Goal: Task Accomplishment & Management: Manage account settings

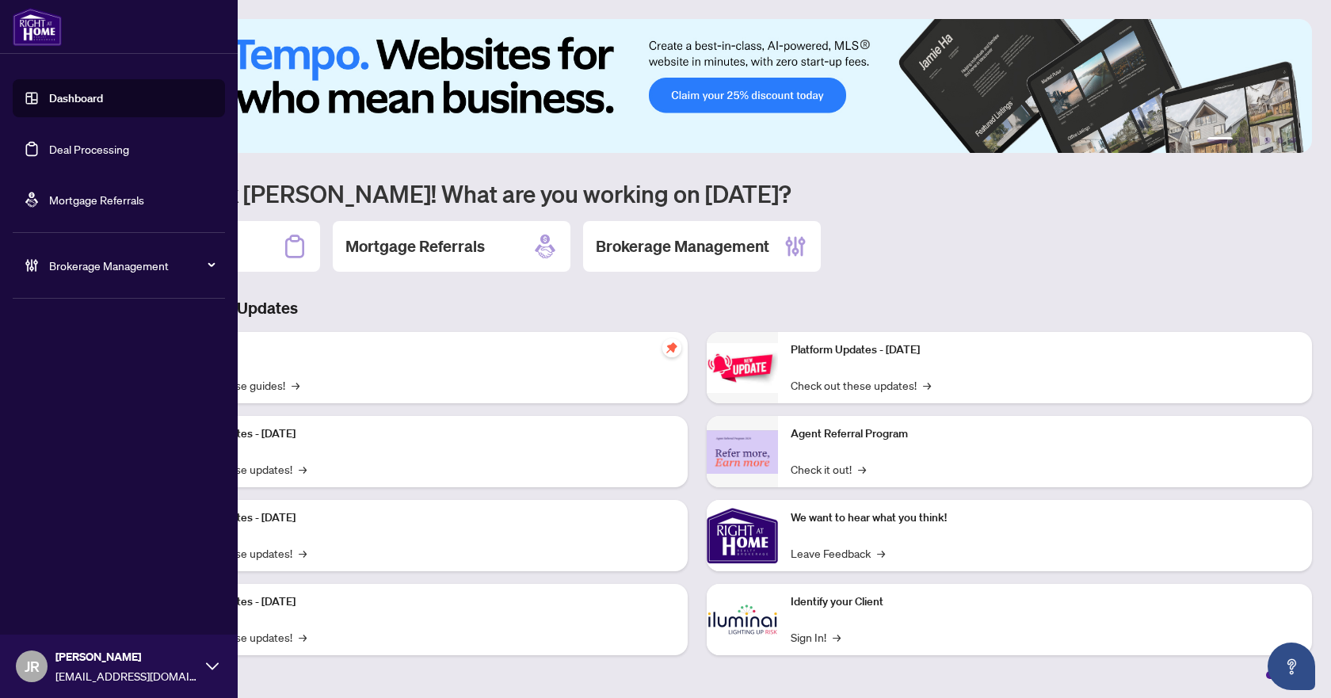
click at [105, 150] on link "Deal Processing" at bounding box center [89, 149] width 80 height 14
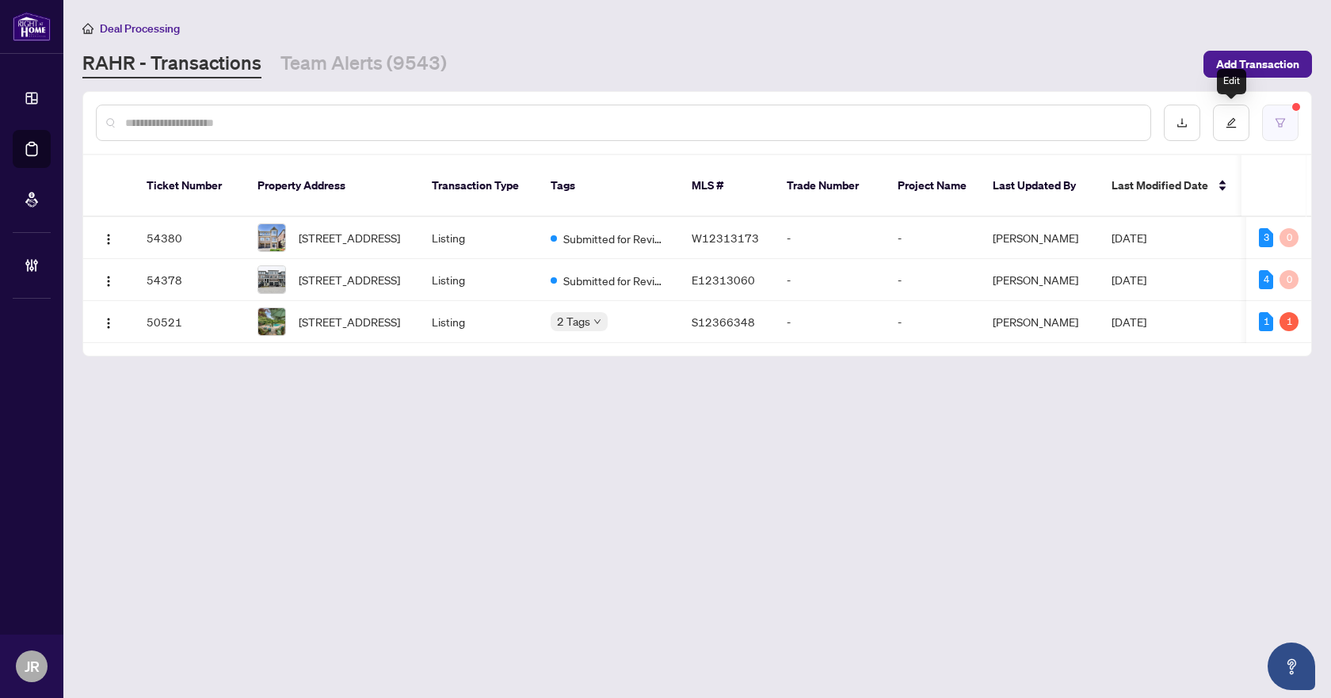
click at [1272, 120] on button "button" at bounding box center [1280, 123] width 36 height 36
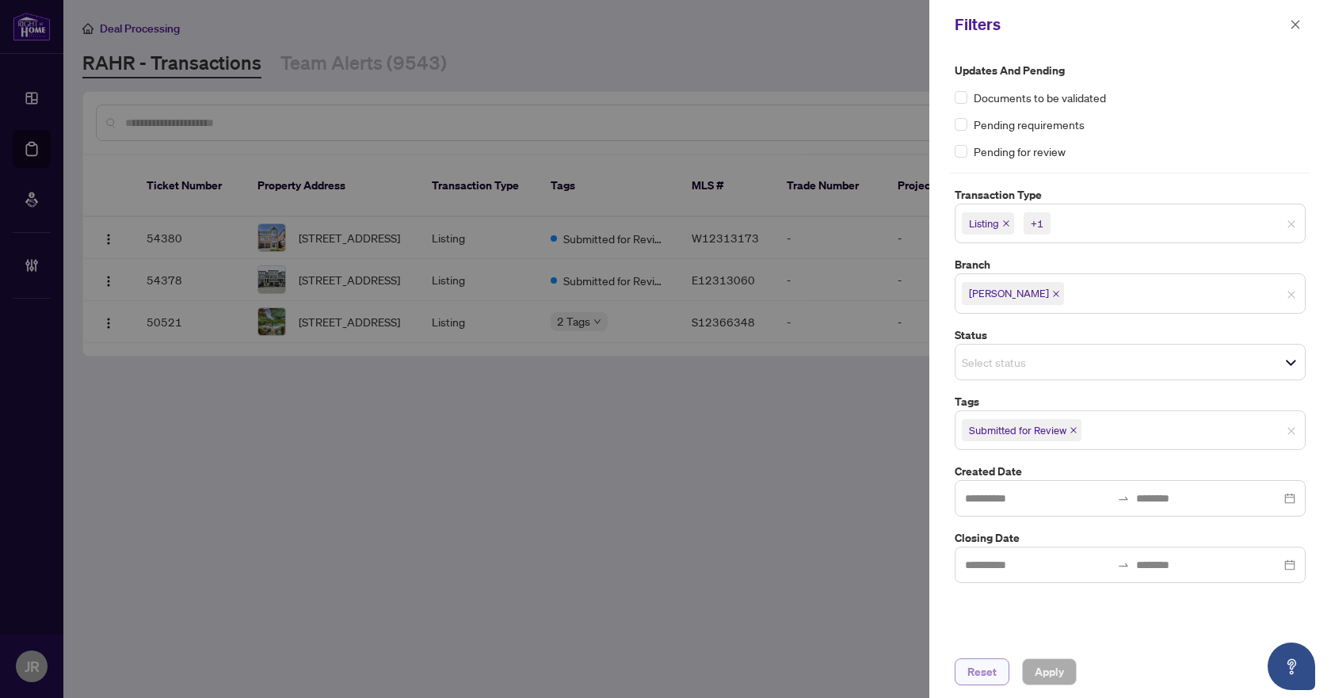
click at [991, 666] on span "Reset" at bounding box center [981, 671] width 29 height 25
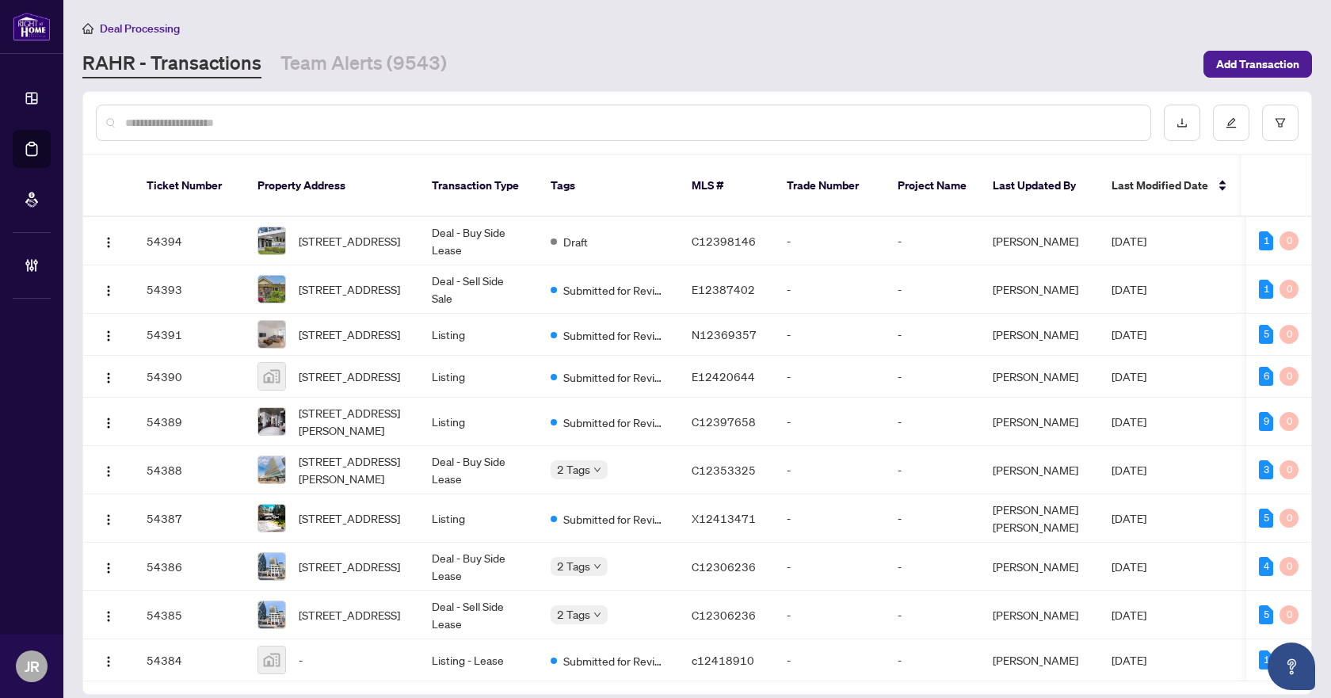
click at [235, 123] on input "text" at bounding box center [631, 122] width 1012 height 17
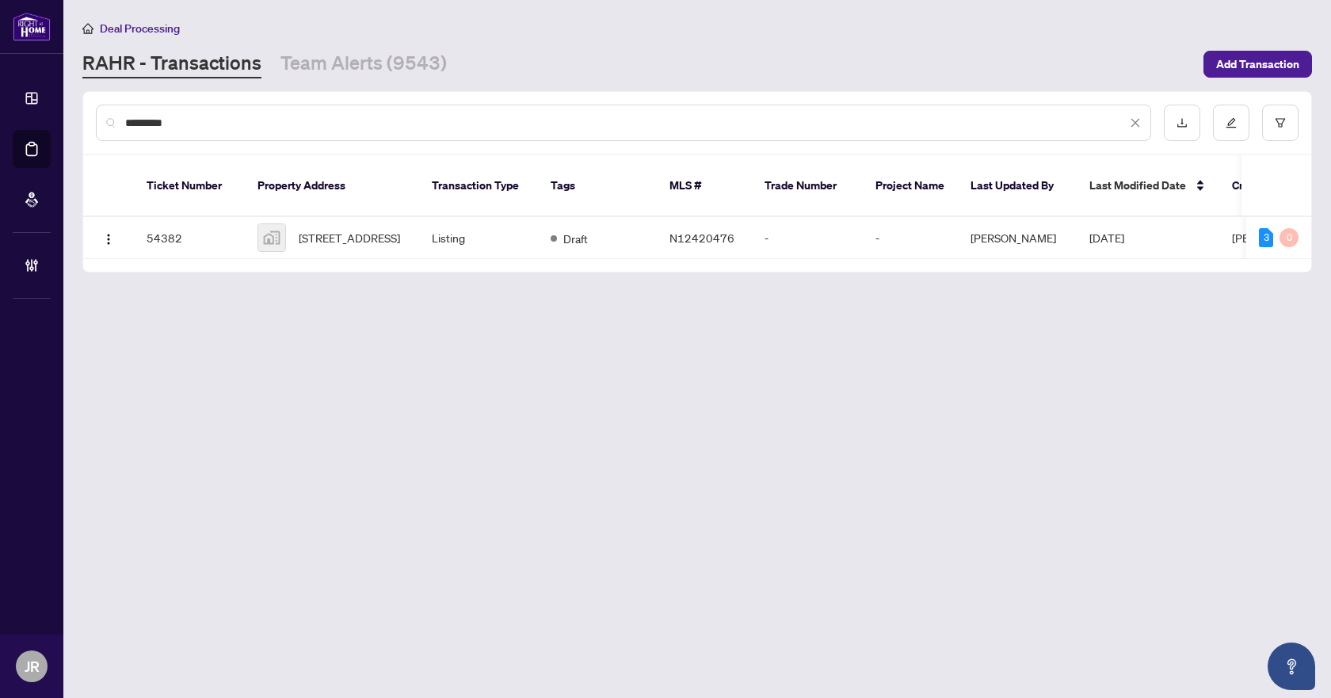
type input "*********"
click at [223, 132] on div "*********" at bounding box center [623, 123] width 1055 height 36
click at [215, 121] on input "*********" at bounding box center [625, 122] width 1001 height 17
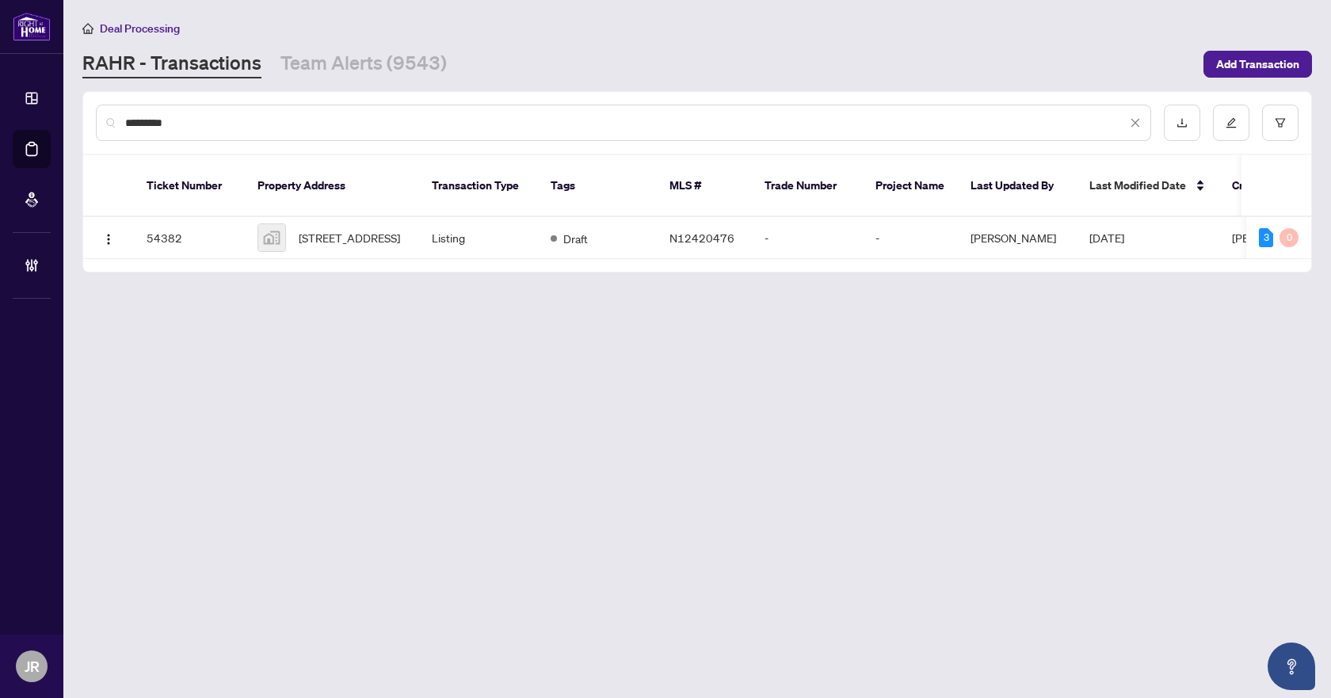
click at [215, 121] on input "*********" at bounding box center [625, 122] width 1001 height 17
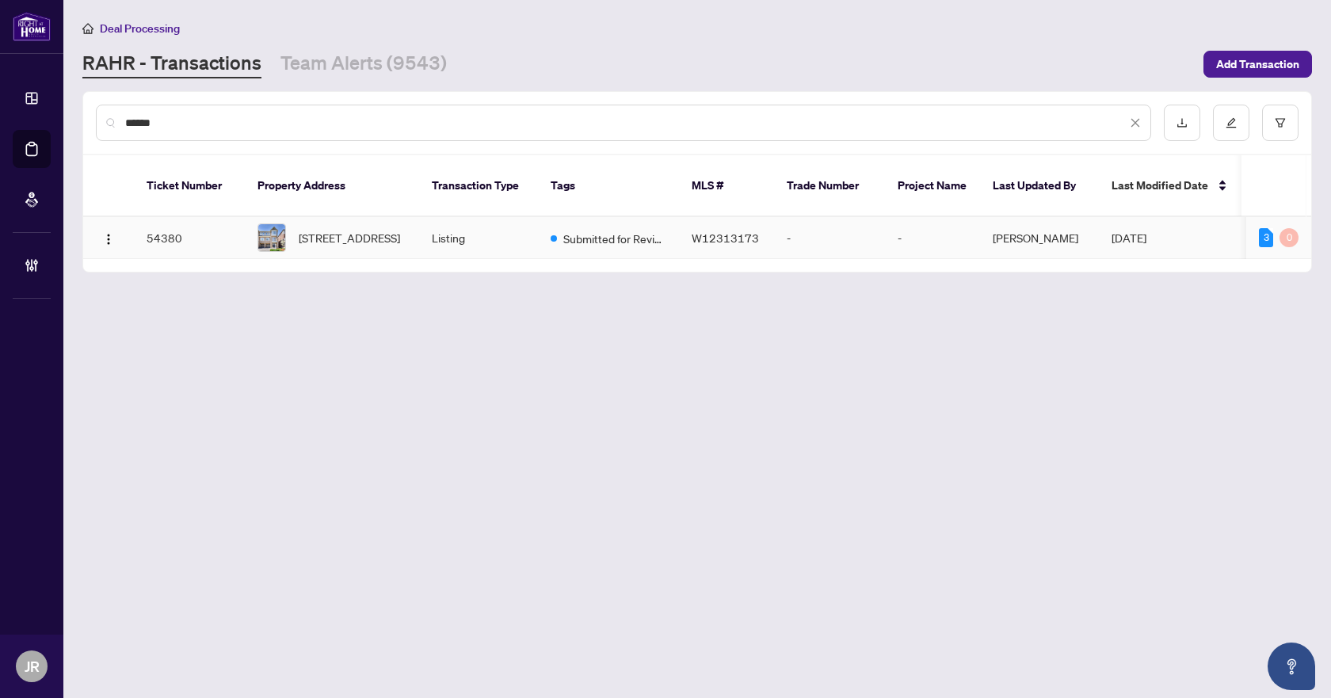
type input "******"
click at [607, 231] on span "Submitted for Review" at bounding box center [614, 238] width 103 height 17
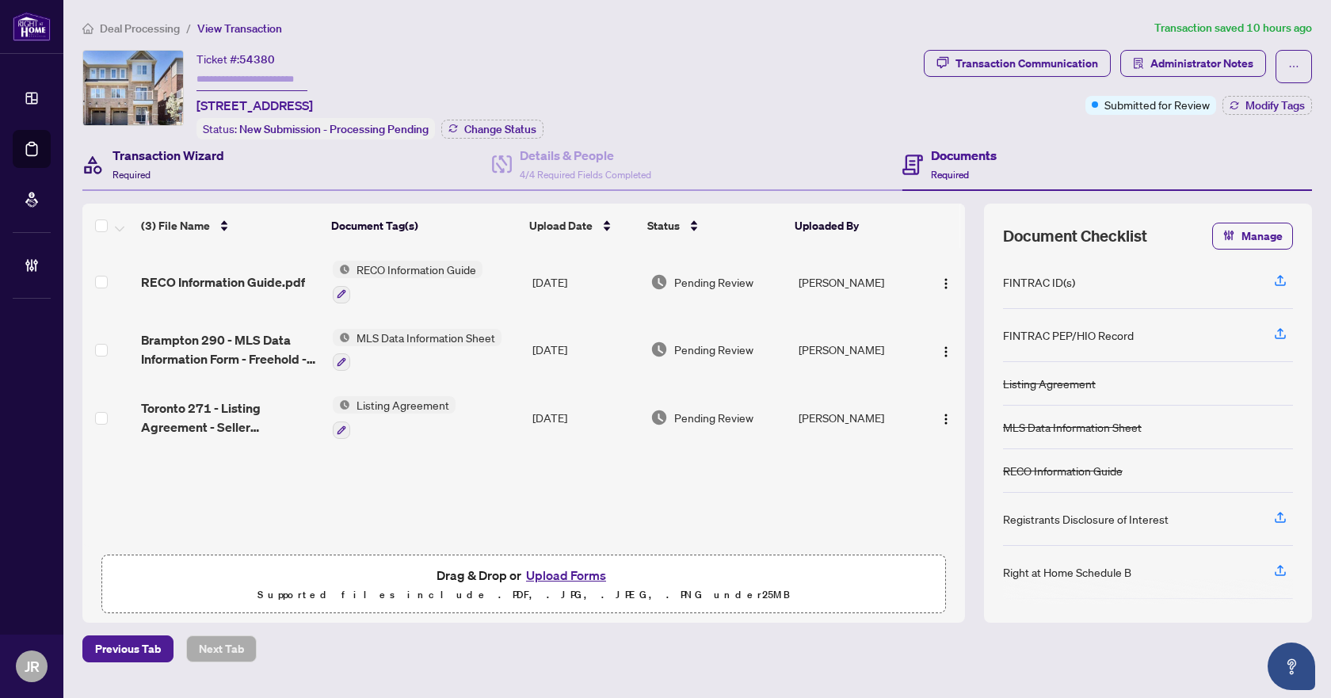
click at [150, 177] on span "Required" at bounding box center [131, 175] width 38 height 12
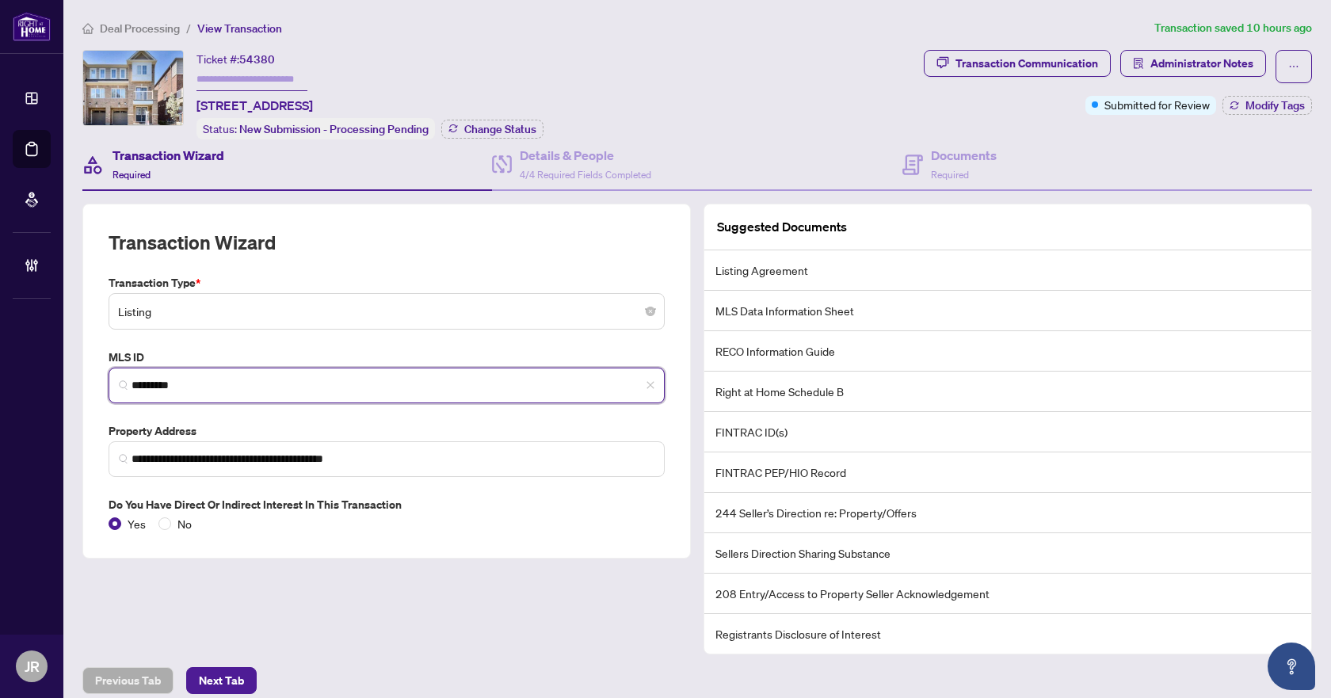
click at [167, 389] on input "*********" at bounding box center [392, 385] width 523 height 17
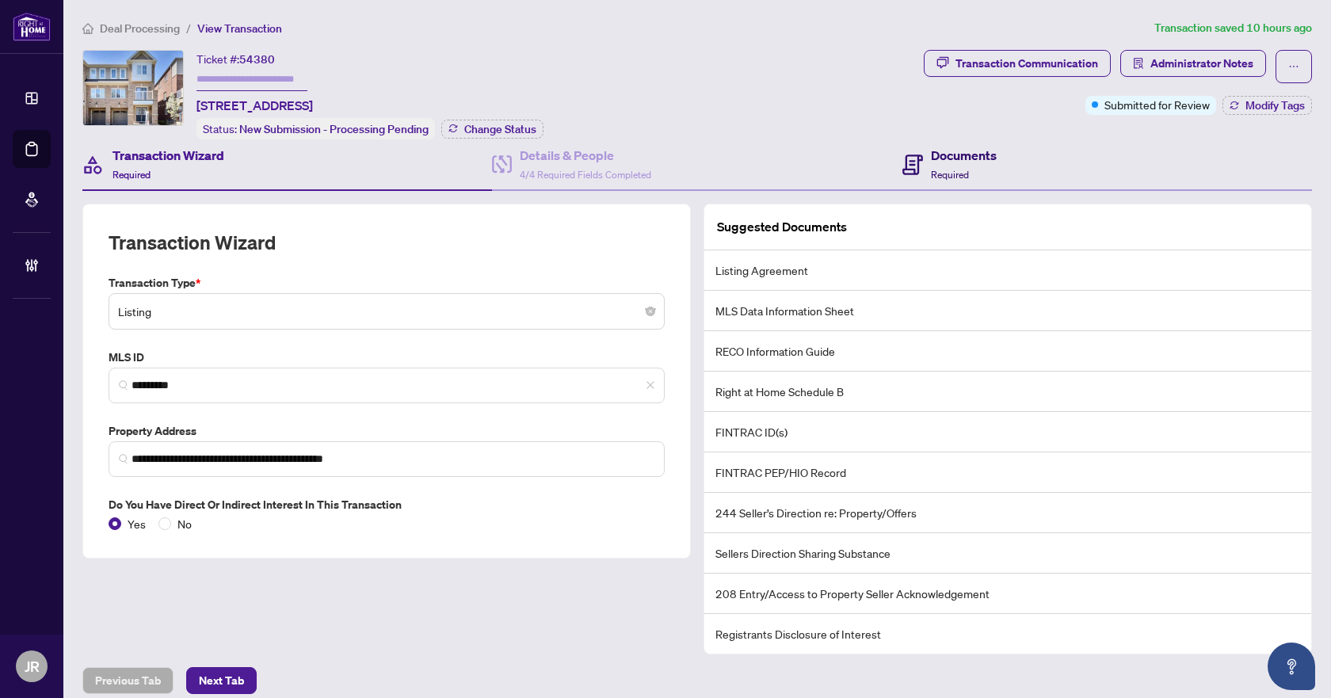
click at [939, 156] on h4 "Documents" at bounding box center [964, 155] width 66 height 19
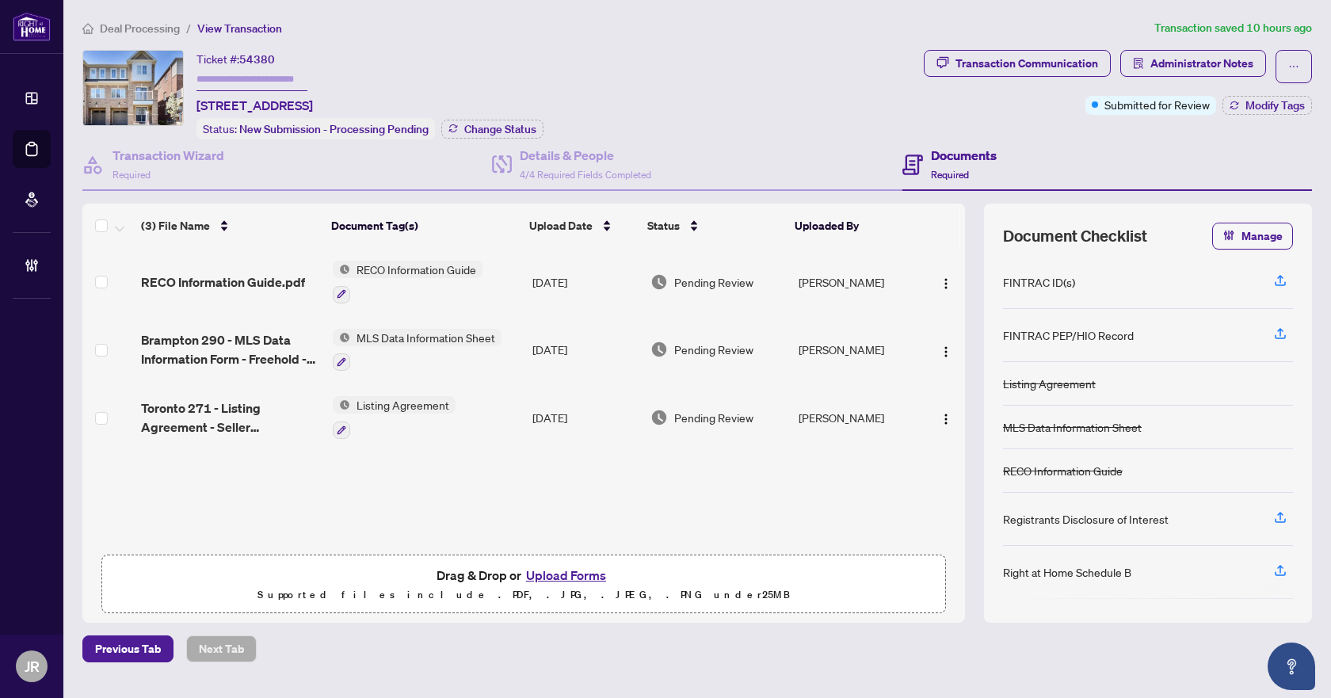
click at [493, 412] on td "Listing Agreement" at bounding box center [426, 417] width 200 height 68
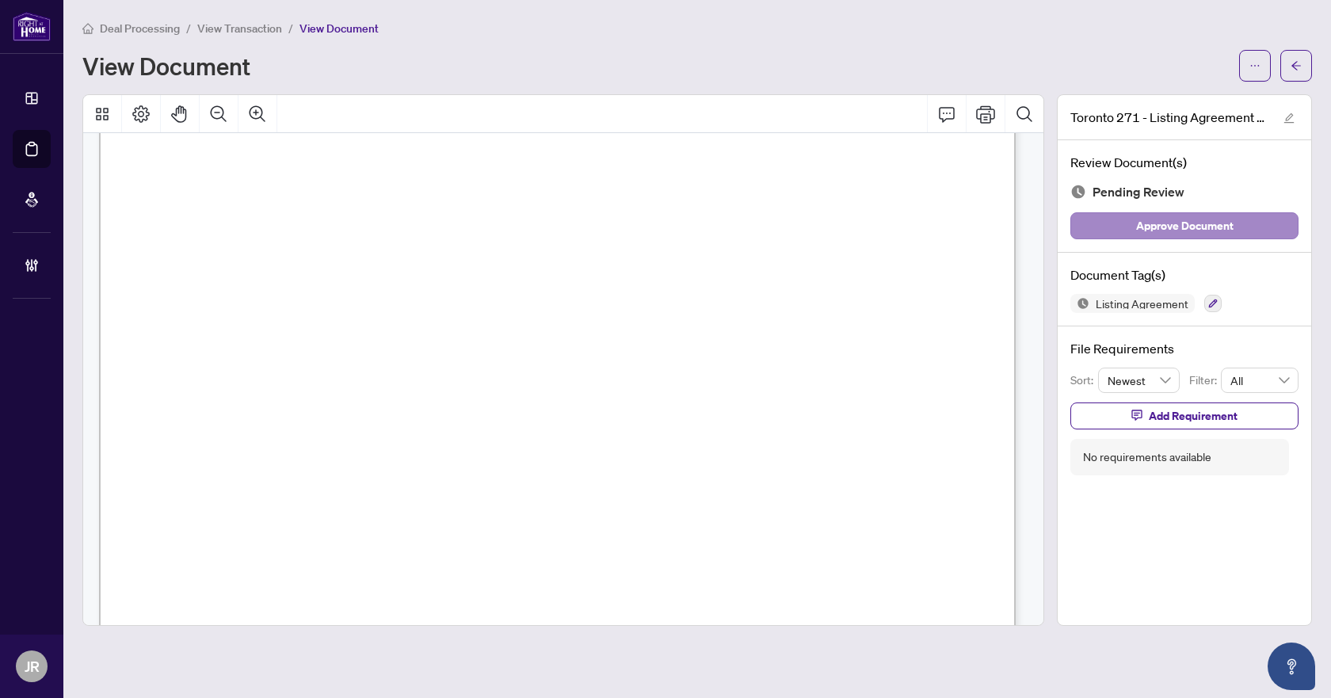
scroll to position [238, 0]
click at [1298, 57] on span "button" at bounding box center [1295, 65] width 11 height 25
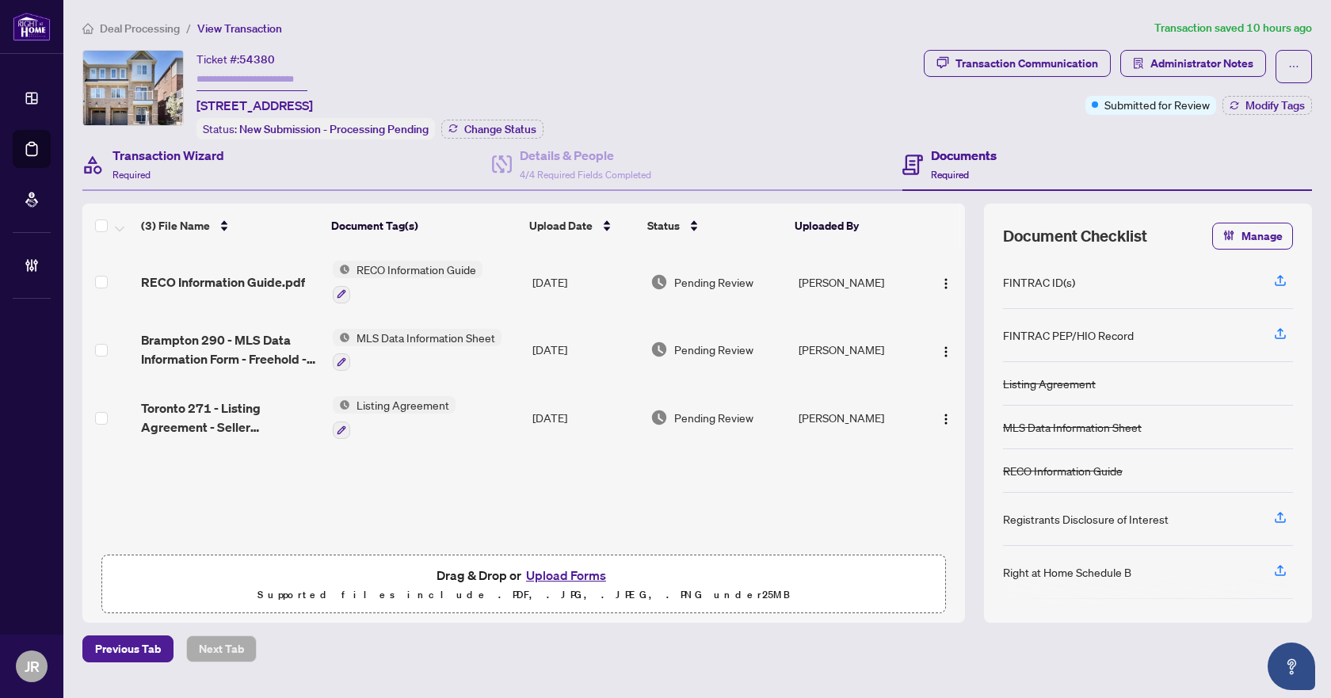
click at [234, 168] on div "Transaction Wizard Required" at bounding box center [286, 164] width 409 height 51
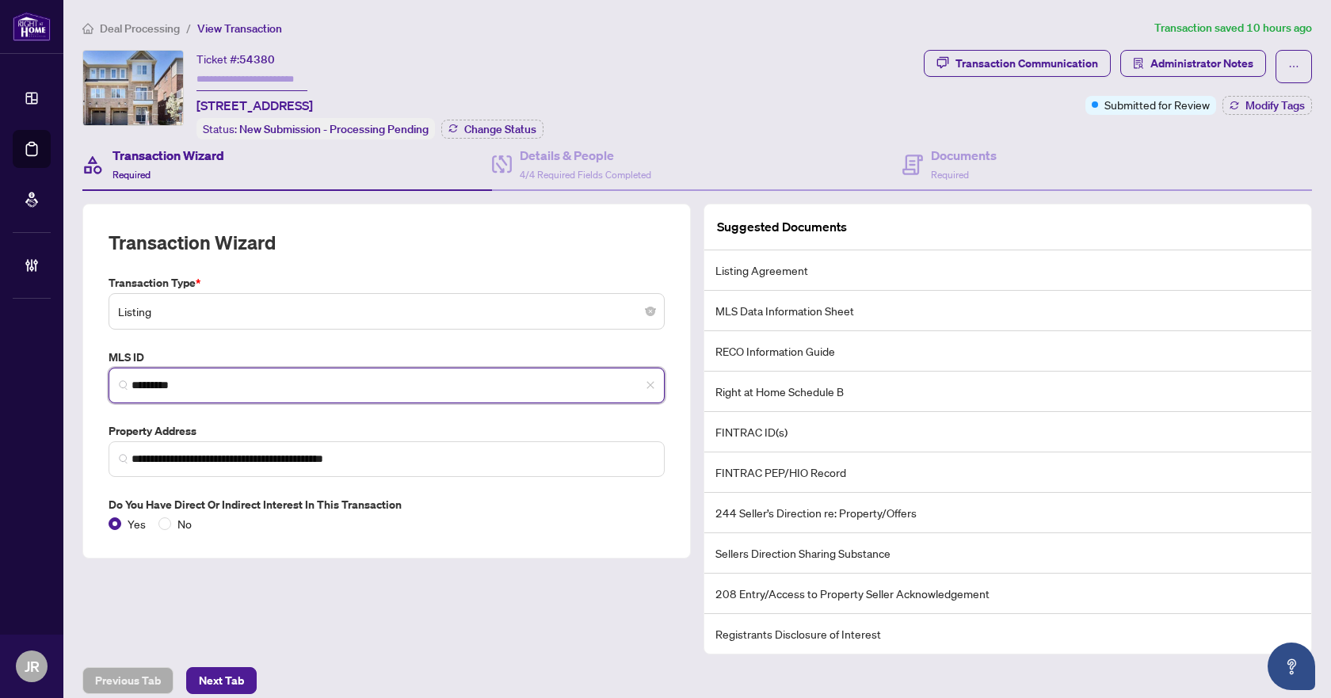
click at [163, 384] on input "*********" at bounding box center [392, 385] width 523 height 17
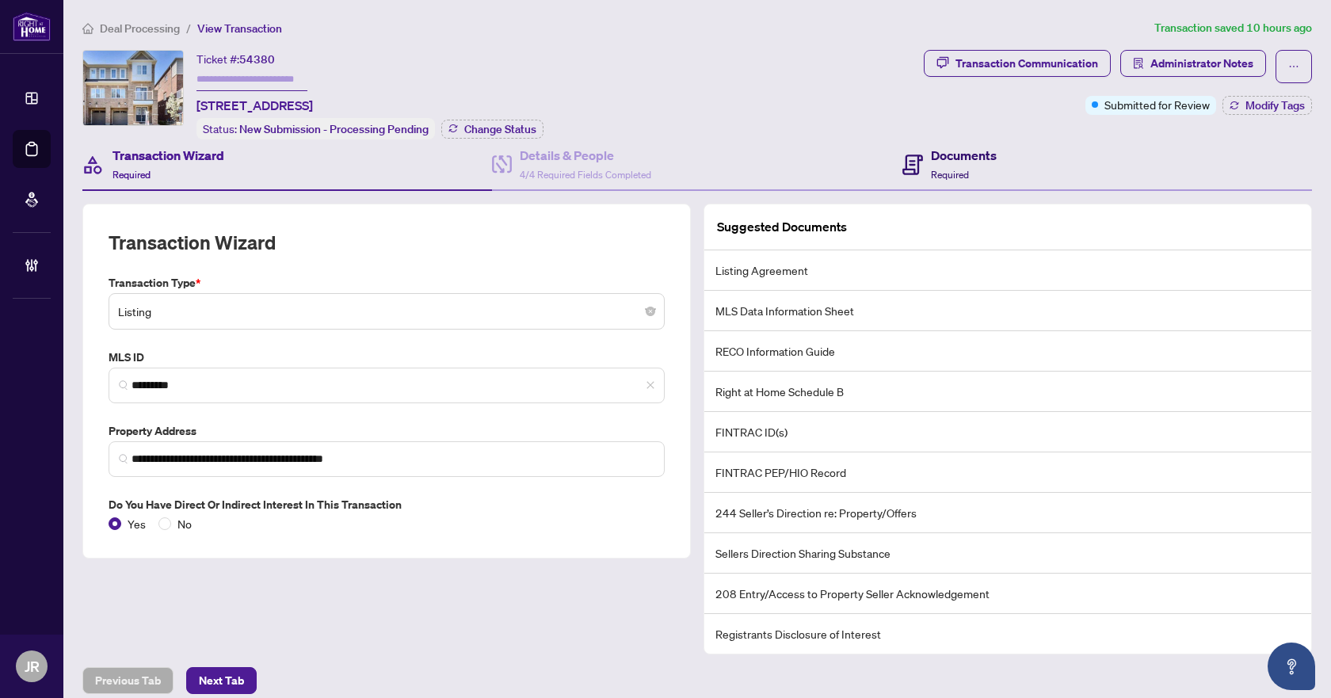
click at [931, 146] on h4 "Documents" at bounding box center [964, 155] width 66 height 19
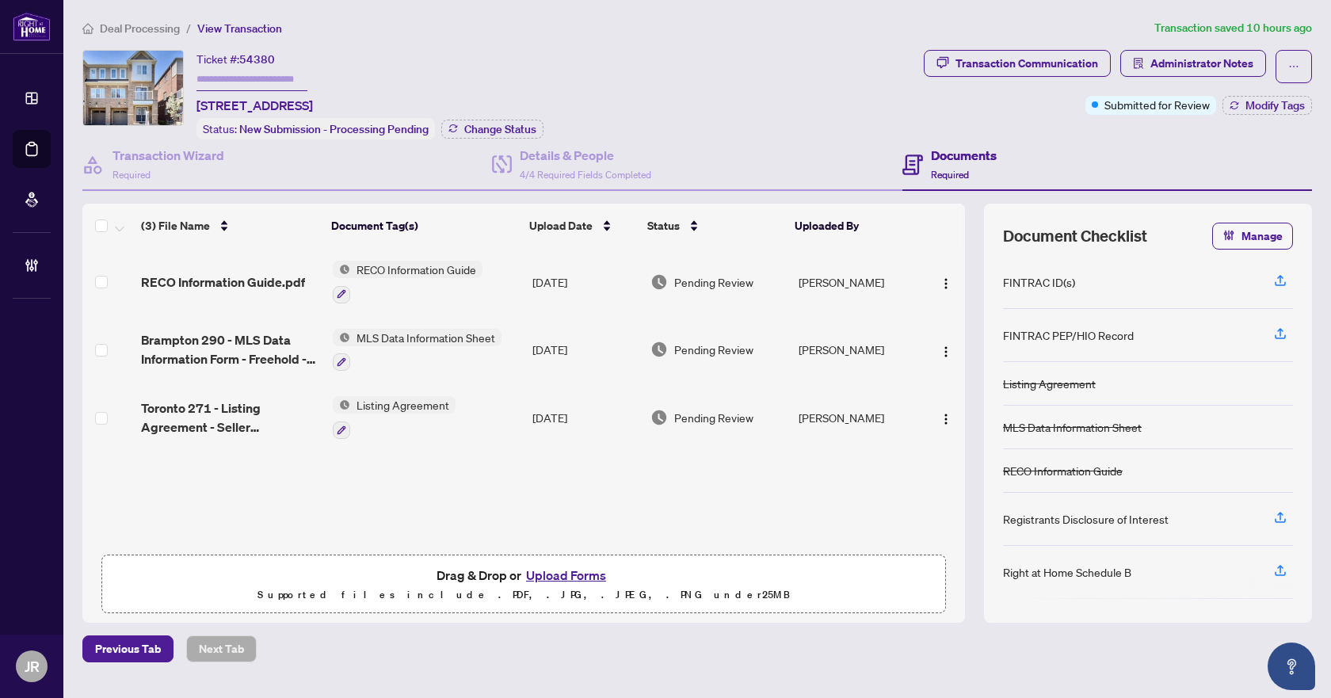
click at [542, 419] on td "[DATE]" at bounding box center [585, 417] width 119 height 68
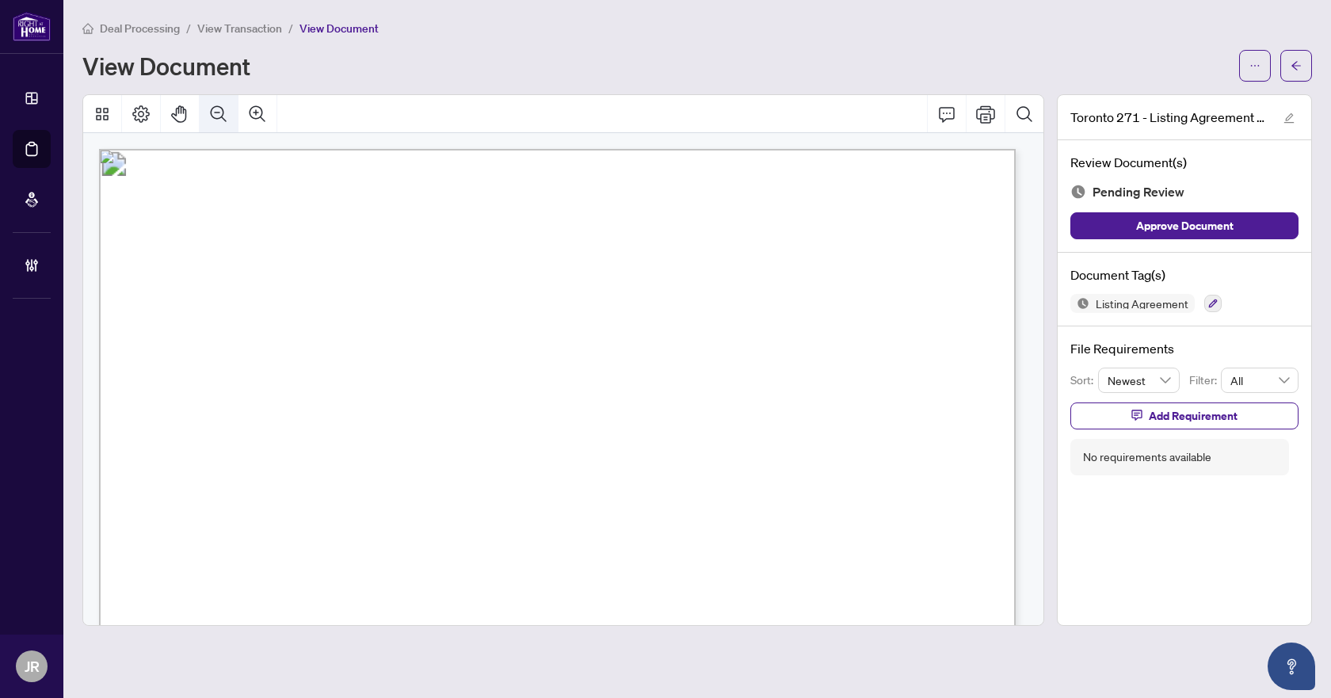
click at [231, 112] on button "Zoom Out" at bounding box center [219, 114] width 38 height 38
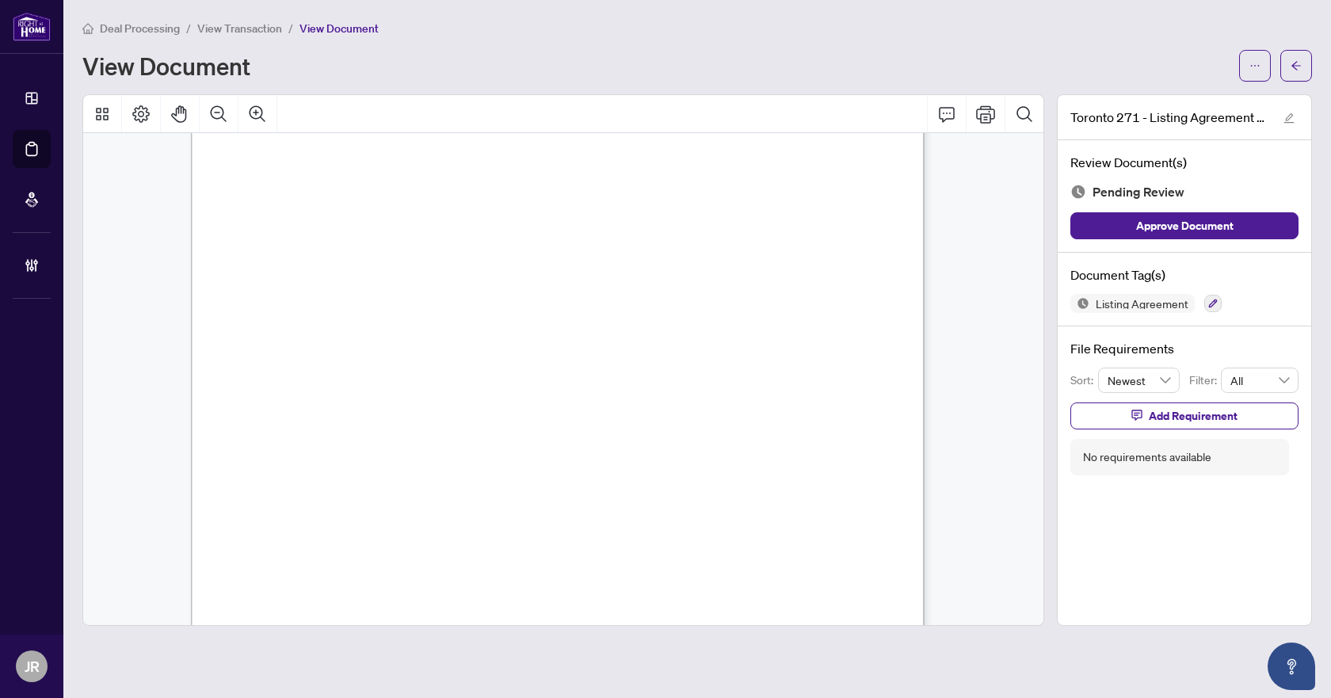
scroll to position [158, 0]
click at [1296, 71] on span "button" at bounding box center [1295, 65] width 11 height 25
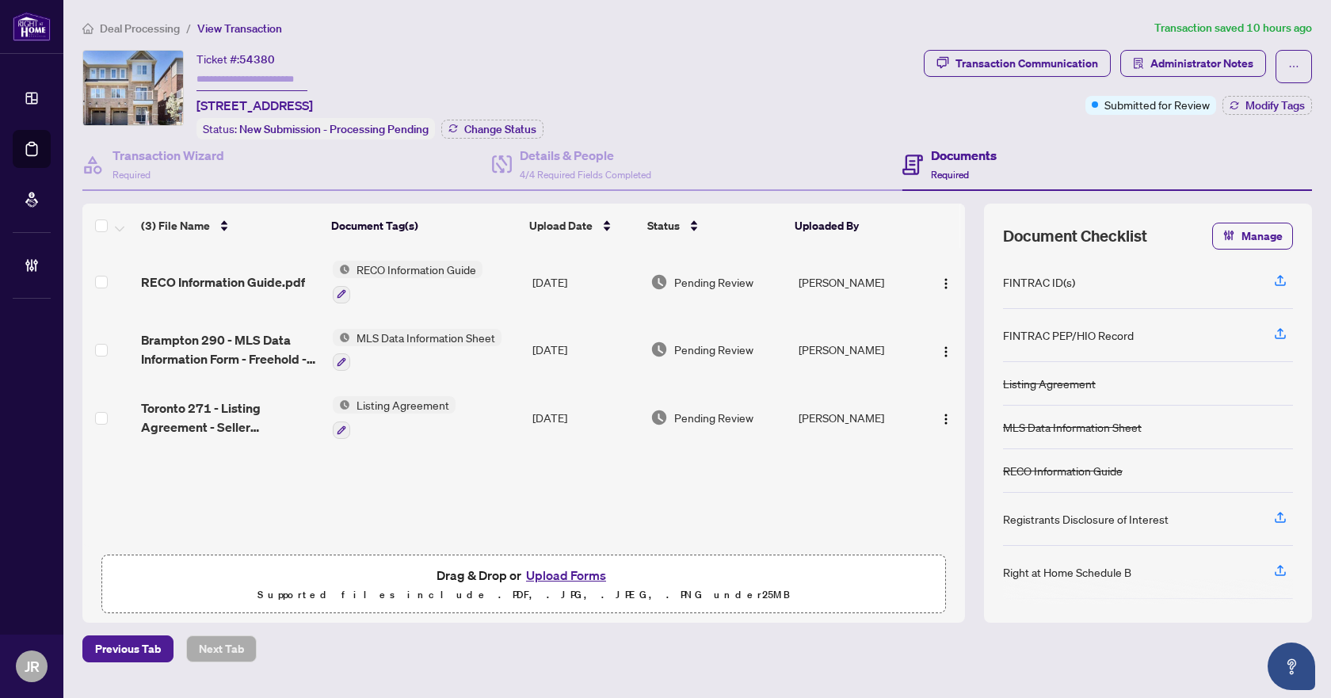
click at [140, 21] on span "Deal Processing" at bounding box center [140, 28] width 80 height 14
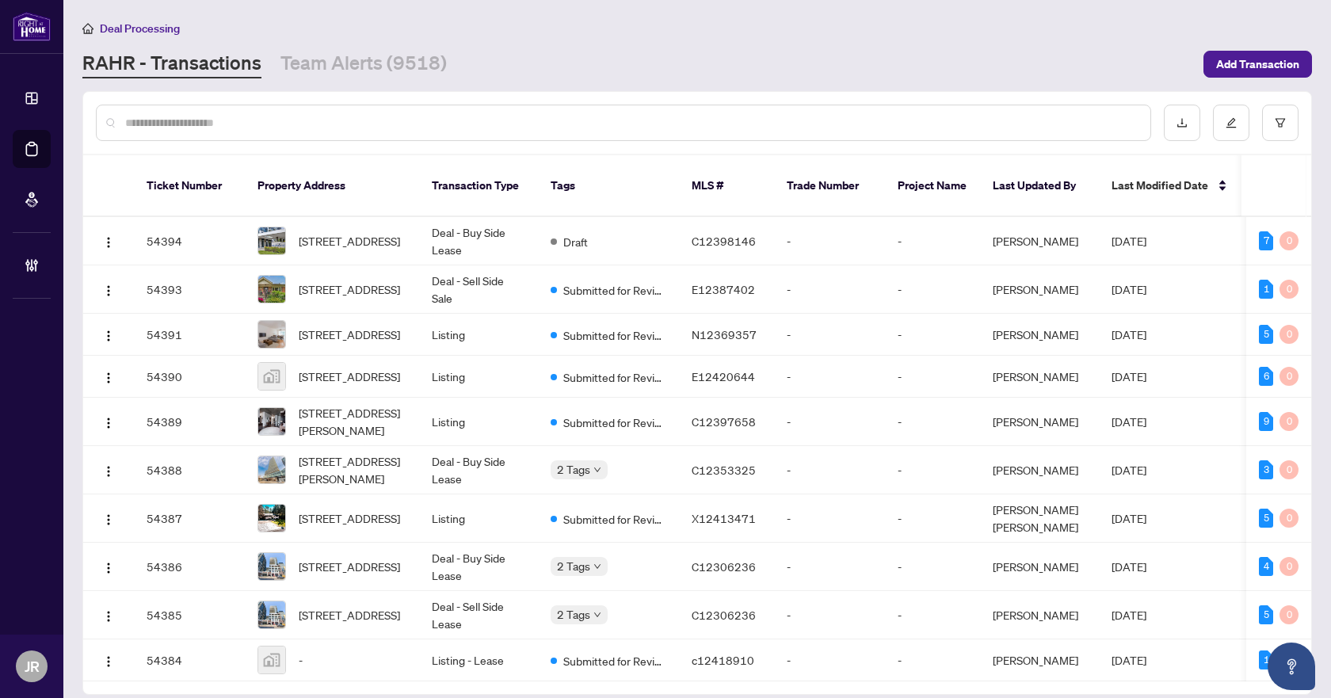
click at [306, 128] on input "text" at bounding box center [631, 122] width 1012 height 17
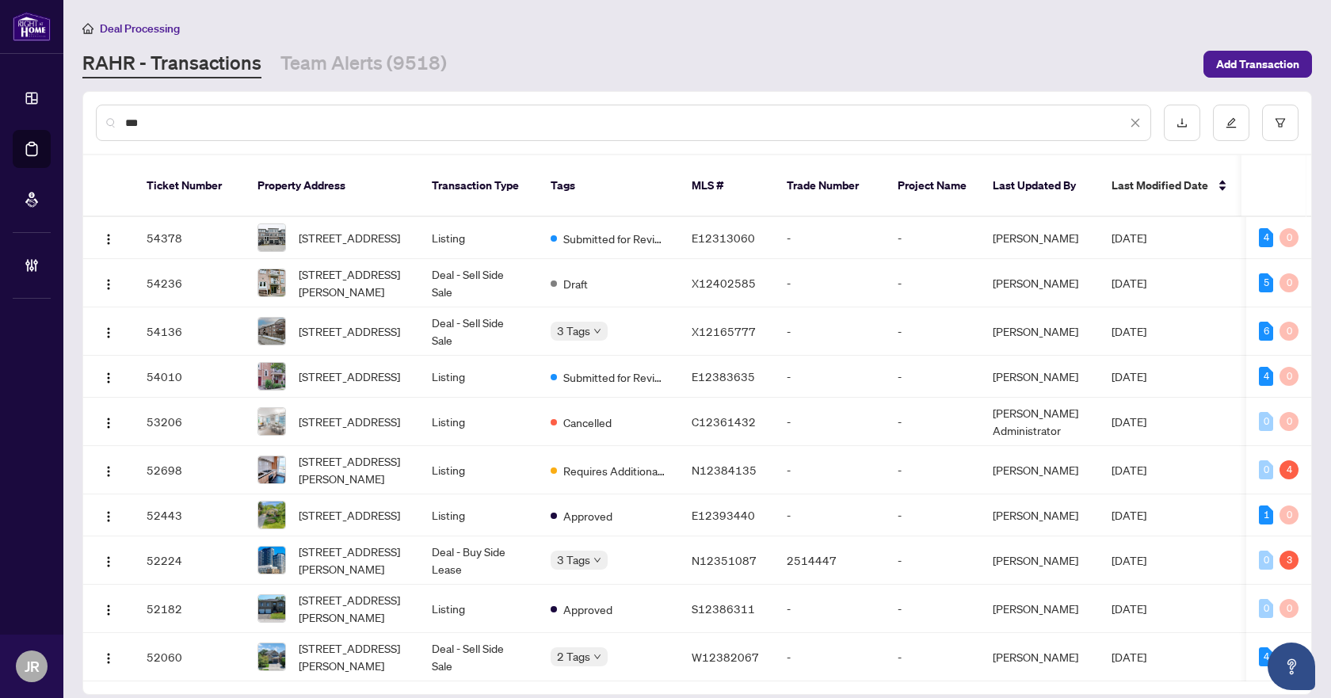
click at [429, 131] on div "***" at bounding box center [623, 123] width 1055 height 36
click at [424, 124] on input "***" at bounding box center [625, 122] width 1001 height 17
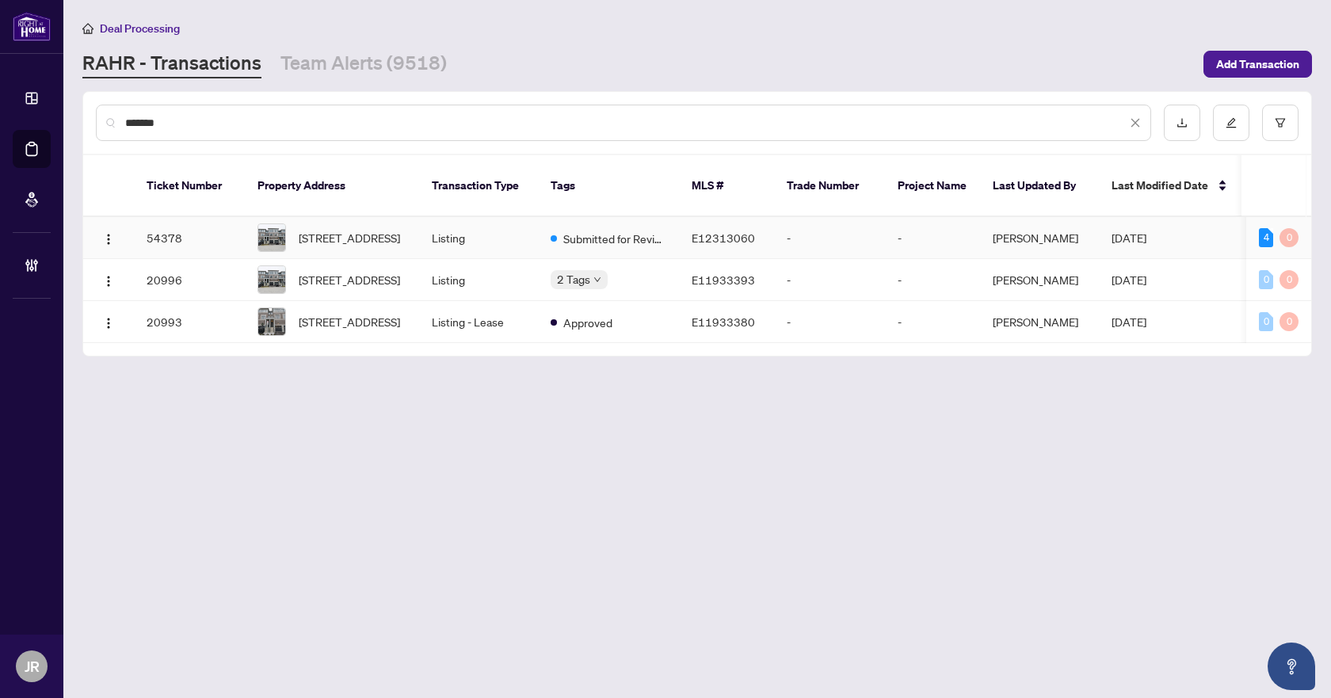
type input "*******"
click at [535, 222] on td "Listing" at bounding box center [478, 238] width 119 height 42
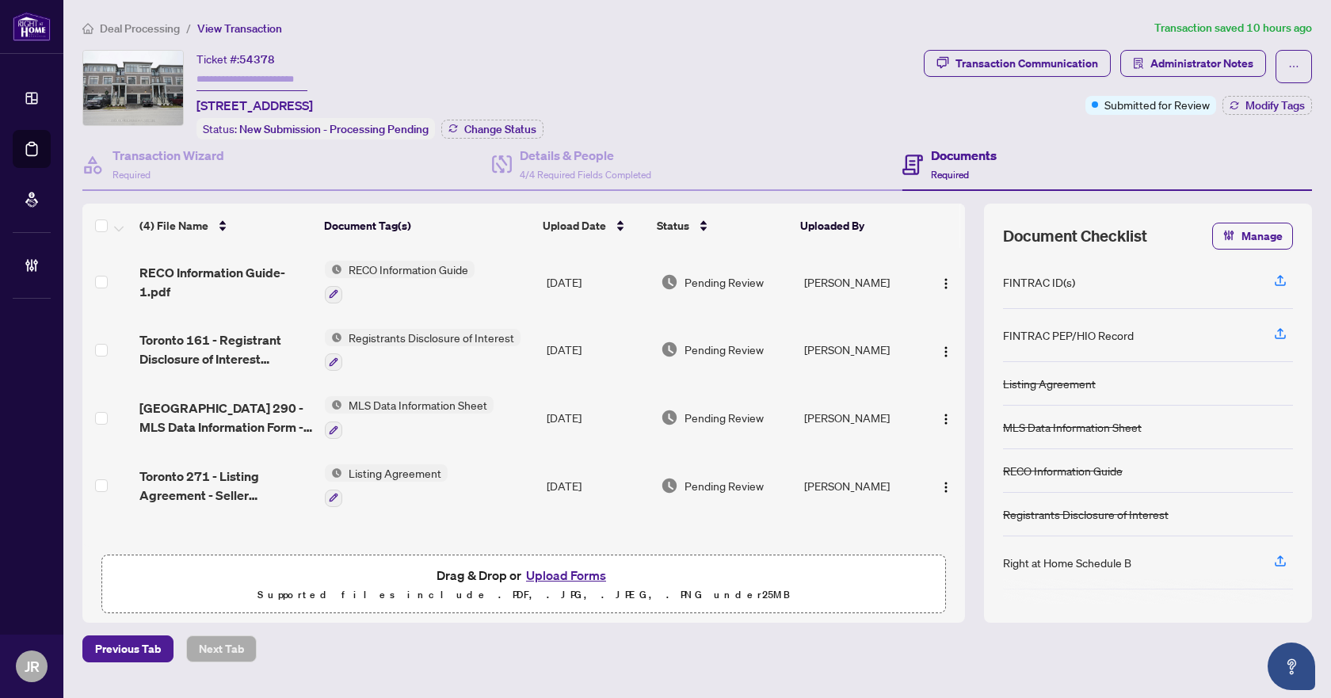
click at [509, 486] on td "Listing Agreement" at bounding box center [429, 485] width 222 height 68
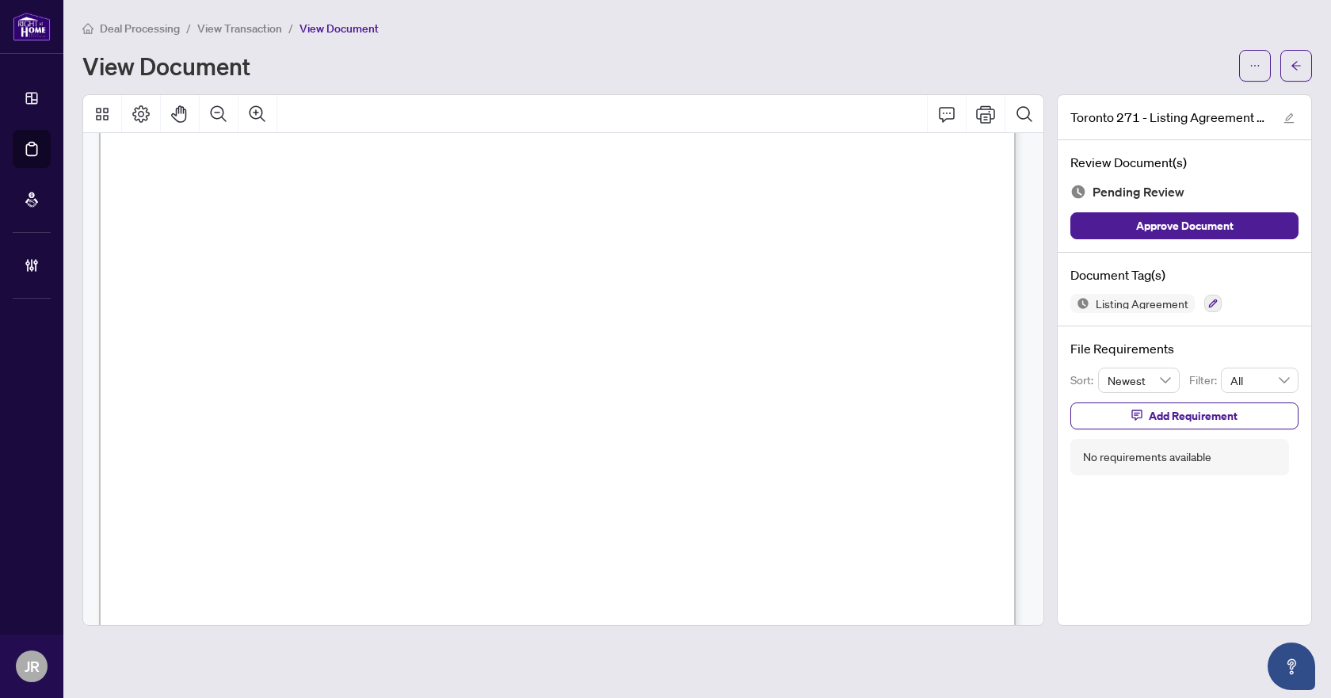
scroll to position [317, 0]
click at [1285, 52] on button "button" at bounding box center [1296, 66] width 32 height 32
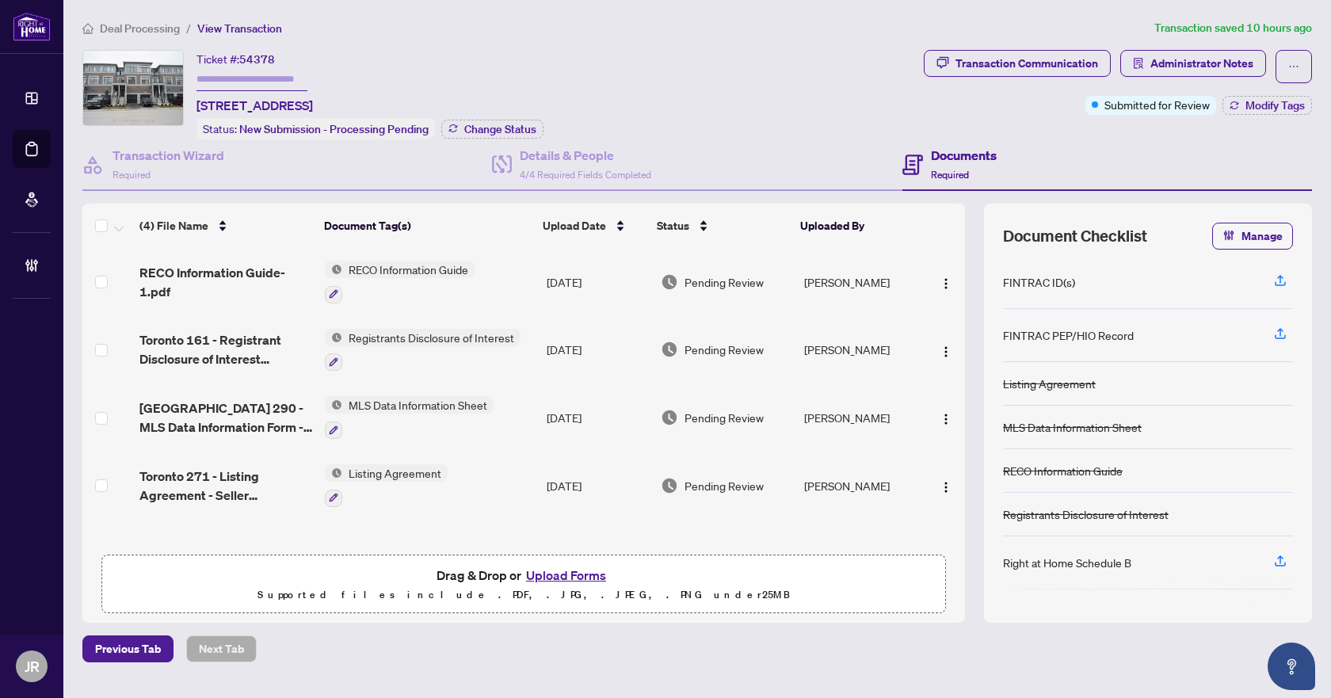
click at [513, 487] on td "Listing Agreement" at bounding box center [429, 485] width 222 height 68
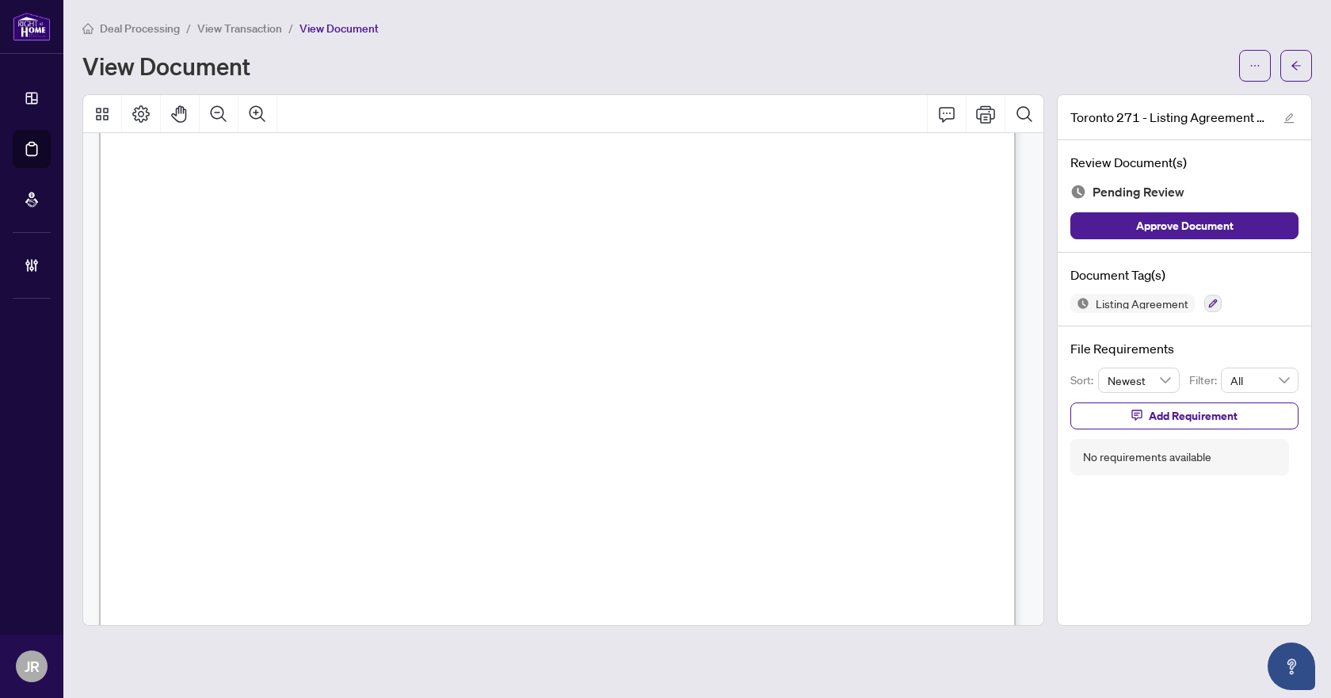
scroll to position [158, 0]
click at [1318, 65] on main "Deal Processing / View Transaction / View Document View Document [GEOGRAPHIC_DA…" at bounding box center [696, 349] width 1267 height 698
click at [1302, 67] on button "button" at bounding box center [1296, 66] width 32 height 32
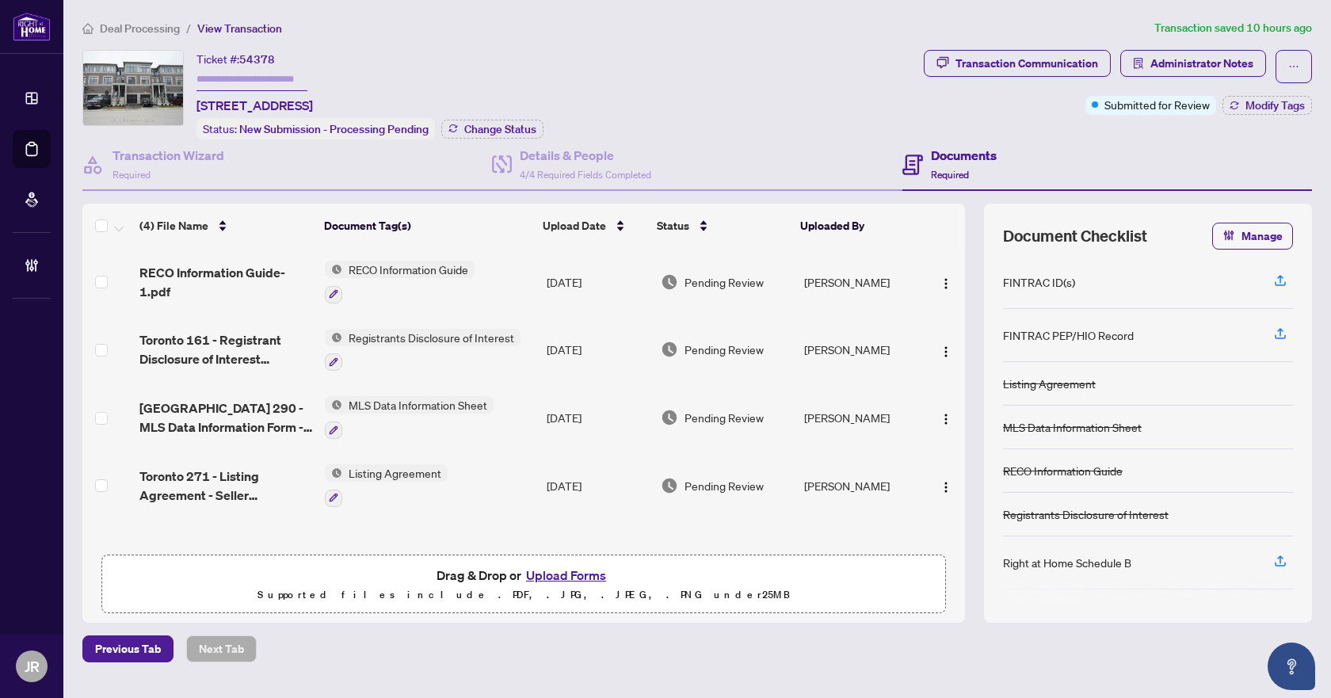
click at [523, 478] on td "Listing Agreement" at bounding box center [429, 485] width 222 height 68
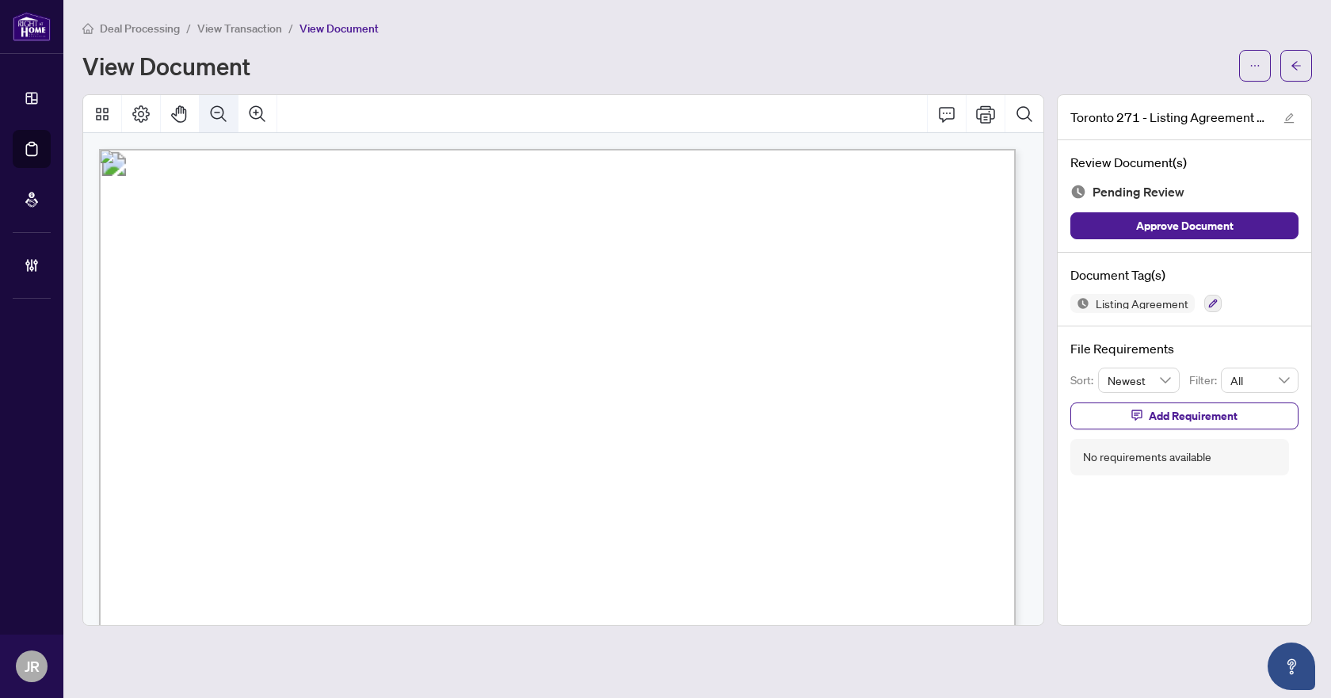
click at [226, 119] on icon "Zoom Out" at bounding box center [218, 114] width 19 height 19
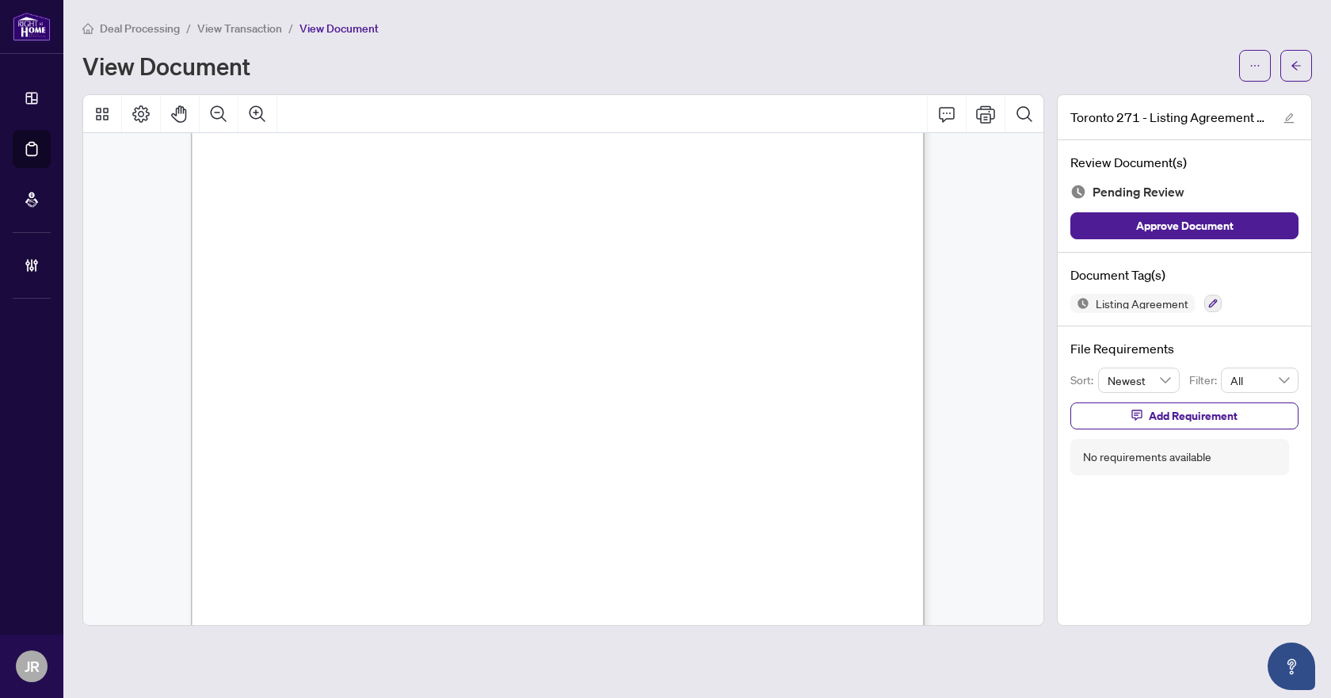
scroll to position [79, 0]
click at [1289, 34] on div "Deal Processing / View Transaction / View Document" at bounding box center [696, 28] width 1229 height 18
click at [1308, 58] on button "button" at bounding box center [1296, 66] width 32 height 32
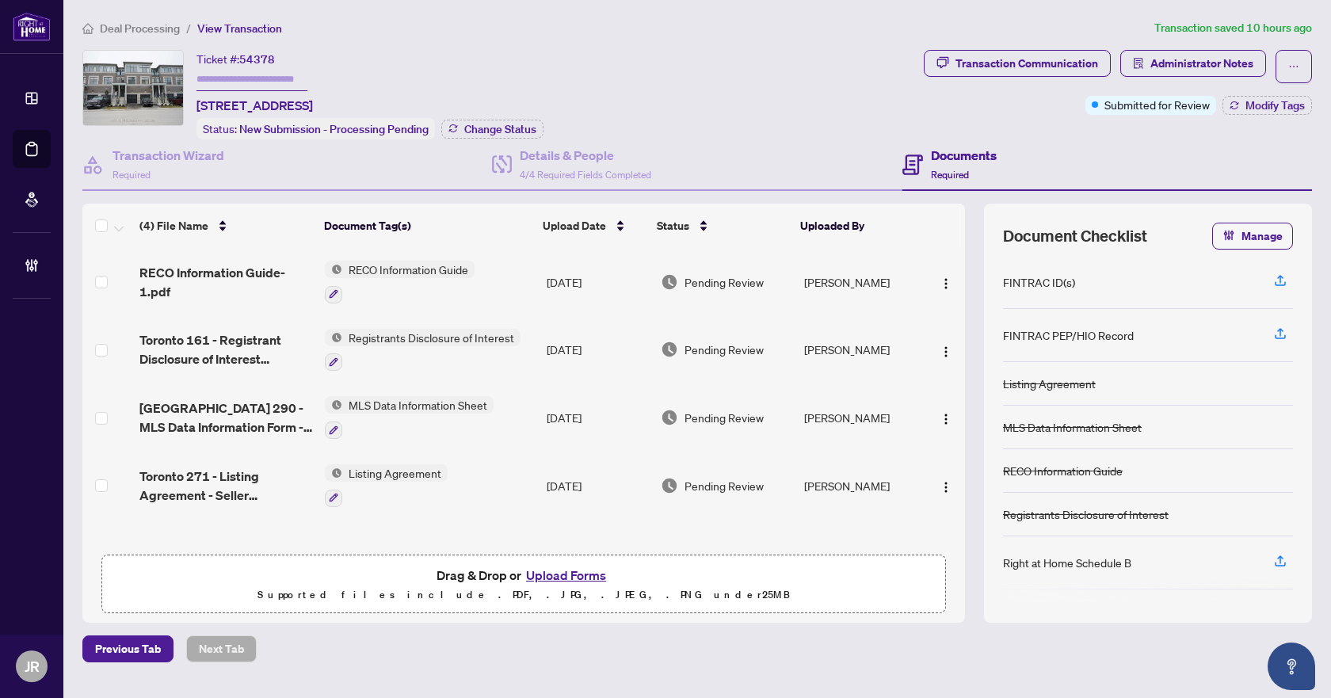
click at [519, 483] on td "Listing Agreement" at bounding box center [429, 485] width 222 height 68
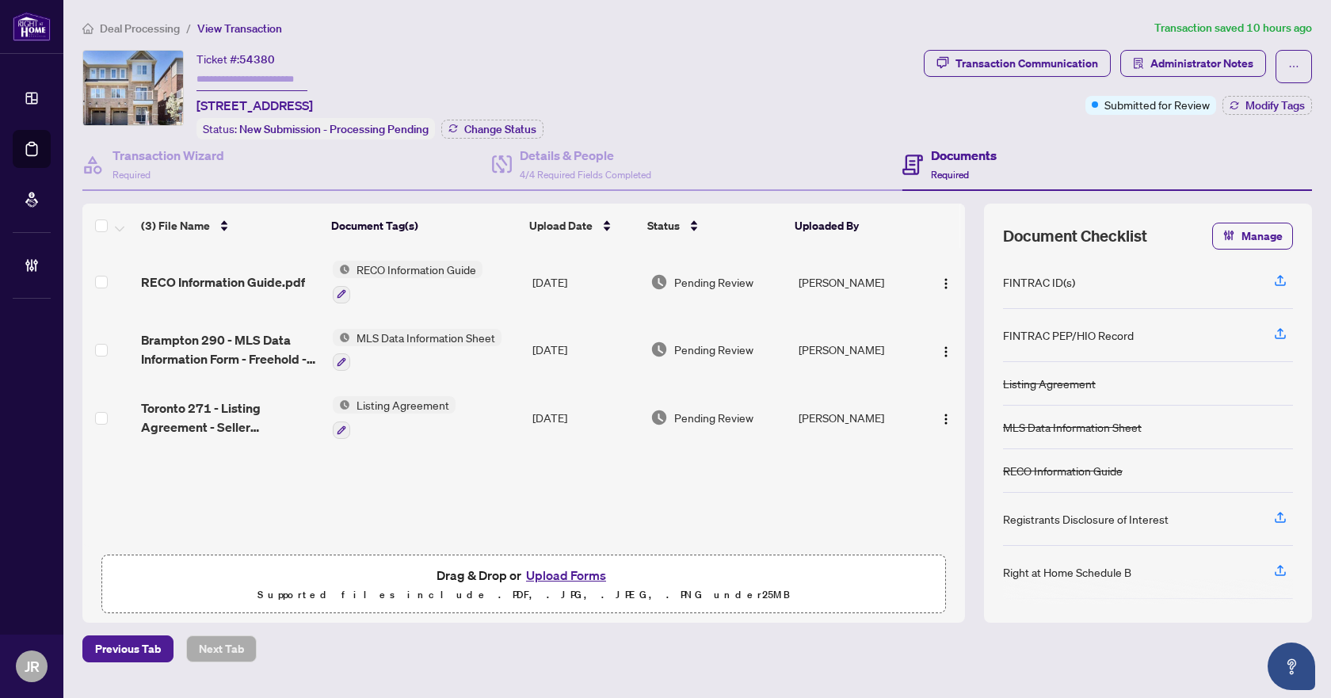
click at [640, 405] on td "[DATE]" at bounding box center [585, 417] width 119 height 68
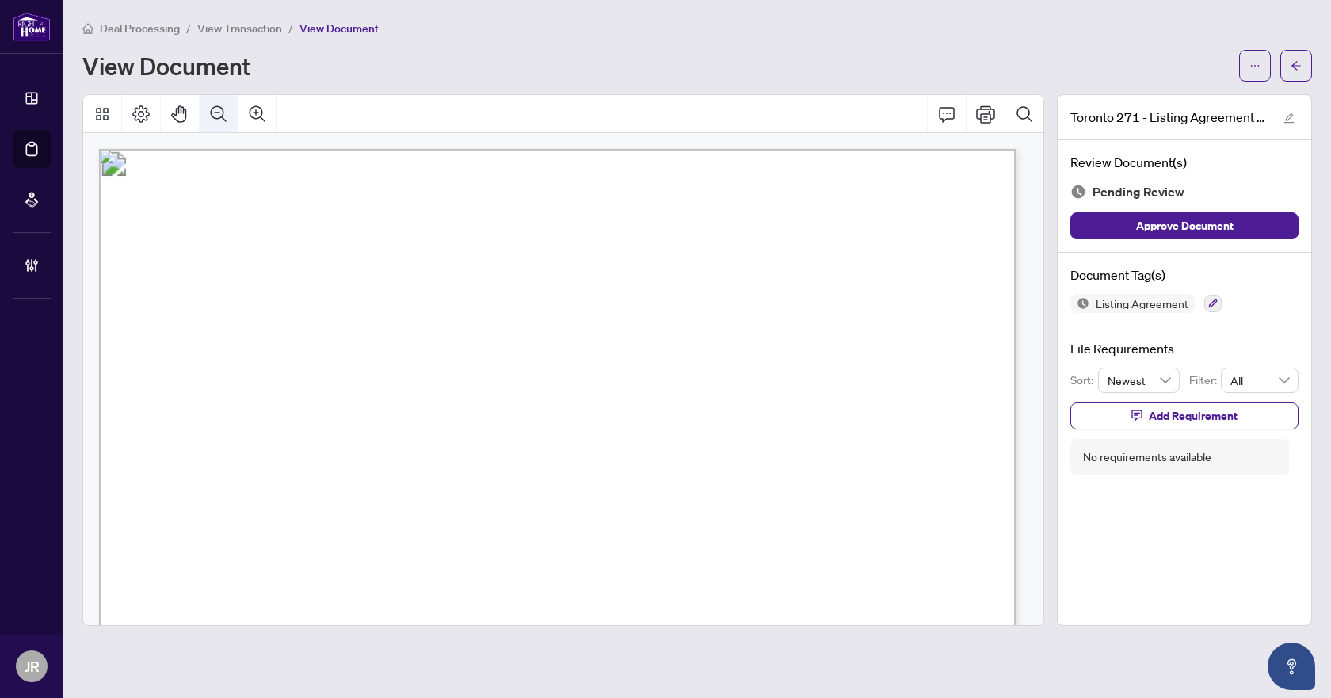
click at [207, 108] on button "Zoom Out" at bounding box center [219, 114] width 38 height 38
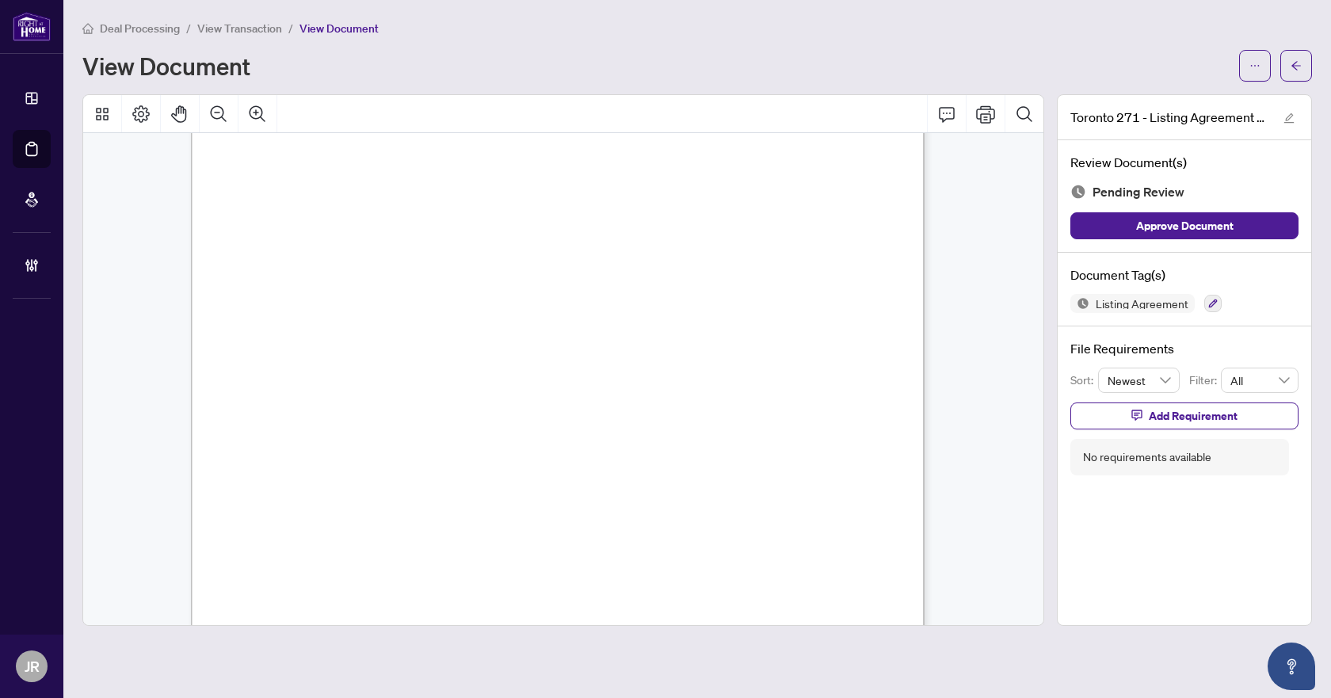
scroll to position [3089, 0]
click at [1213, 304] on icon "button" at bounding box center [1213, 304] width 10 height 10
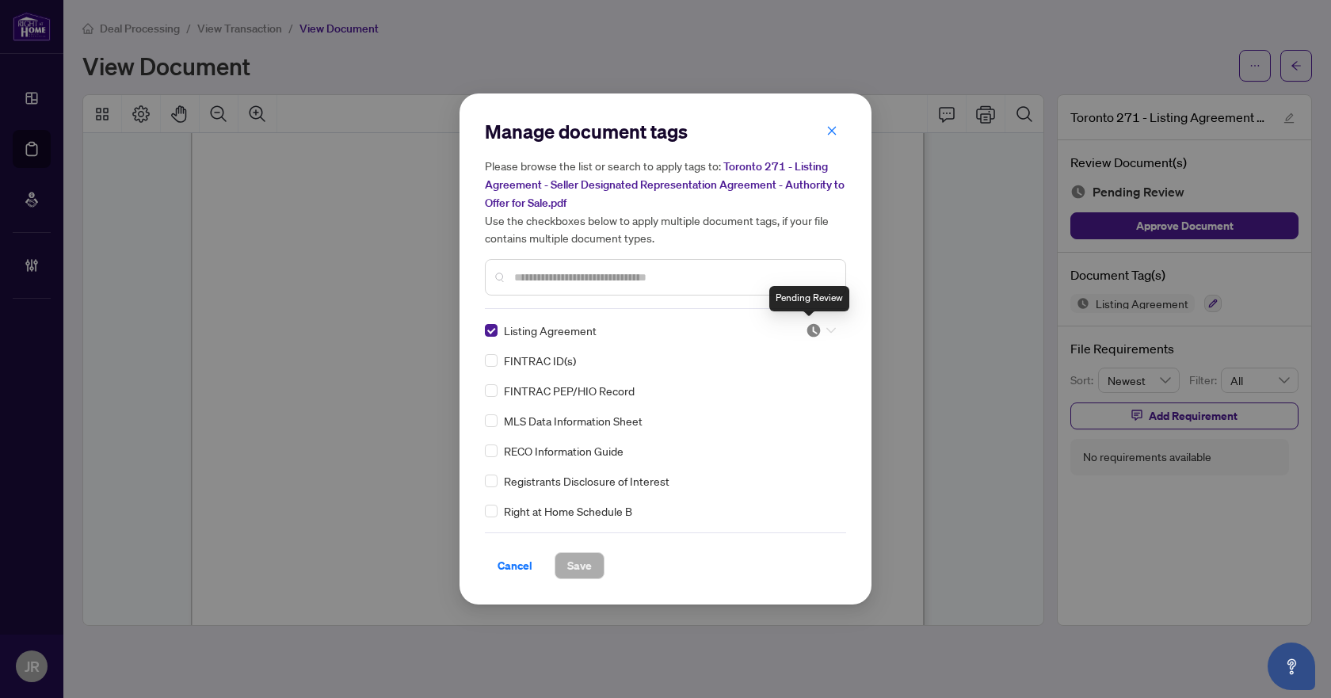
click at [813, 331] on img at bounding box center [813, 330] width 16 height 16
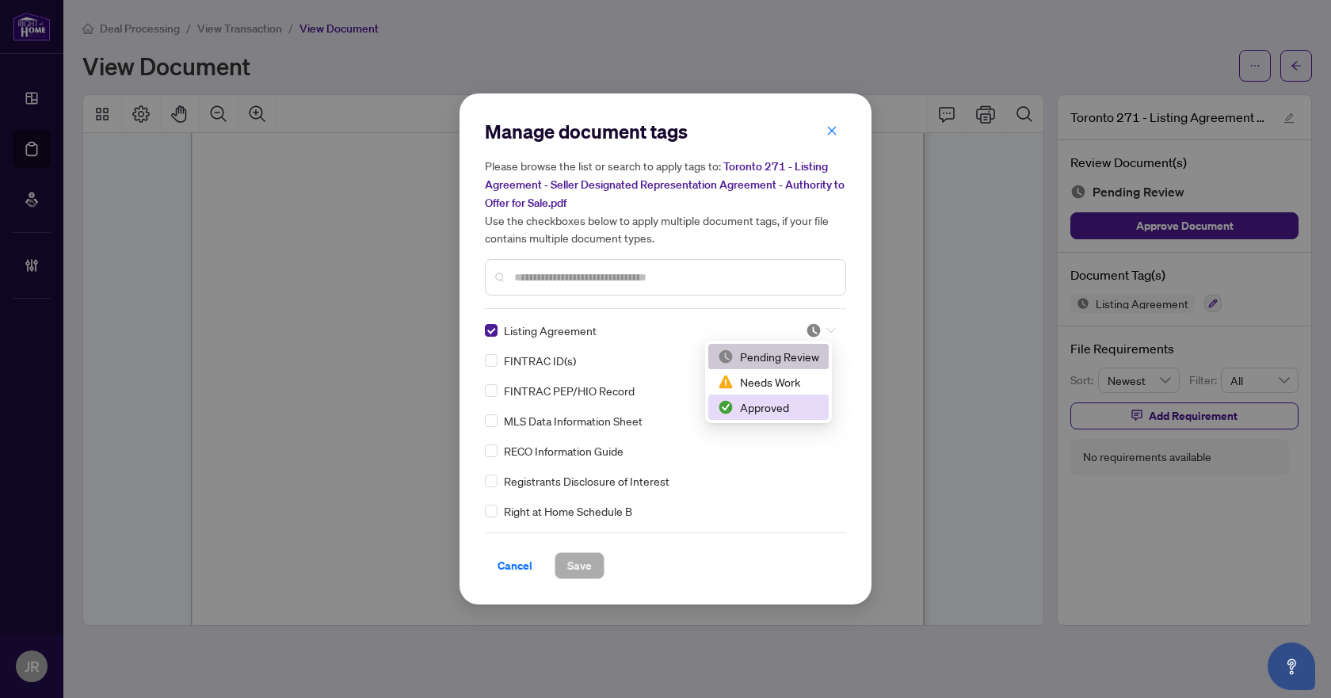
click at [760, 404] on div "Approved" at bounding box center [768, 406] width 101 height 17
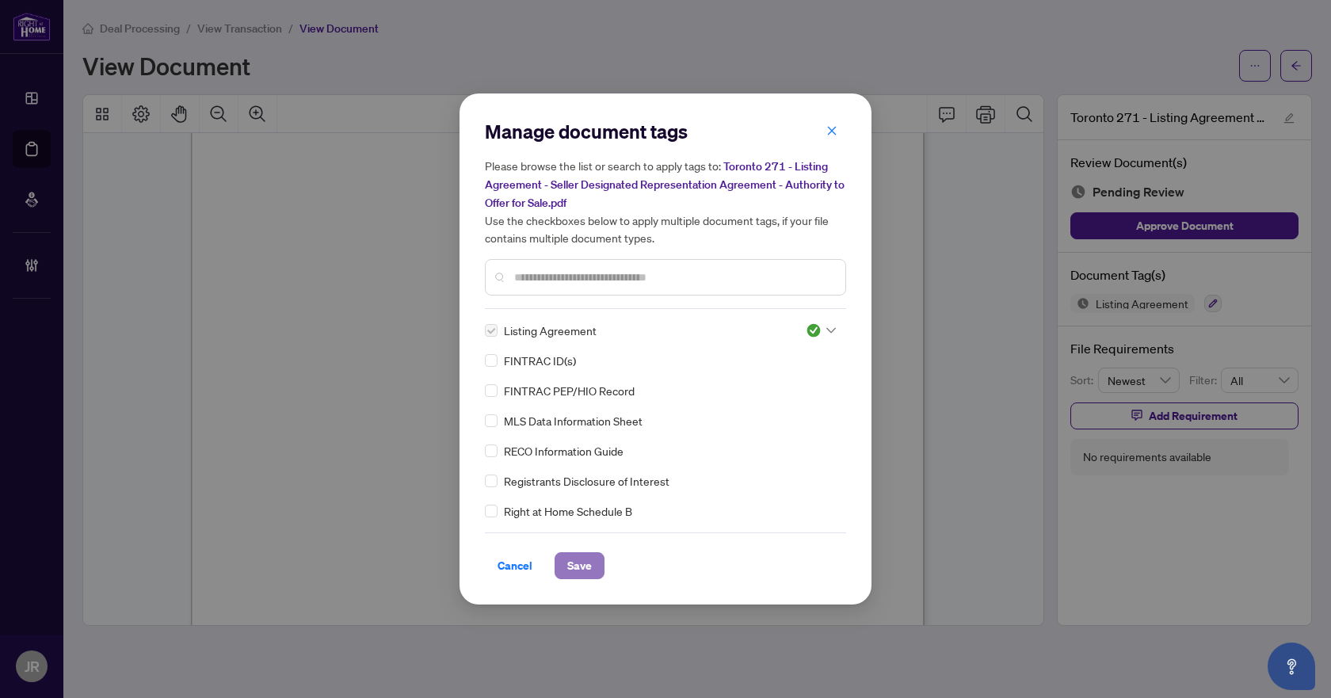
click at [562, 574] on button "Save" at bounding box center [579, 565] width 50 height 27
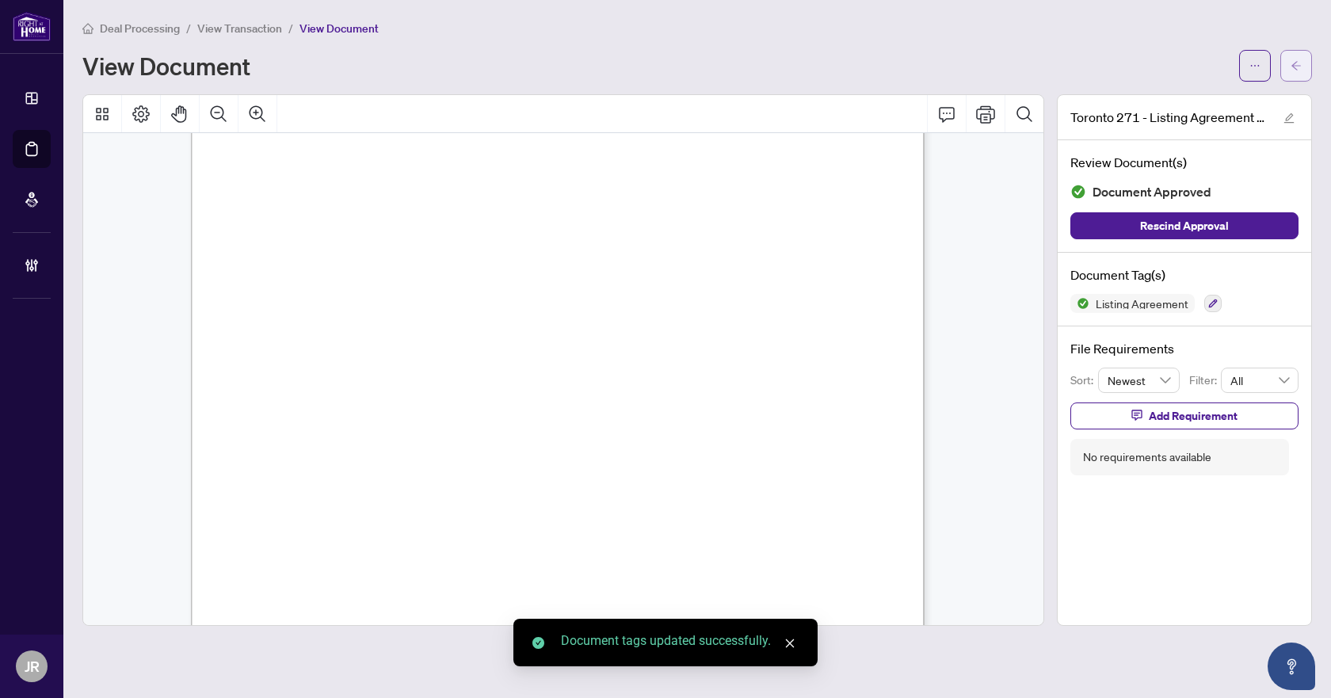
click at [1298, 64] on icon "arrow-left" at bounding box center [1295, 65] width 11 height 11
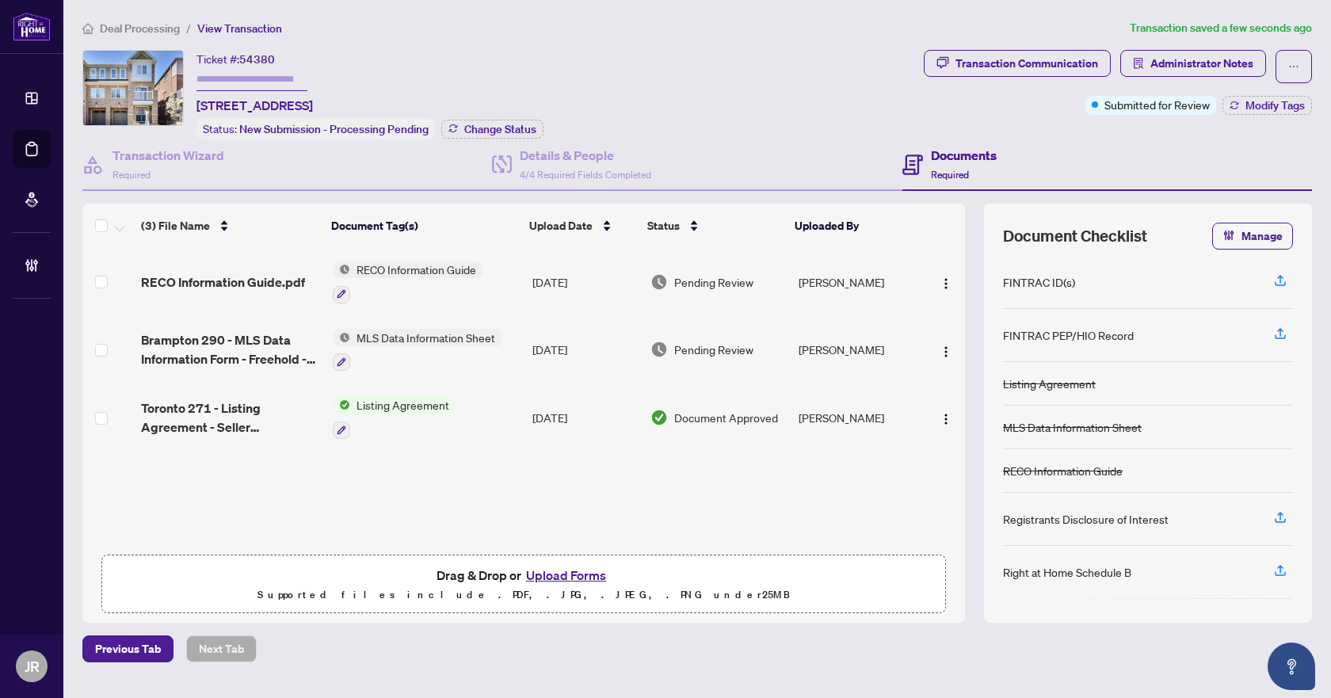
click at [299, 268] on td "RECO Information Guide.pdf" at bounding box center [231, 282] width 192 height 68
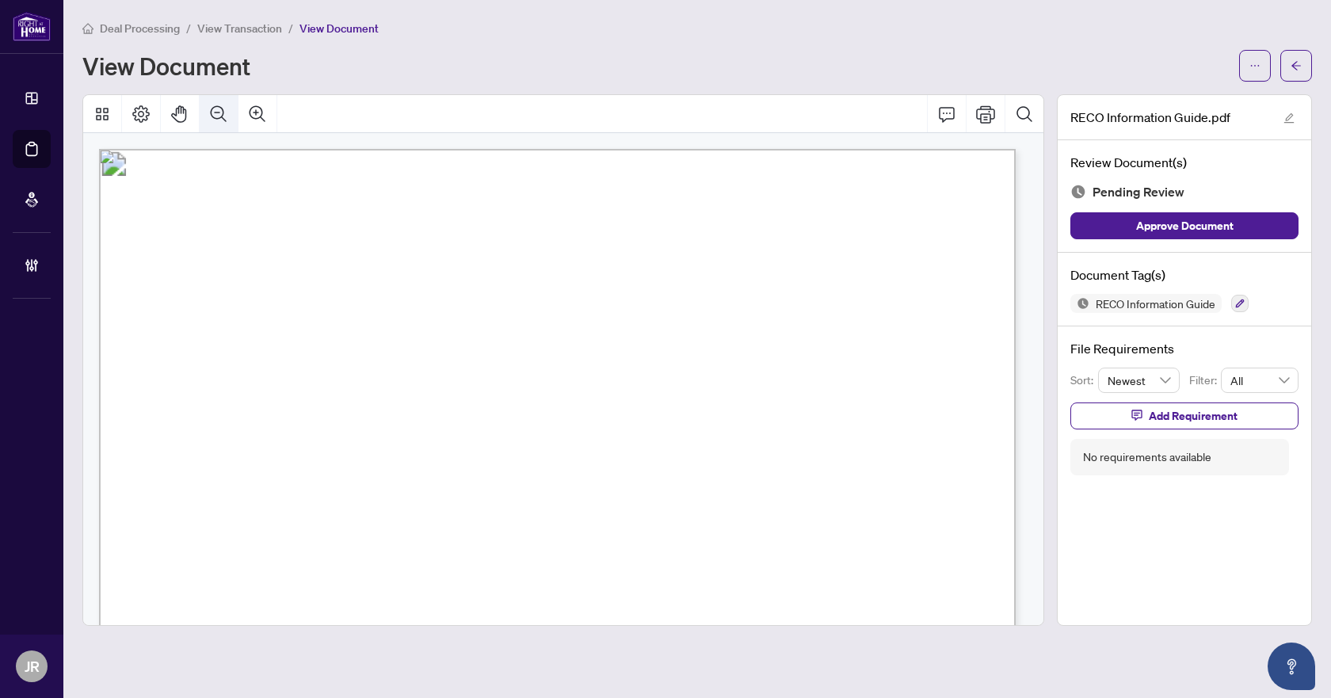
click at [216, 112] on icon "Zoom Out" at bounding box center [218, 114] width 19 height 19
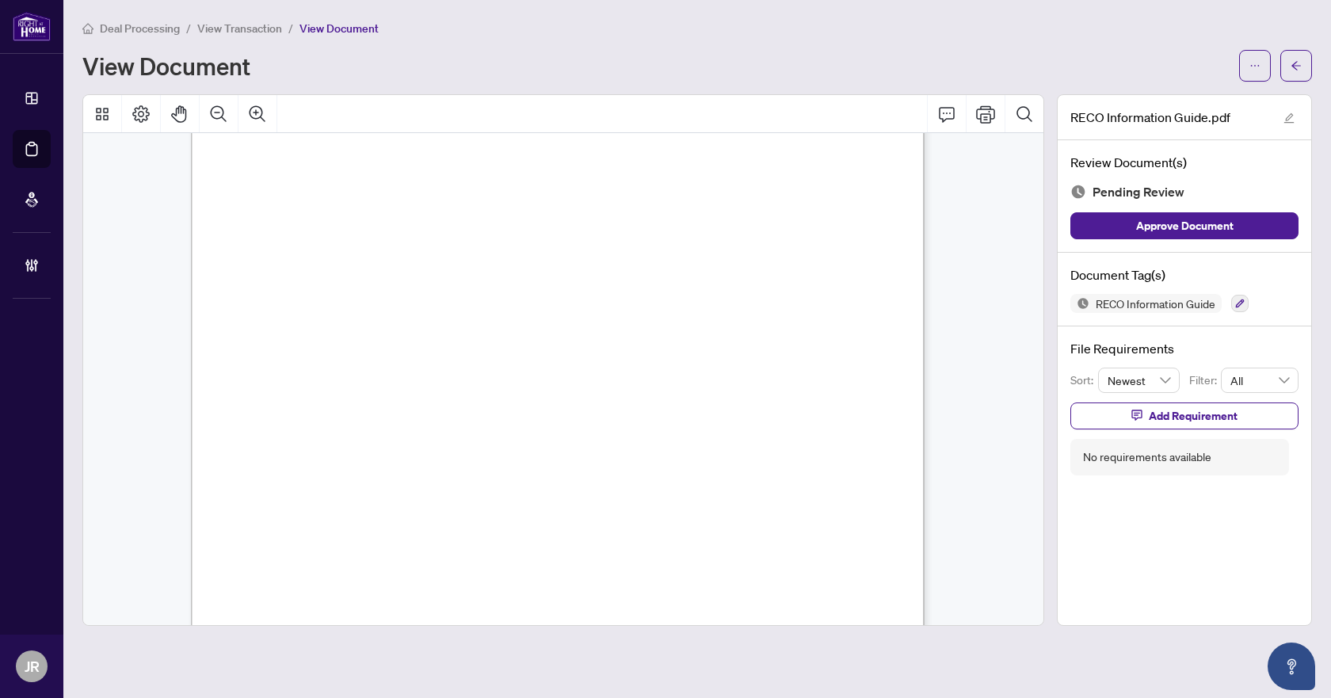
scroll to position [11814, 0]
click at [1235, 302] on icon "button" at bounding box center [1240, 304] width 10 height 10
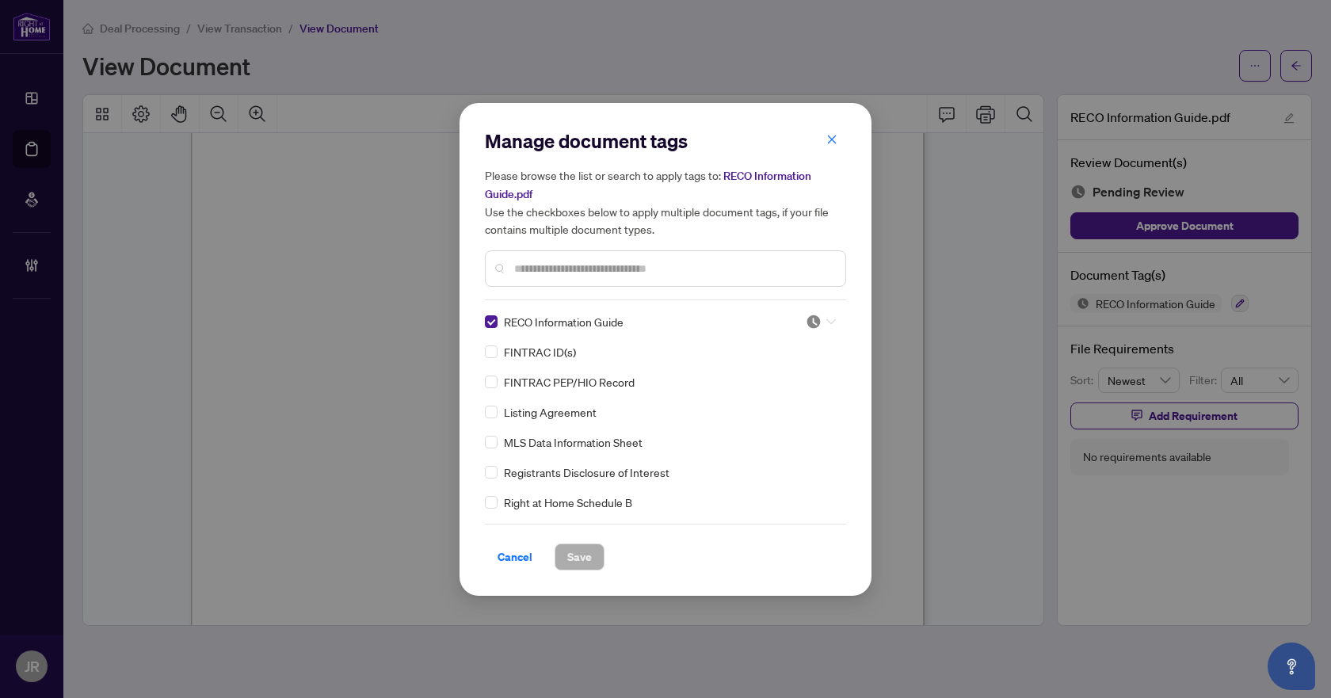
click at [826, 314] on div at bounding box center [820, 322] width 30 height 16
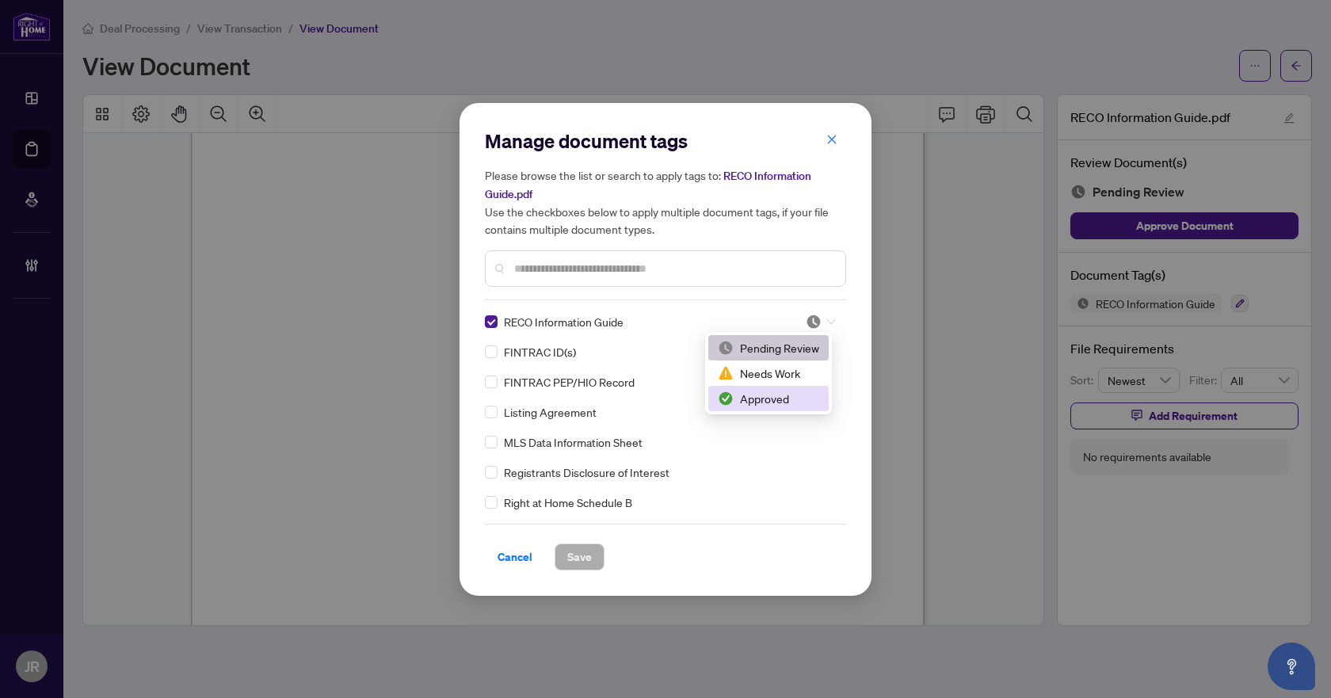
click at [772, 399] on div "Approved" at bounding box center [768, 398] width 101 height 17
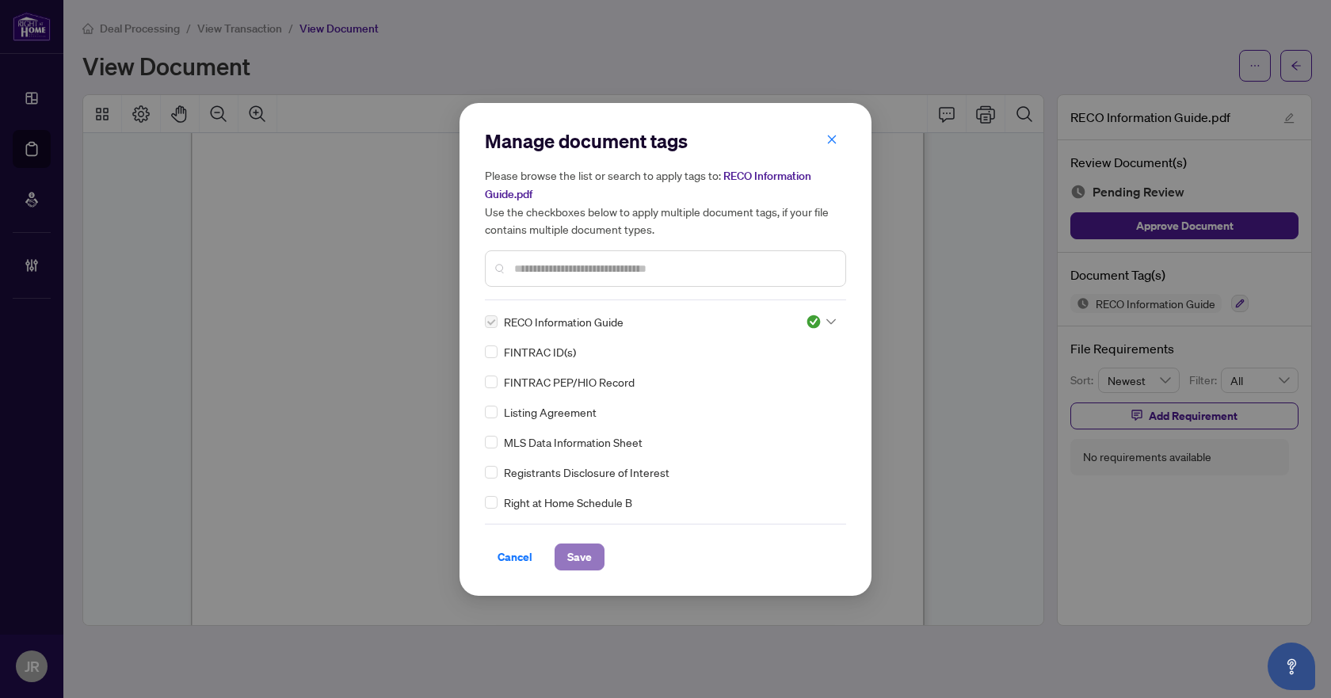
click at [591, 549] on span "Save" at bounding box center [579, 556] width 25 height 25
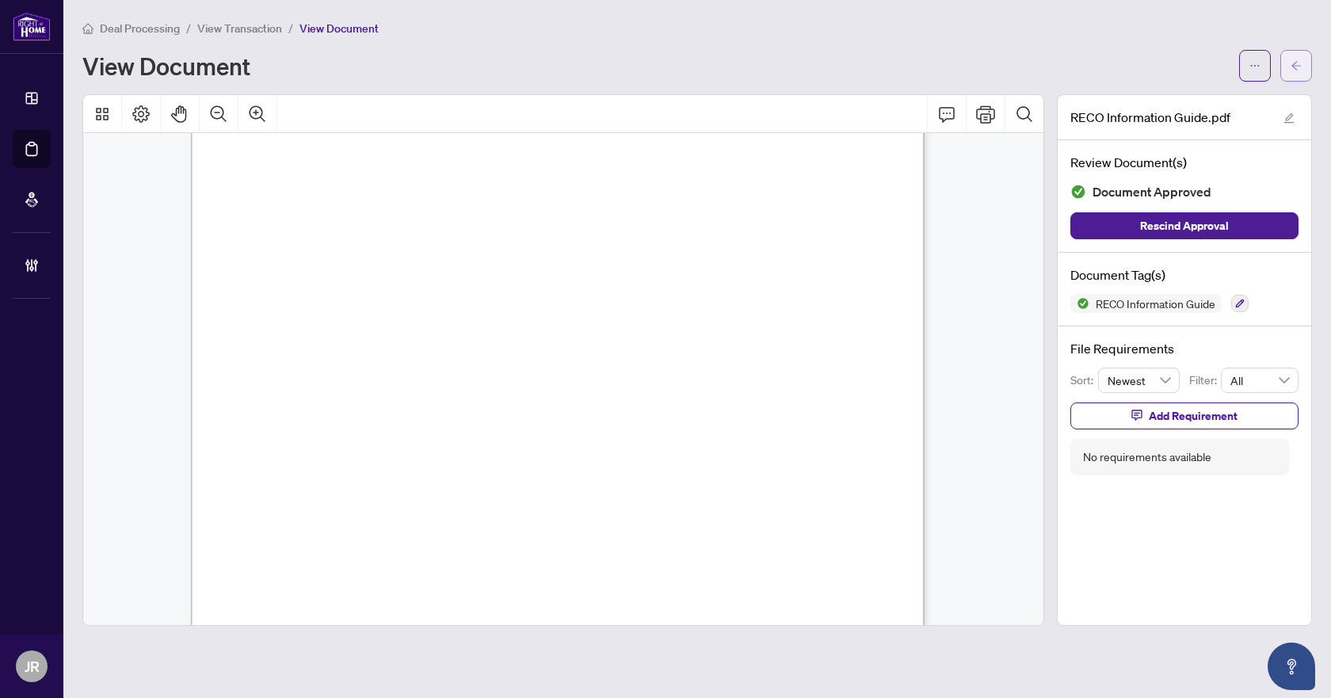
click at [1304, 74] on button "button" at bounding box center [1296, 66] width 32 height 32
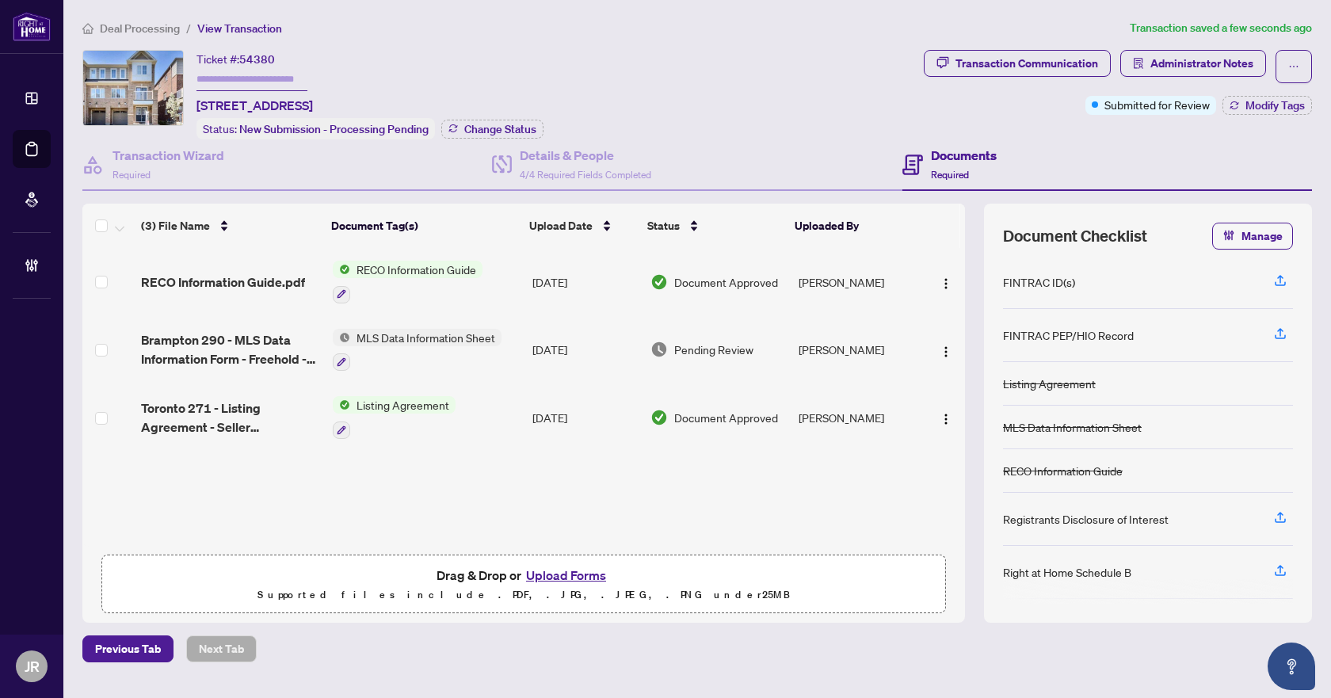
click at [554, 347] on td "[DATE]" at bounding box center [585, 350] width 119 height 68
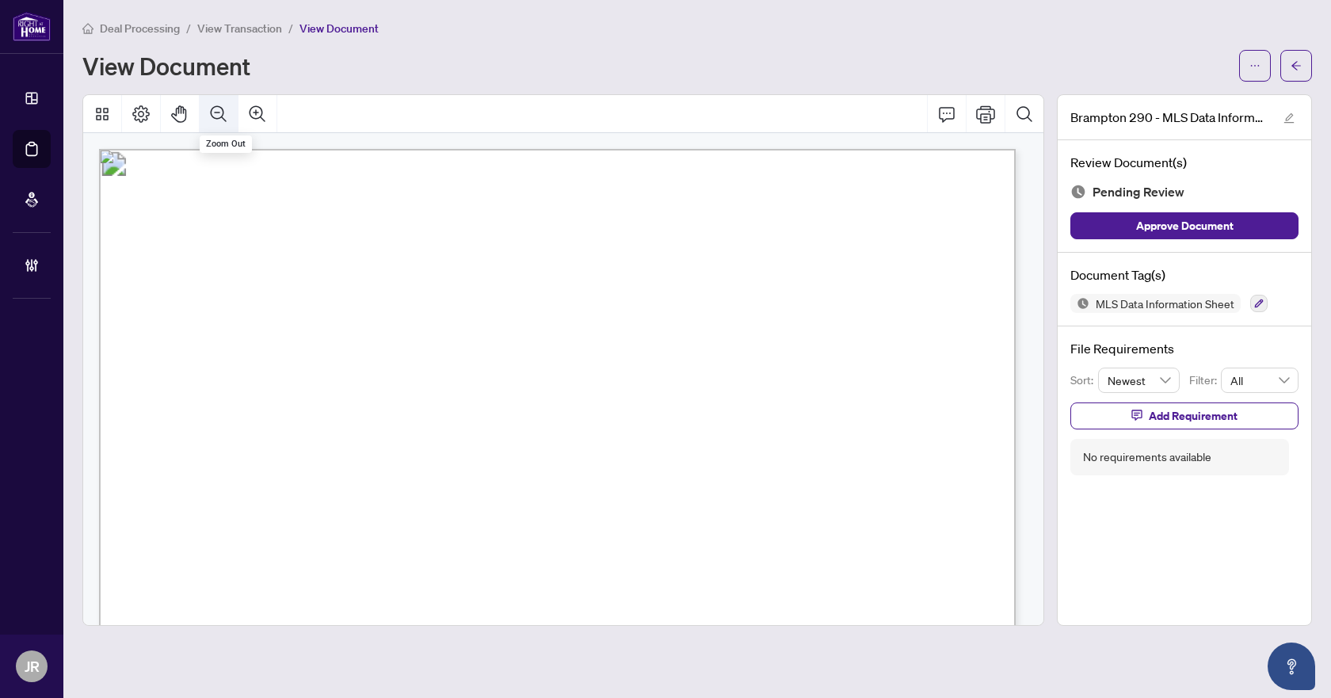
click at [216, 98] on button "Zoom Out" at bounding box center [219, 114] width 38 height 38
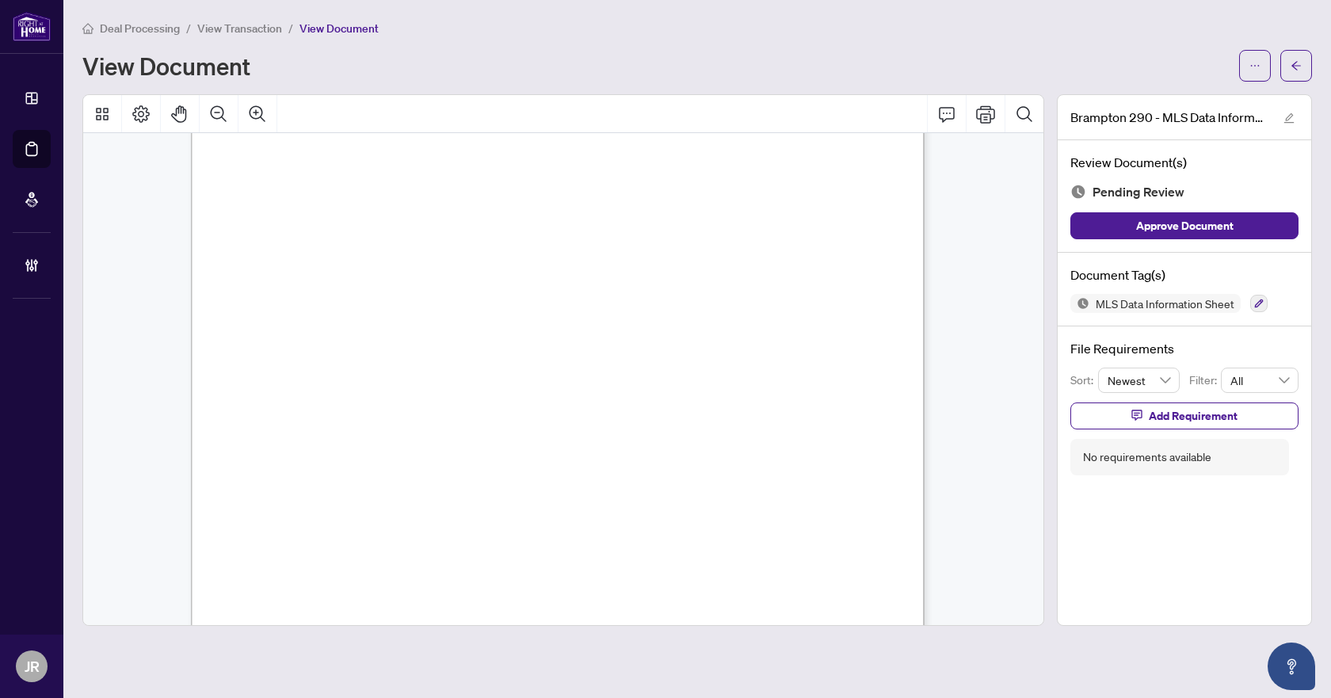
scroll to position [2059, 0]
click at [1256, 303] on icon "button" at bounding box center [1258, 303] width 9 height 9
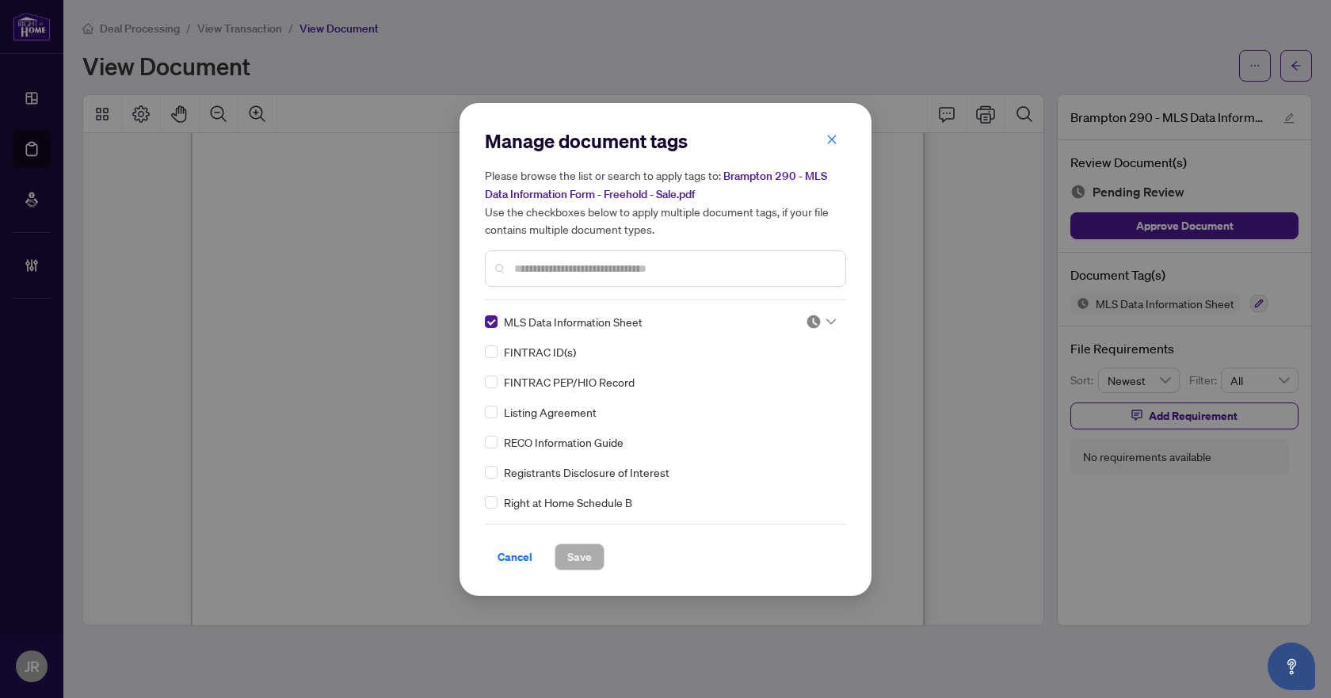
click at [808, 327] on img at bounding box center [813, 322] width 16 height 16
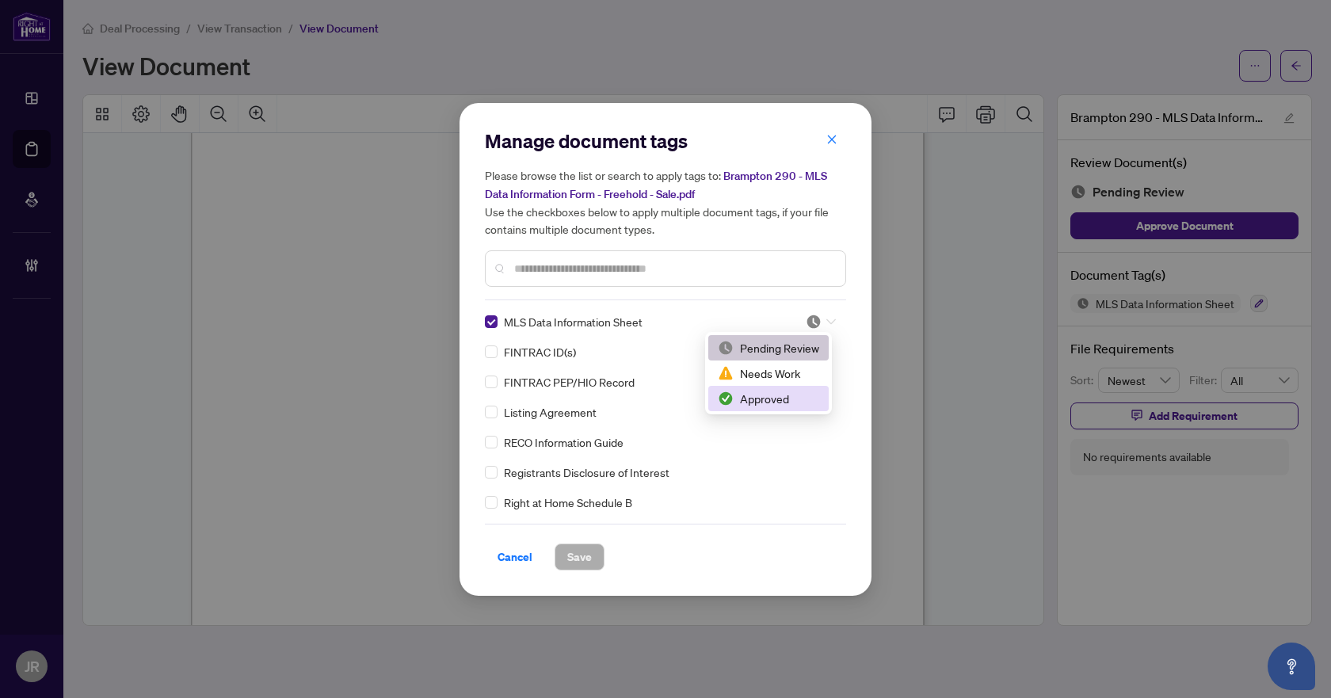
click at [763, 396] on div "Approved" at bounding box center [768, 398] width 101 height 17
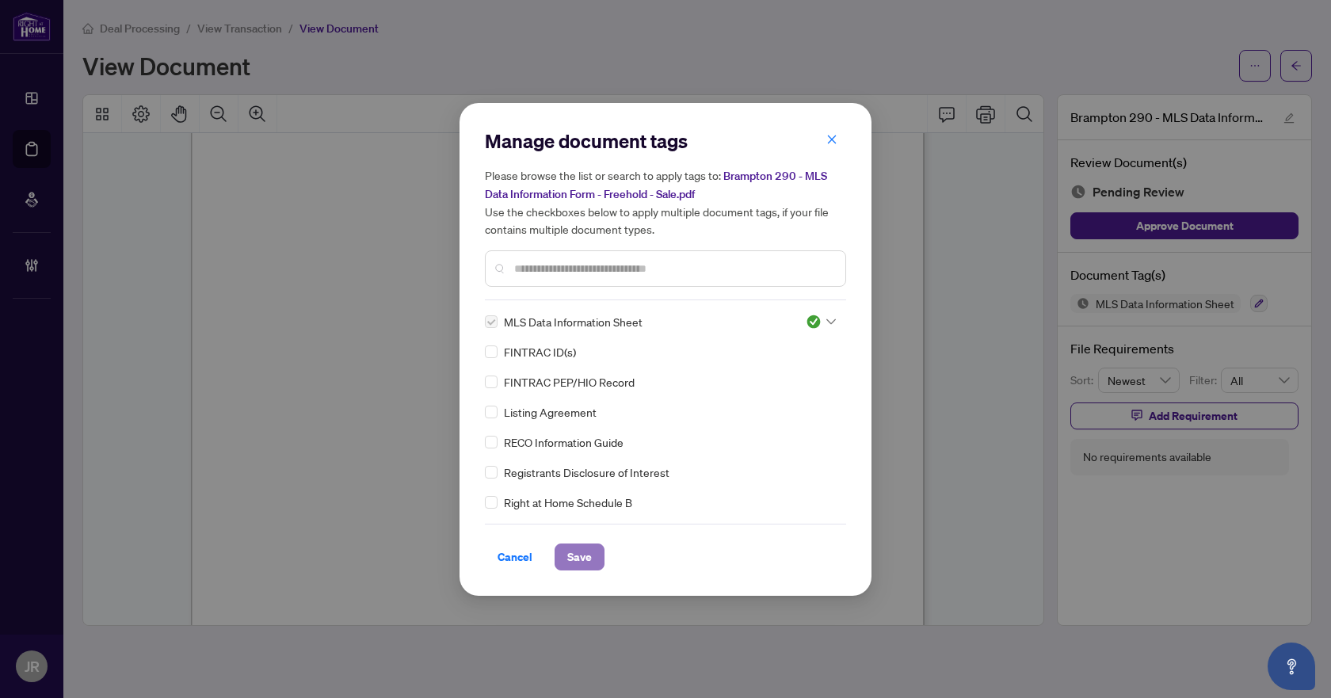
click at [579, 558] on span "Save" at bounding box center [579, 556] width 25 height 25
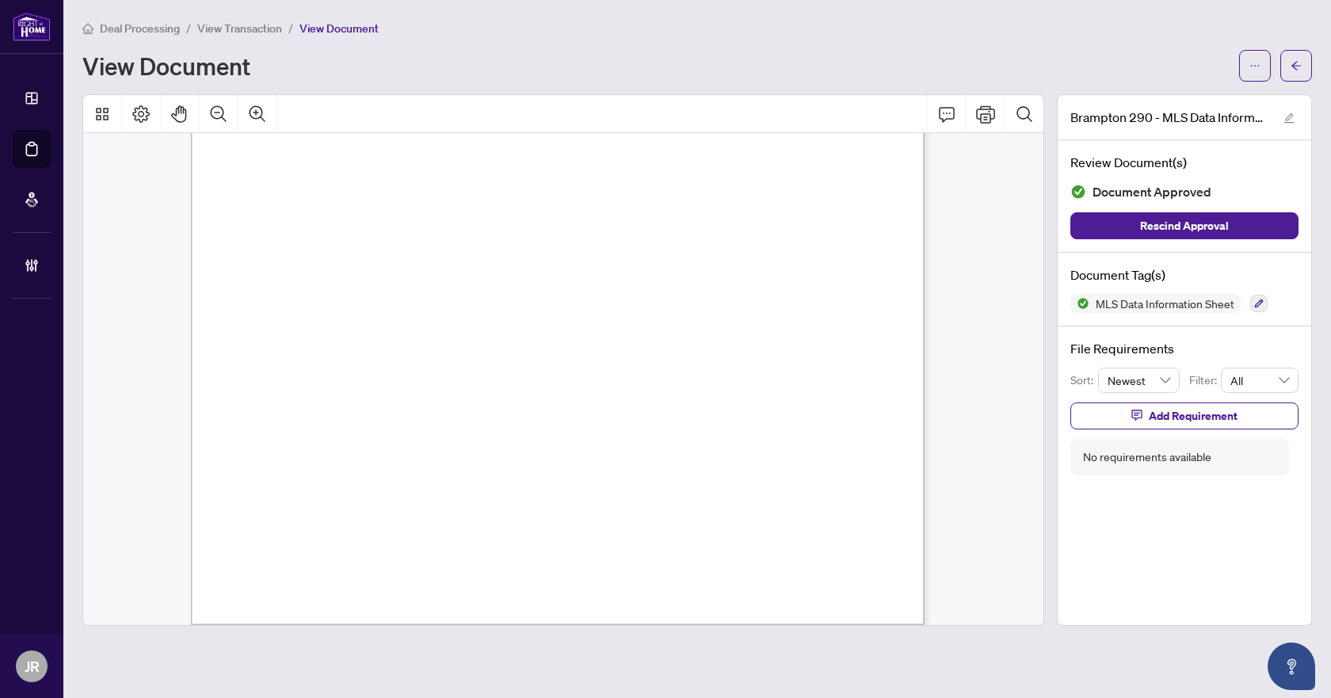
scroll to position [2455, 0]
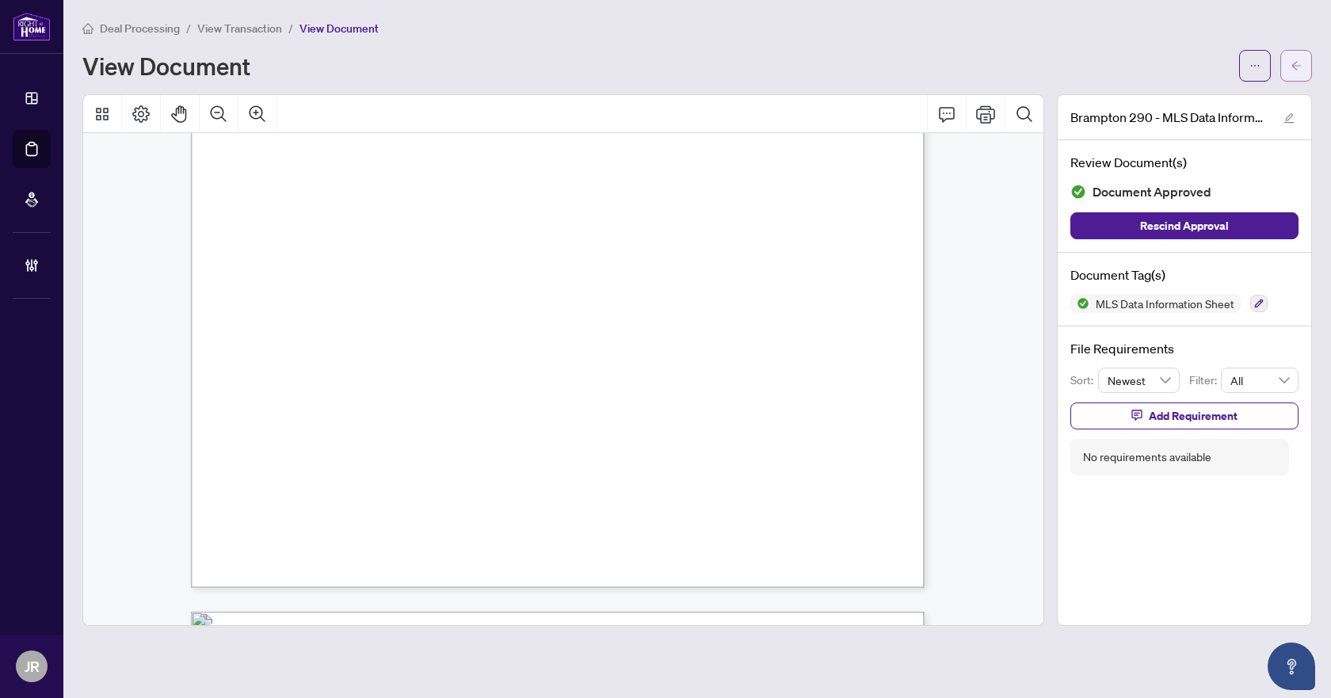
click at [1301, 64] on button "button" at bounding box center [1296, 66] width 32 height 32
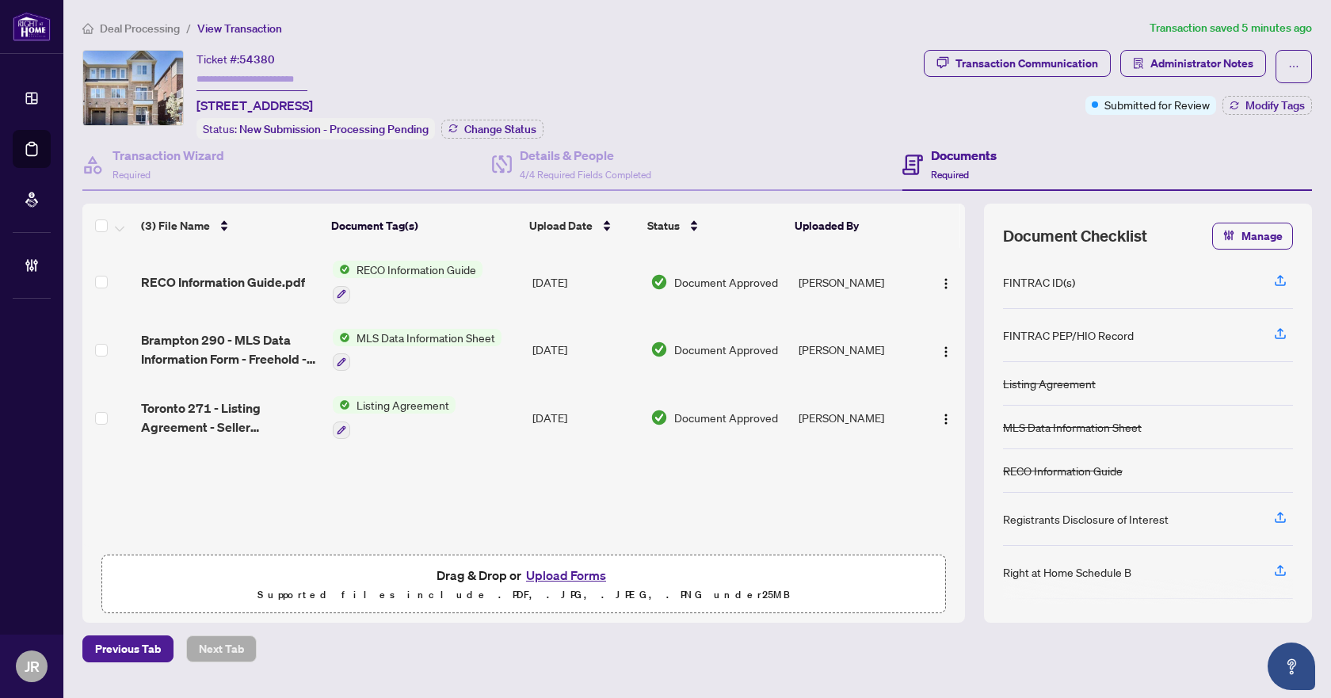
click at [126, 21] on span "Deal Processing" at bounding box center [140, 28] width 80 height 14
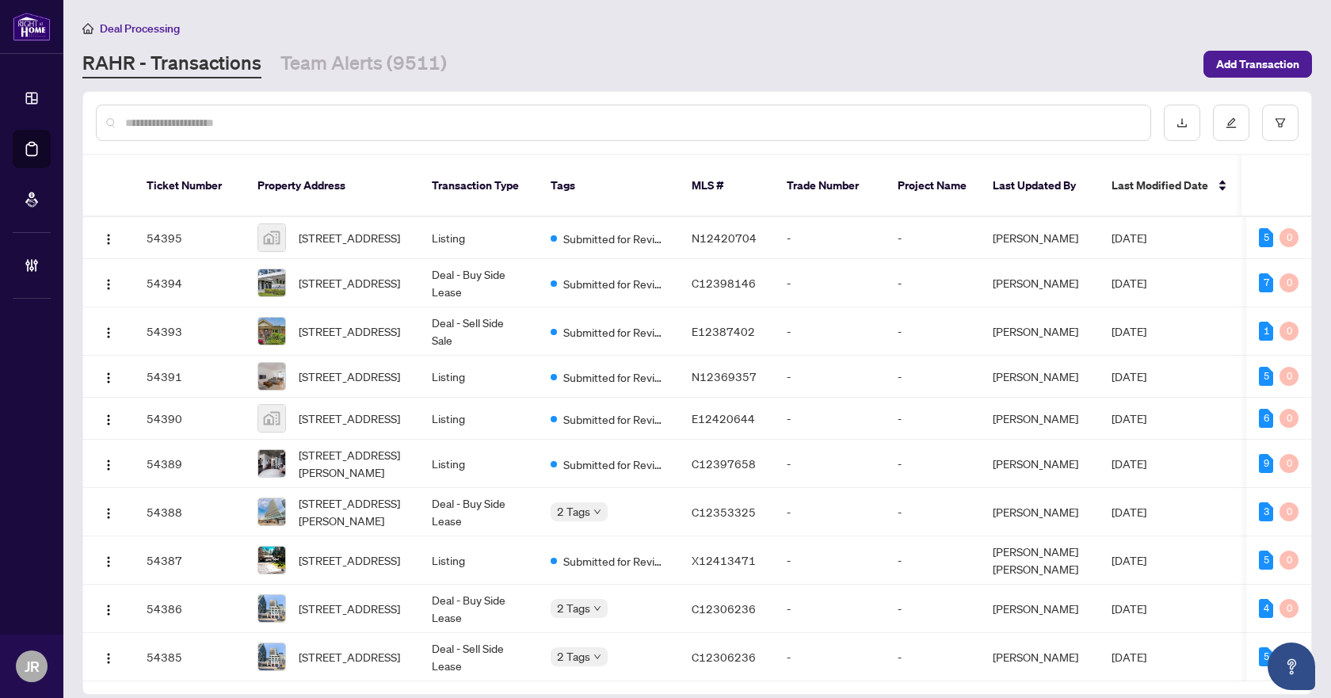
click at [236, 116] on input "text" at bounding box center [631, 122] width 1012 height 17
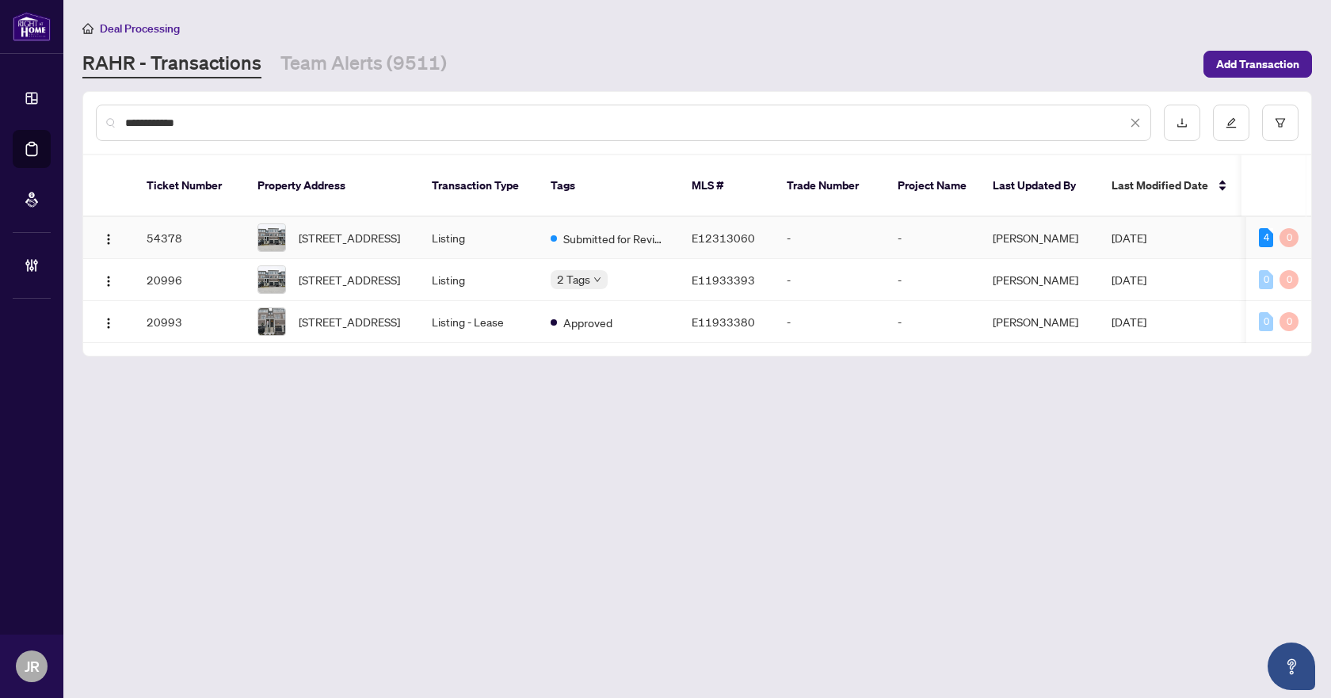
type input "**********"
click at [528, 222] on td "Listing" at bounding box center [478, 238] width 119 height 42
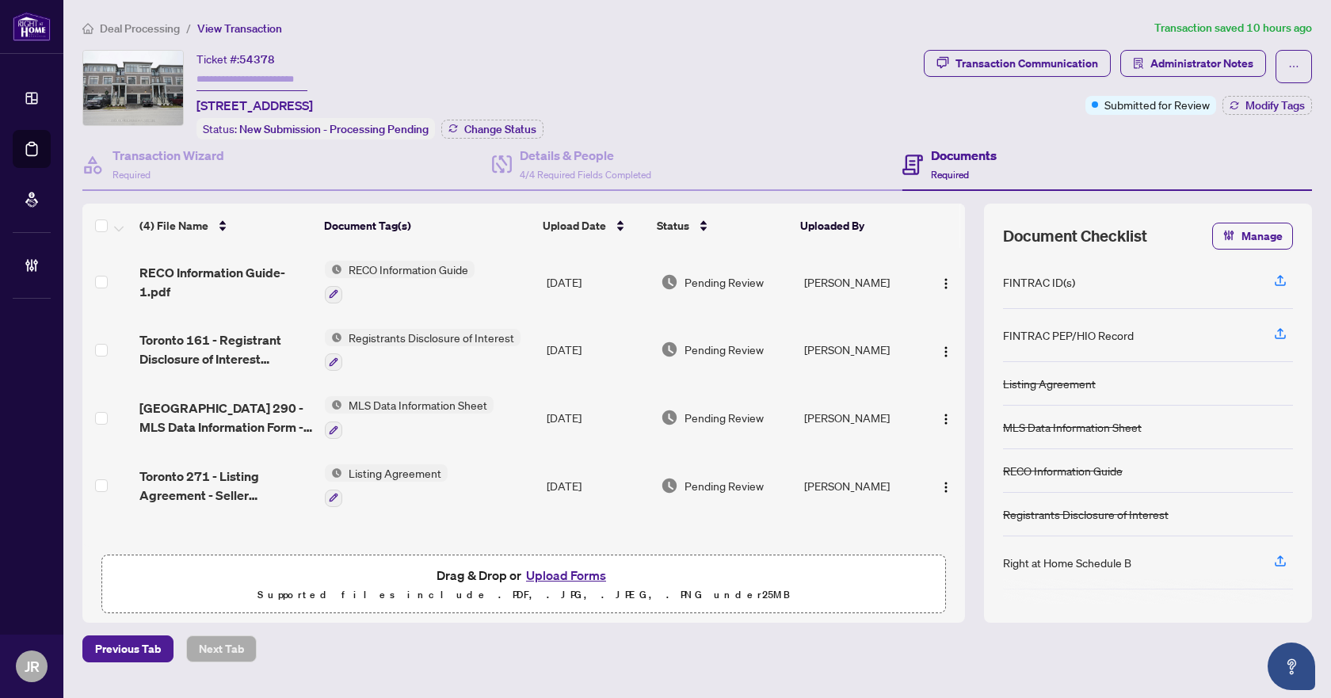
click at [543, 478] on td "[DATE]" at bounding box center [597, 485] width 115 height 68
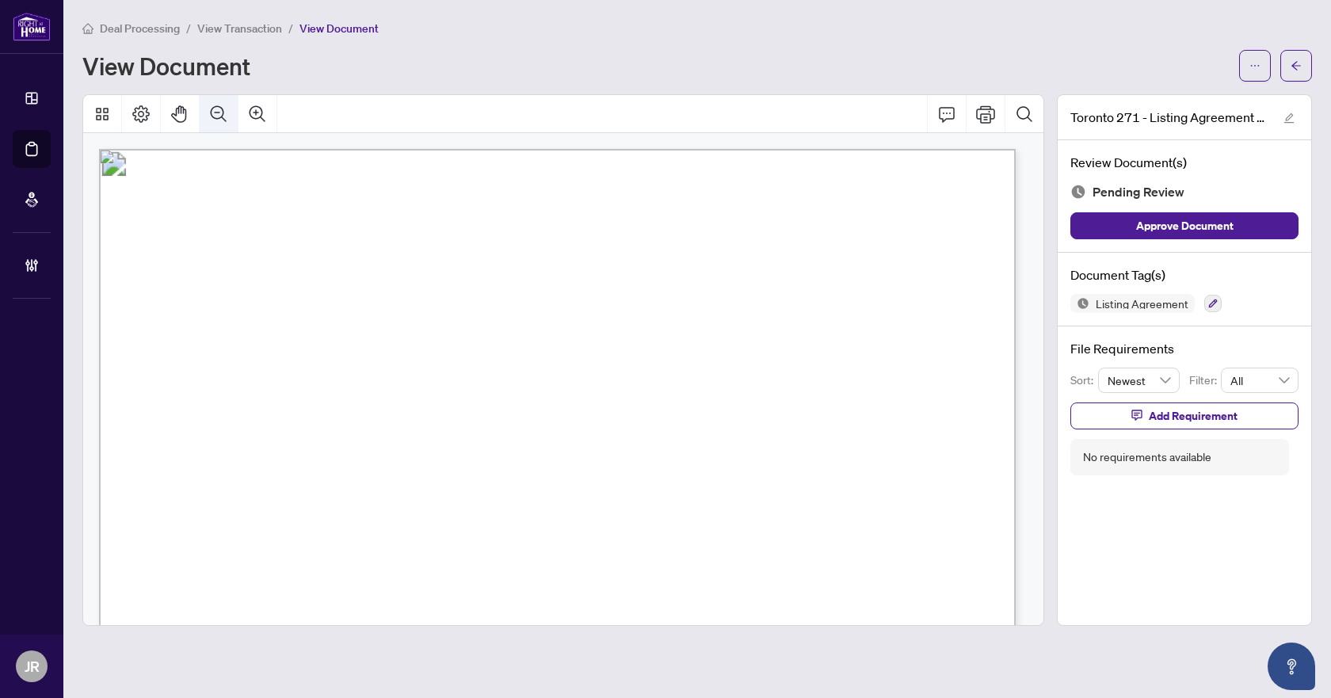
click at [213, 128] on button "Zoom Out" at bounding box center [219, 114] width 38 height 38
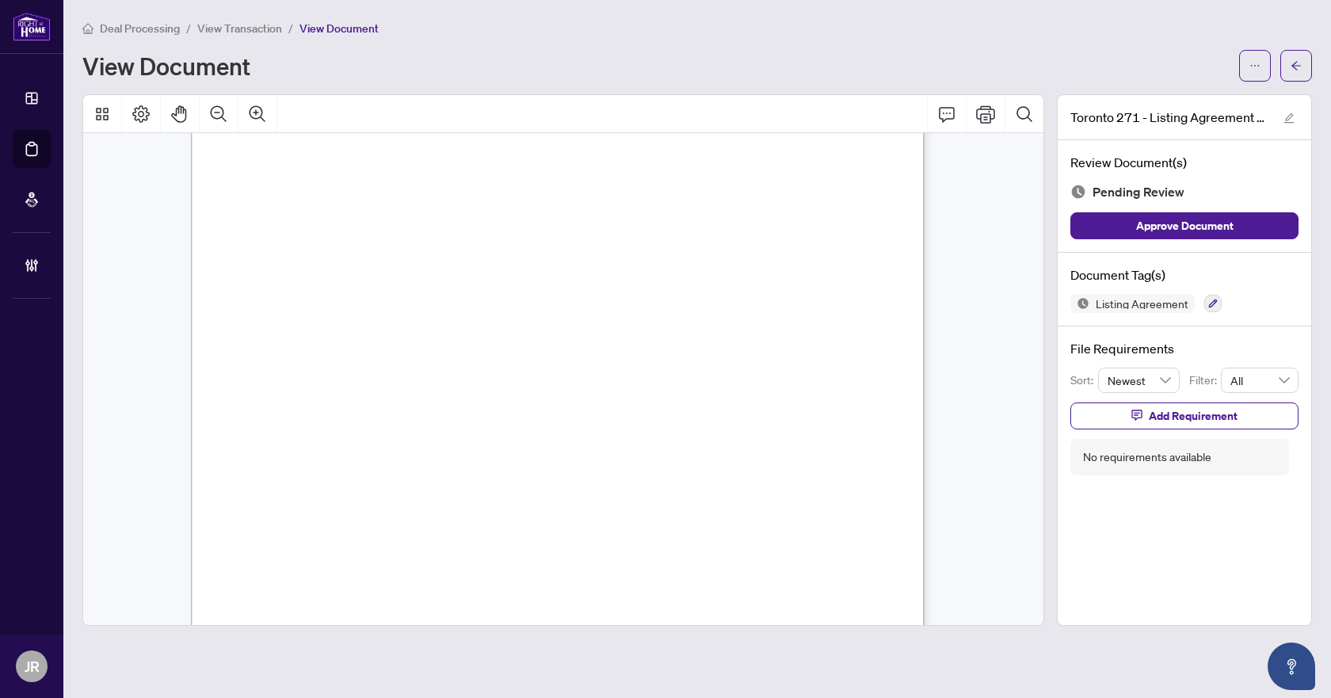
scroll to position [396, 0]
click at [246, 20] on li "View Transaction" at bounding box center [239, 28] width 85 height 18
click at [242, 30] on span "View Transaction" at bounding box center [239, 28] width 85 height 14
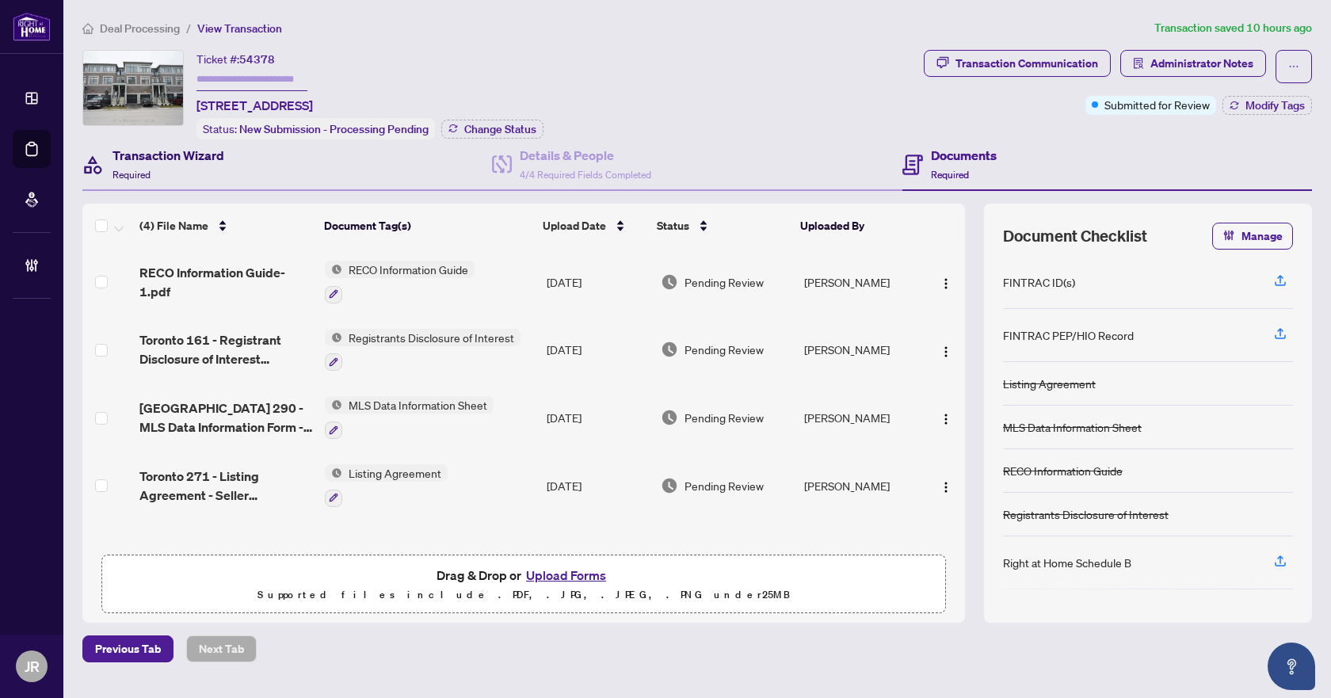
drag, startPoint x: 218, startPoint y: 173, endPoint x: 235, endPoint y: 184, distance: 20.7
click at [218, 173] on div "Transaction Wizard Required" at bounding box center [168, 164] width 112 height 37
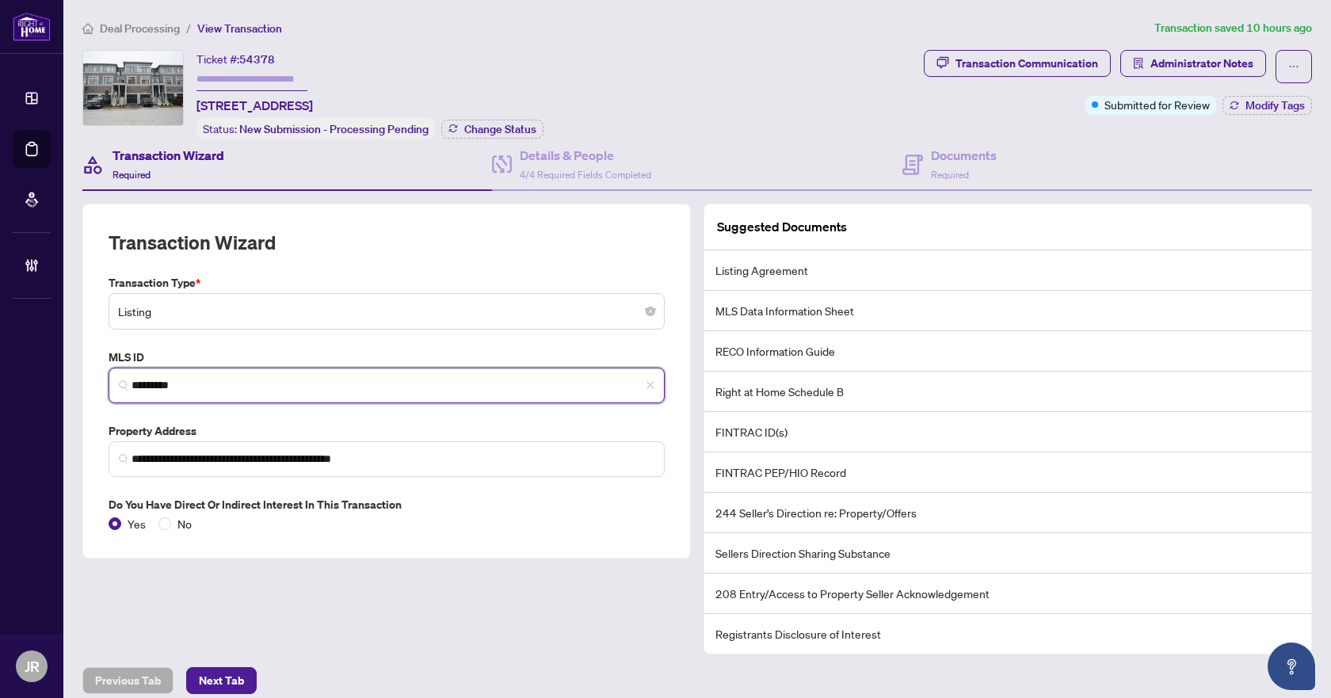
click at [163, 383] on input "*********" at bounding box center [392, 385] width 523 height 17
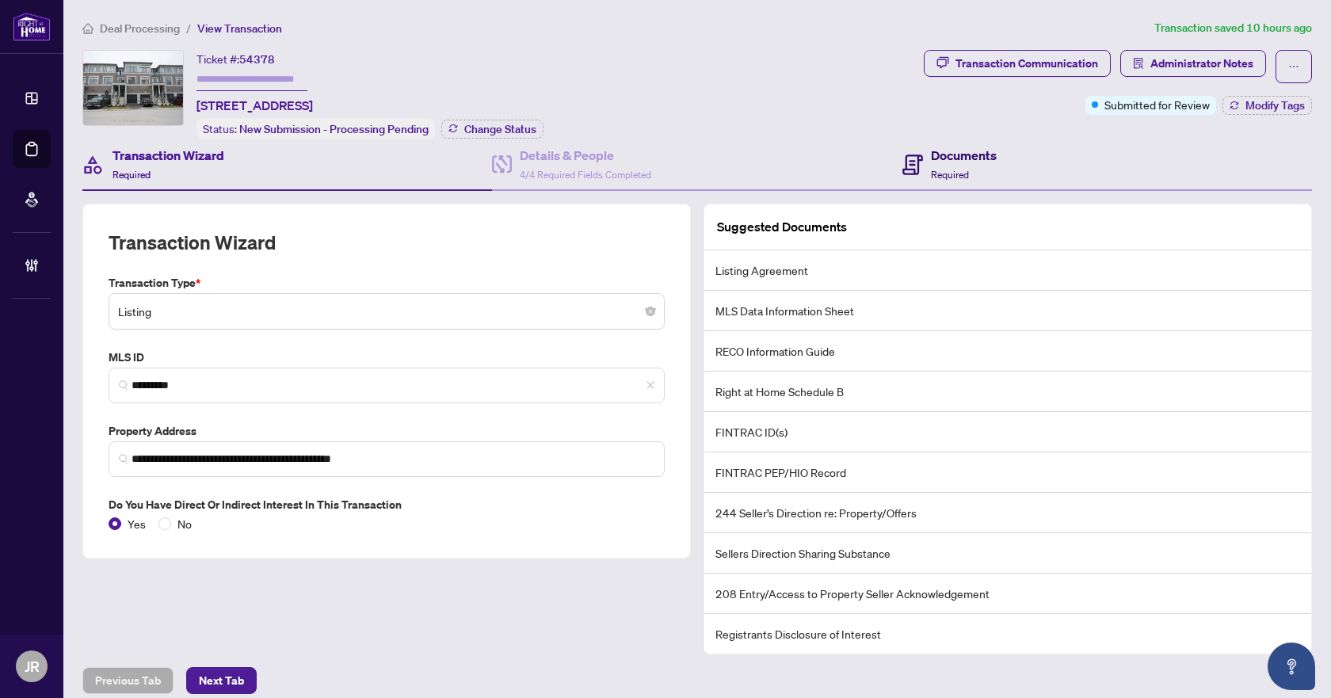
click at [946, 147] on h4 "Documents" at bounding box center [964, 155] width 66 height 19
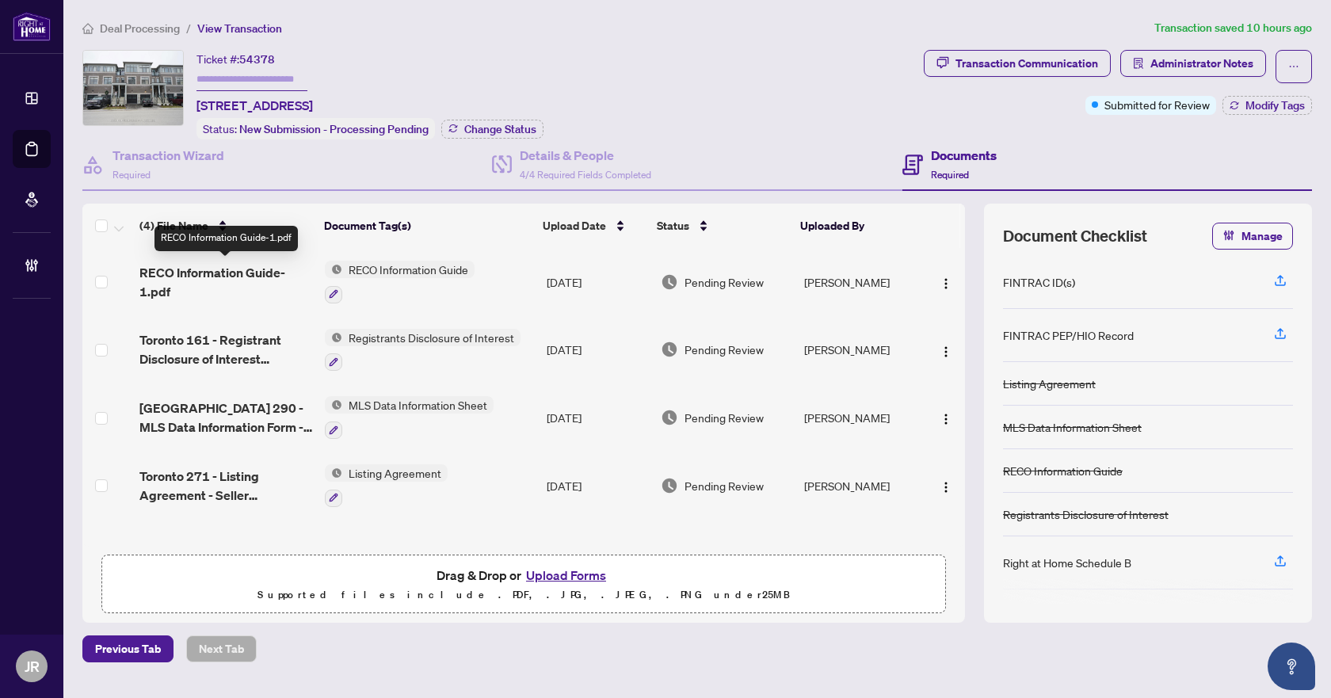
click at [281, 275] on span "RECO Information Guide-1.pdf" at bounding box center [225, 282] width 173 height 38
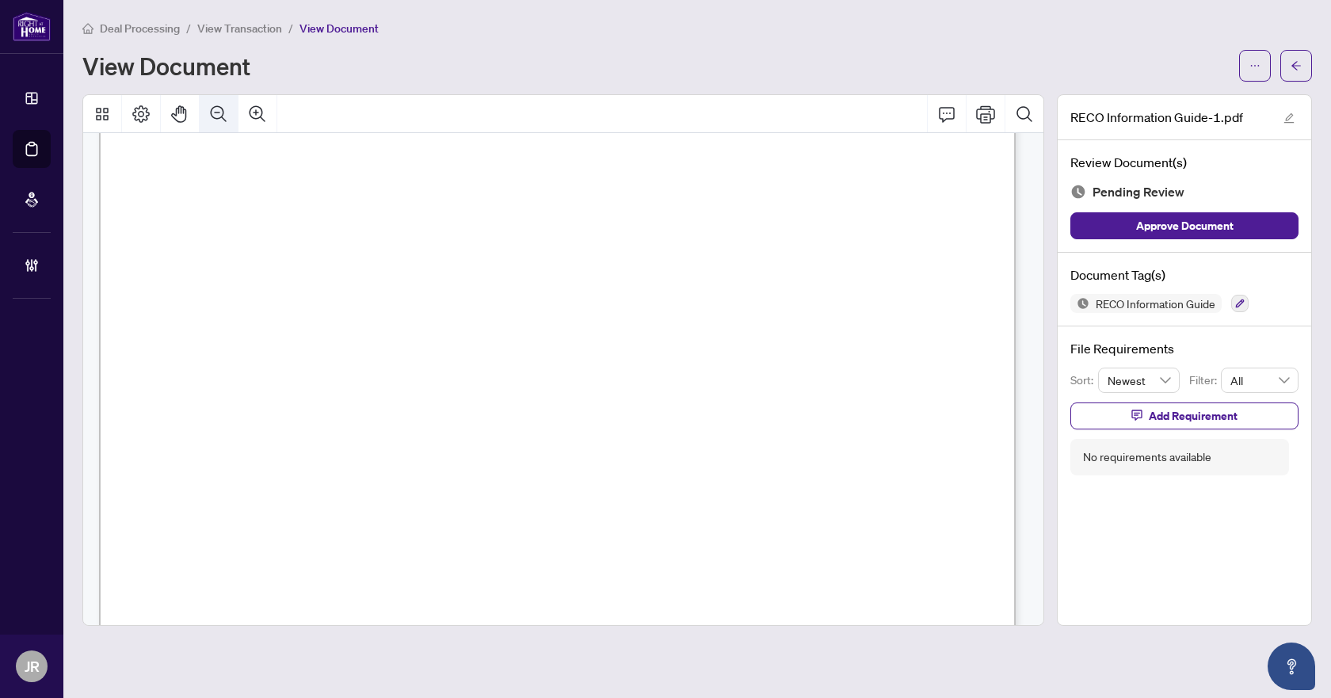
click at [232, 120] on button "Zoom Out" at bounding box center [219, 114] width 38 height 38
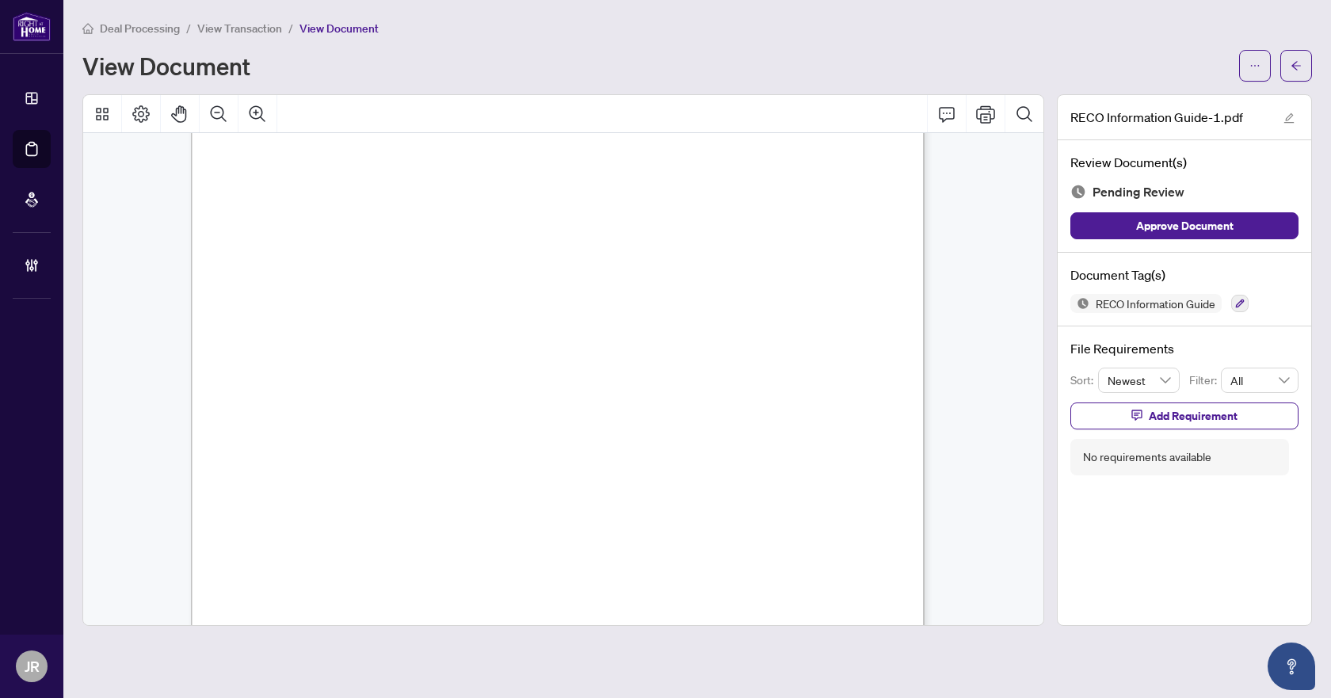
scroll to position [11759, 0]
click at [1234, 306] on button "button" at bounding box center [1239, 303] width 17 height 17
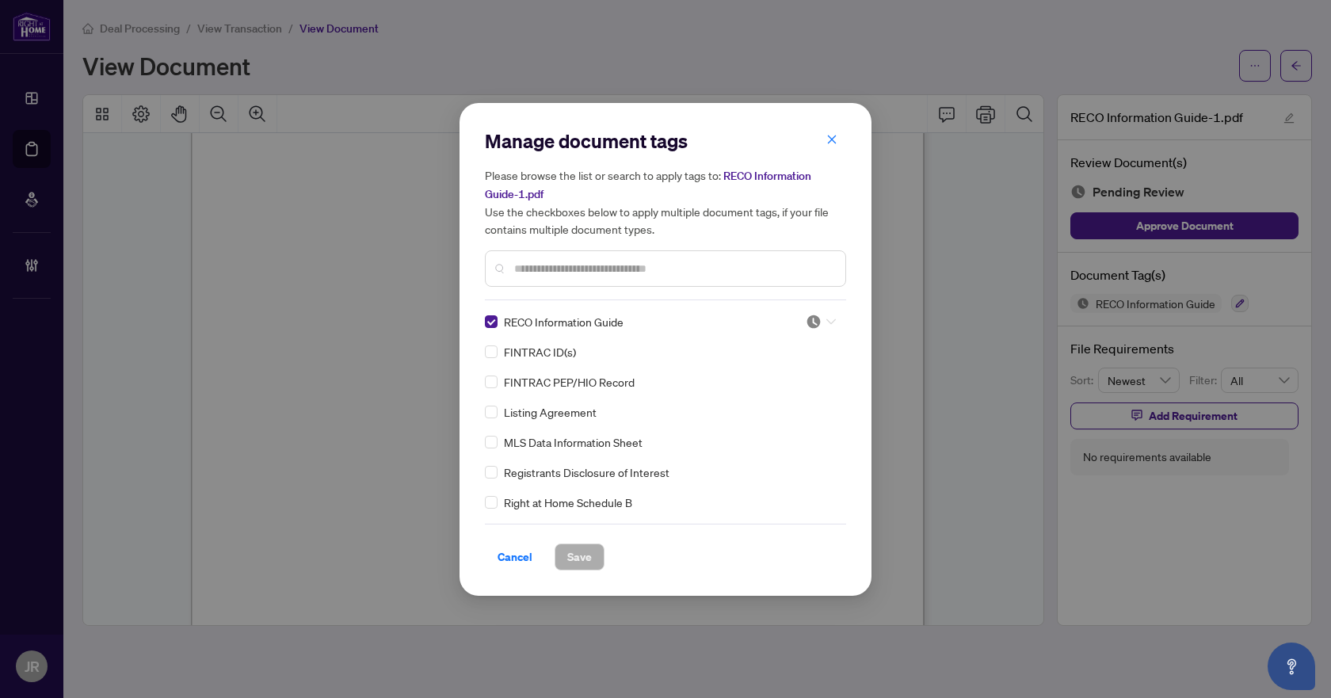
click at [824, 326] on div at bounding box center [820, 322] width 30 height 16
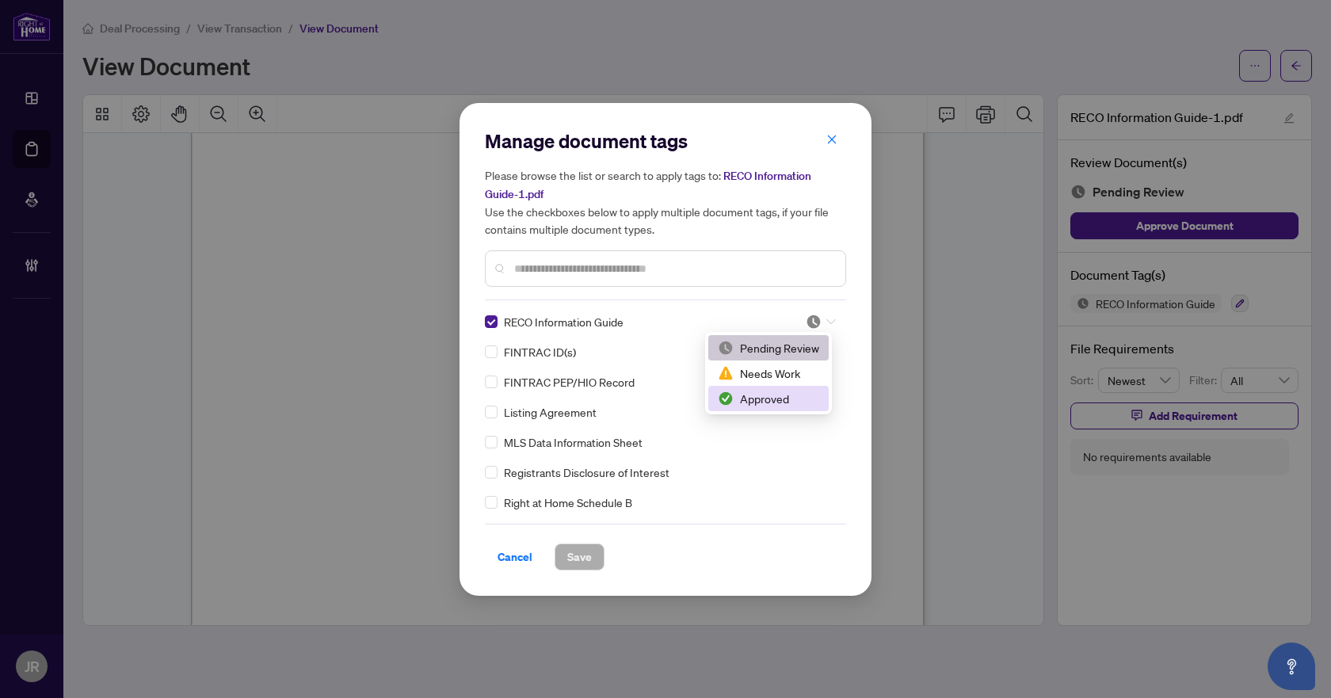
click at [782, 394] on div "Approved" at bounding box center [768, 398] width 101 height 17
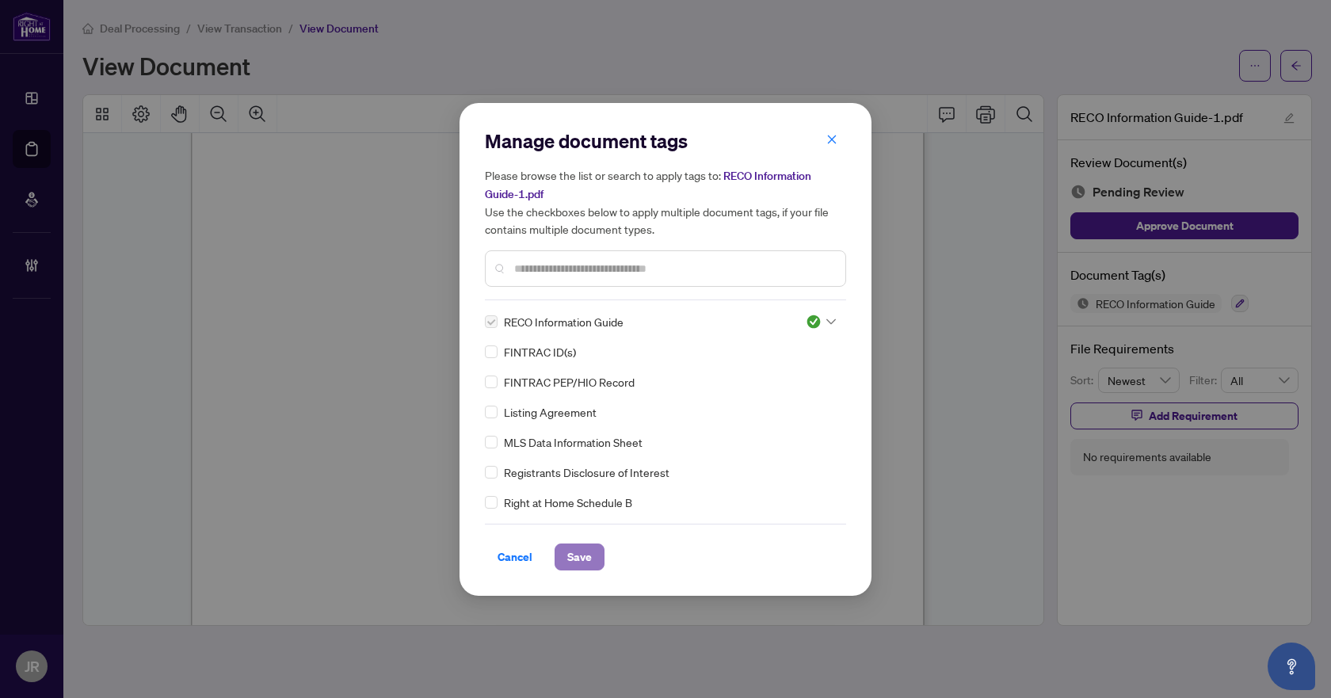
click at [570, 550] on span "Save" at bounding box center [579, 556] width 25 height 25
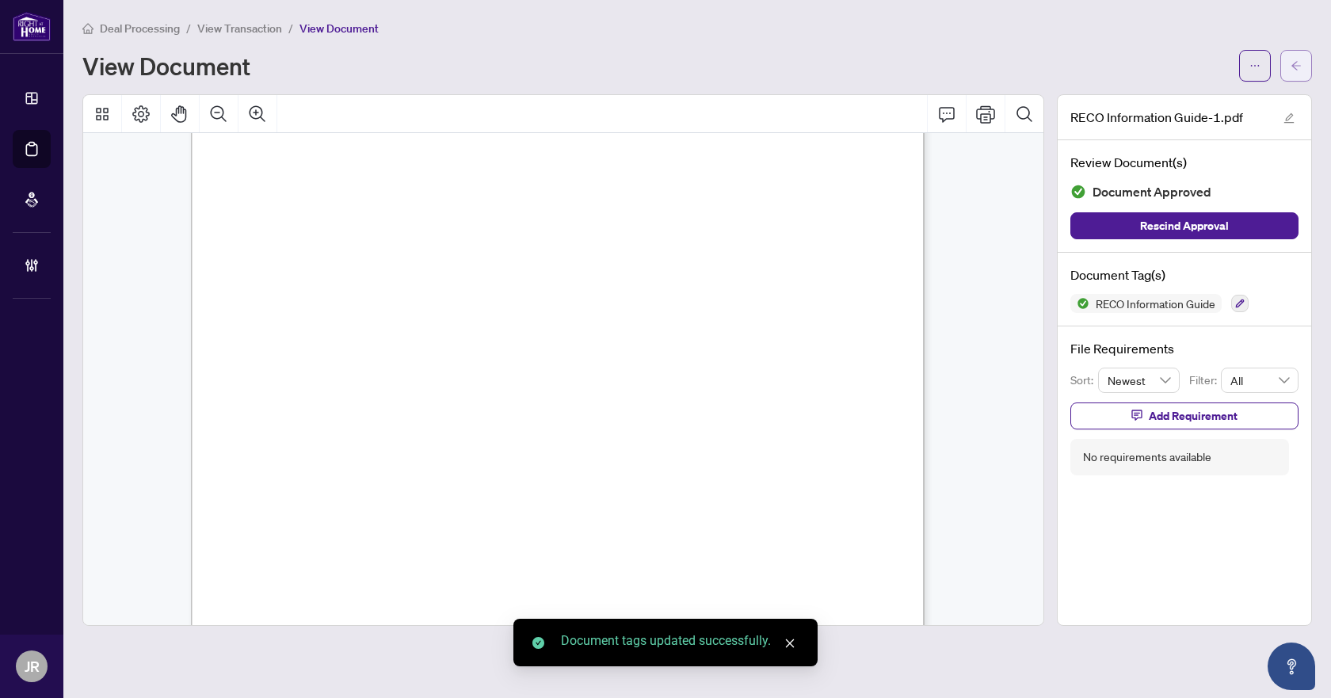
click at [1289, 63] on button "button" at bounding box center [1296, 66] width 32 height 32
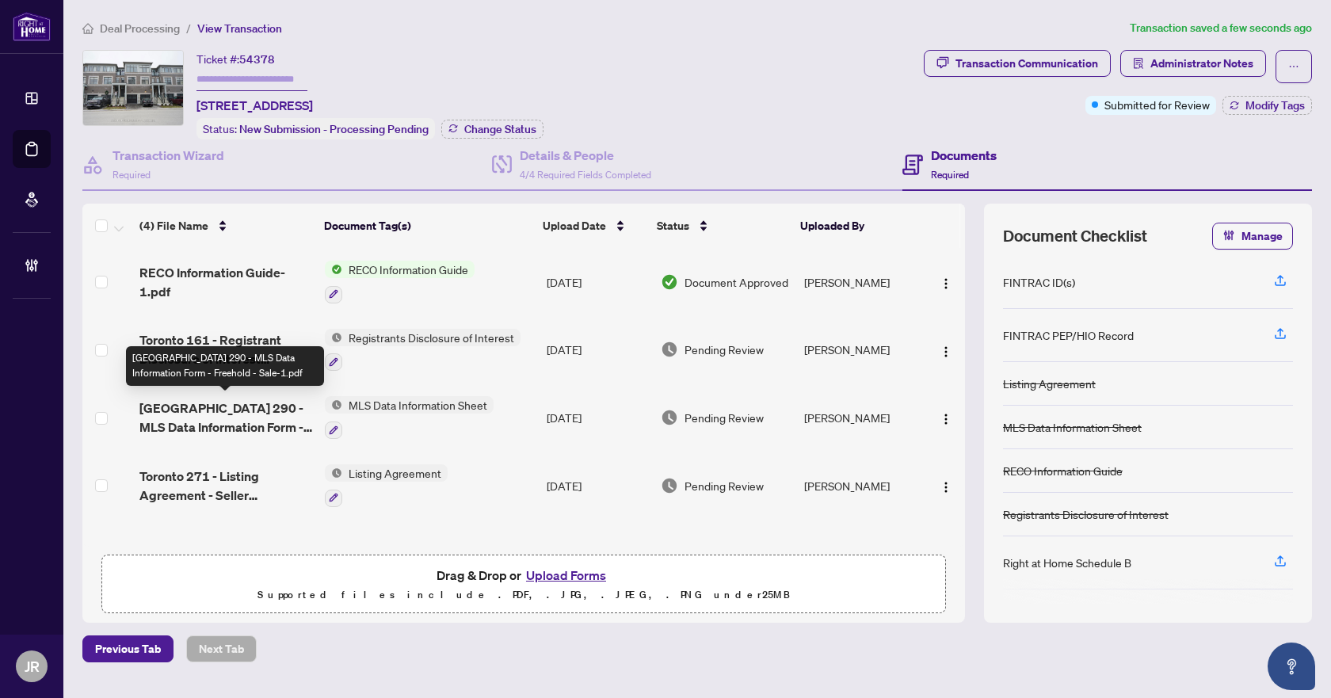
click at [291, 416] on span "[GEOGRAPHIC_DATA] 290 - MLS Data Information Form - Freehold - Sale-1.pdf" at bounding box center [225, 417] width 173 height 38
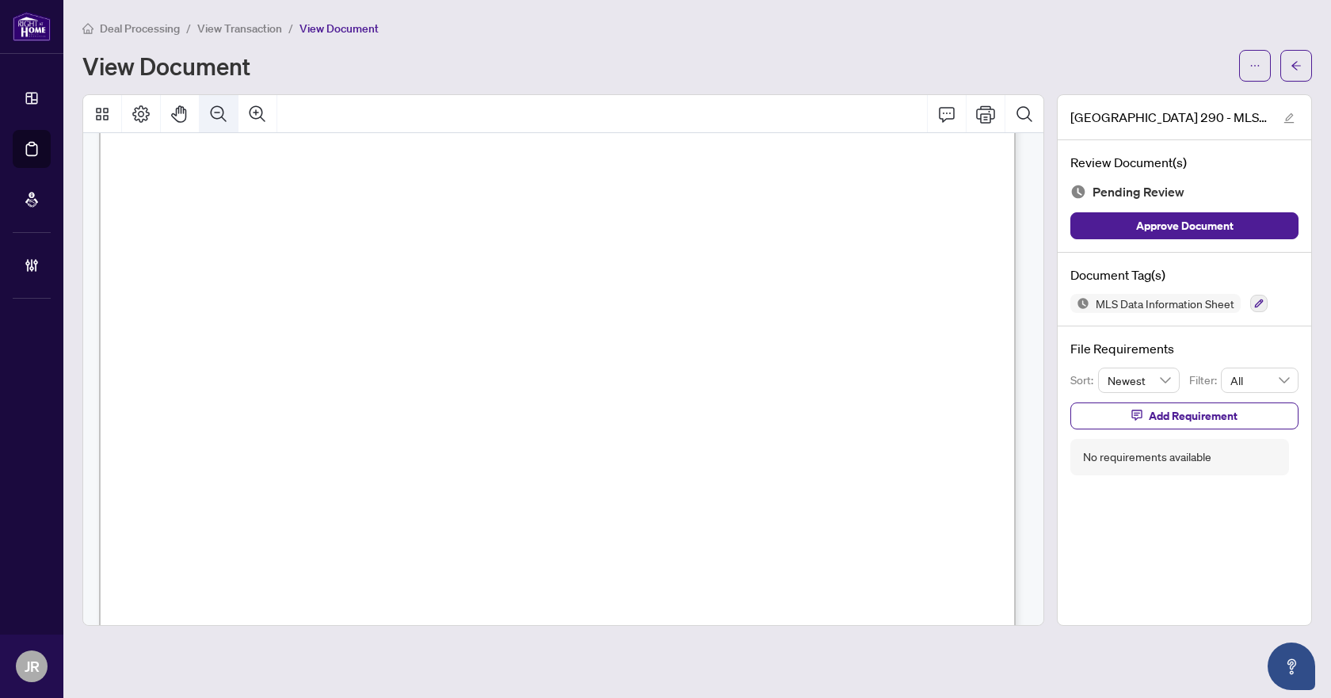
click at [223, 122] on icon "Zoom Out" at bounding box center [218, 114] width 19 height 19
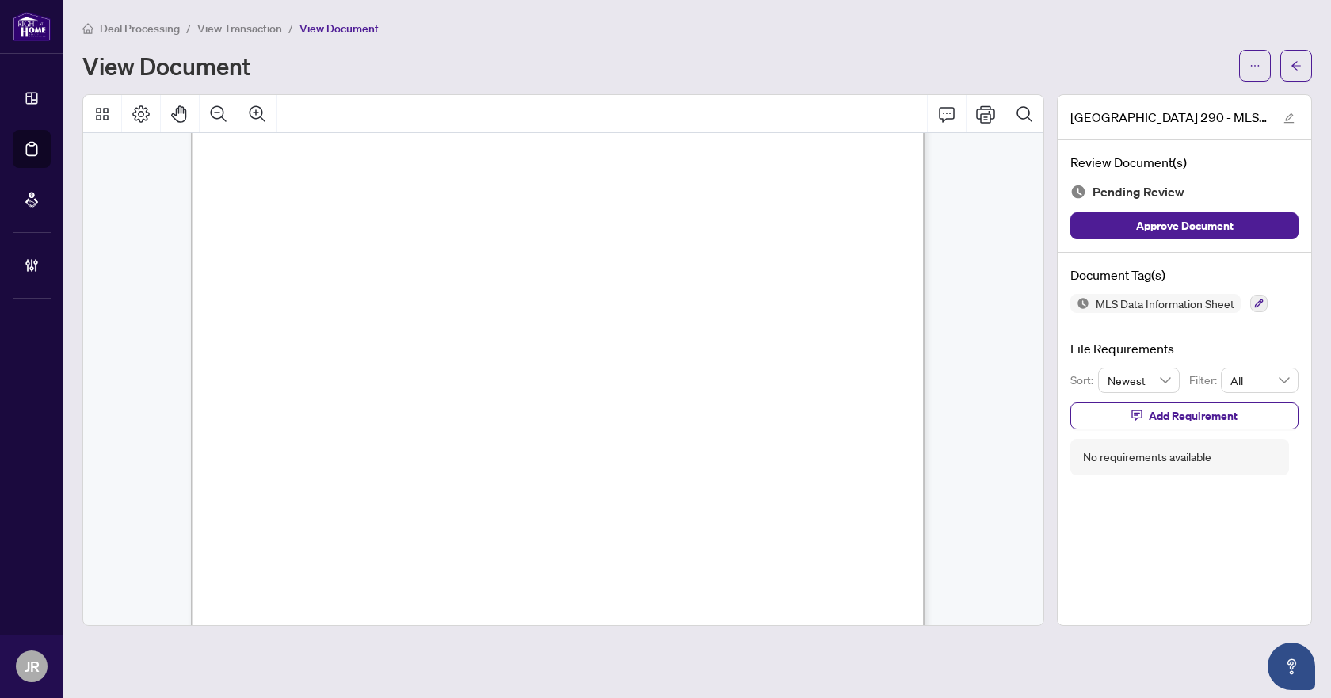
scroll to position [2455, 0]
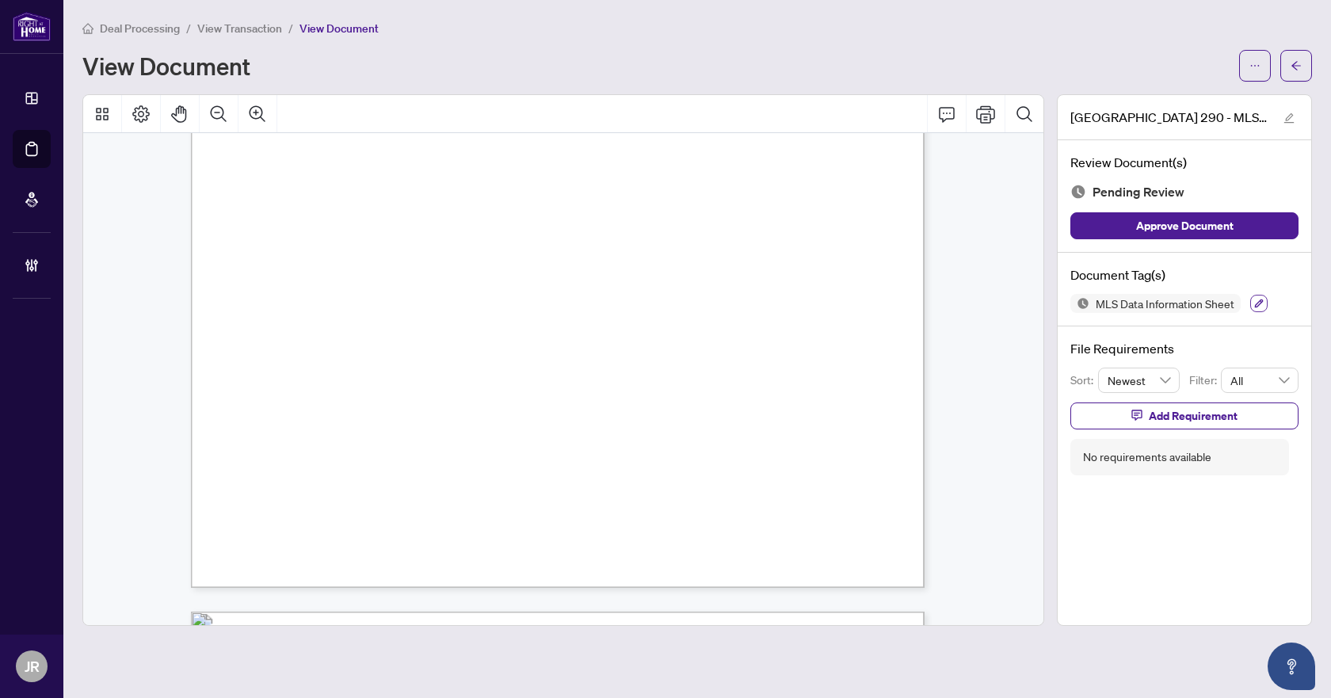
click at [1263, 306] on button "button" at bounding box center [1258, 303] width 17 height 17
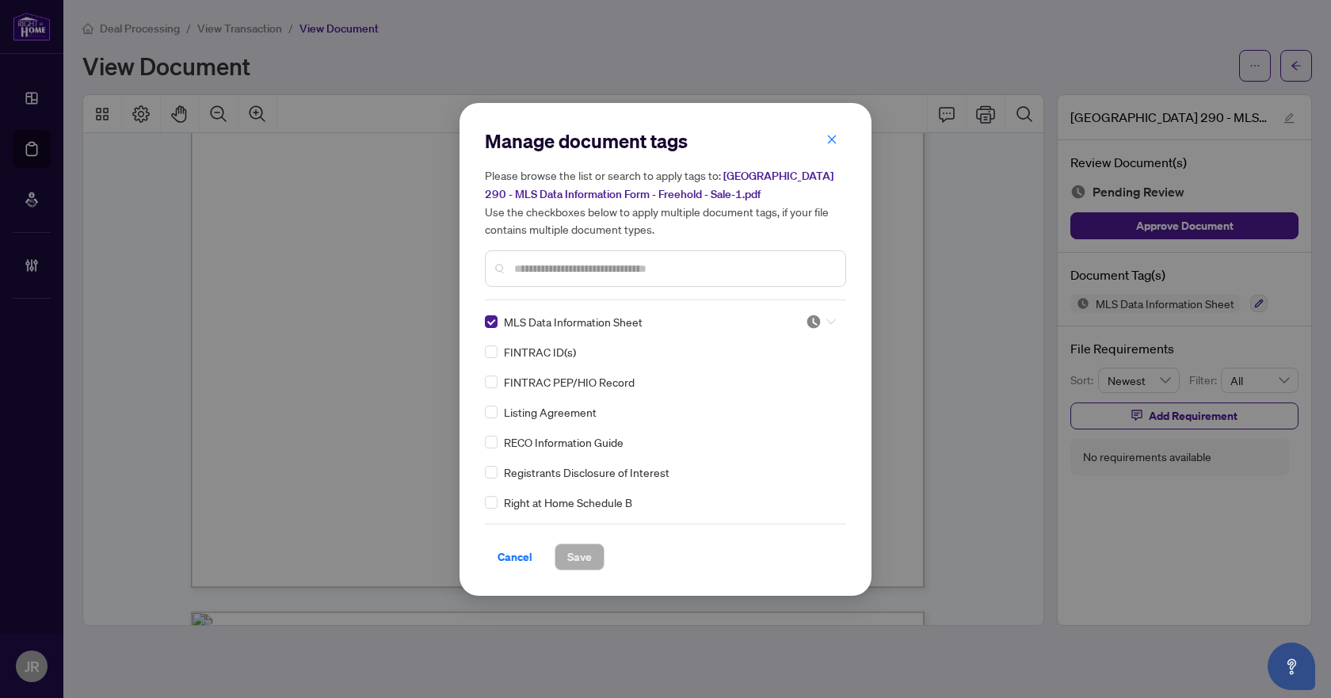
click at [814, 325] on img at bounding box center [813, 322] width 16 height 16
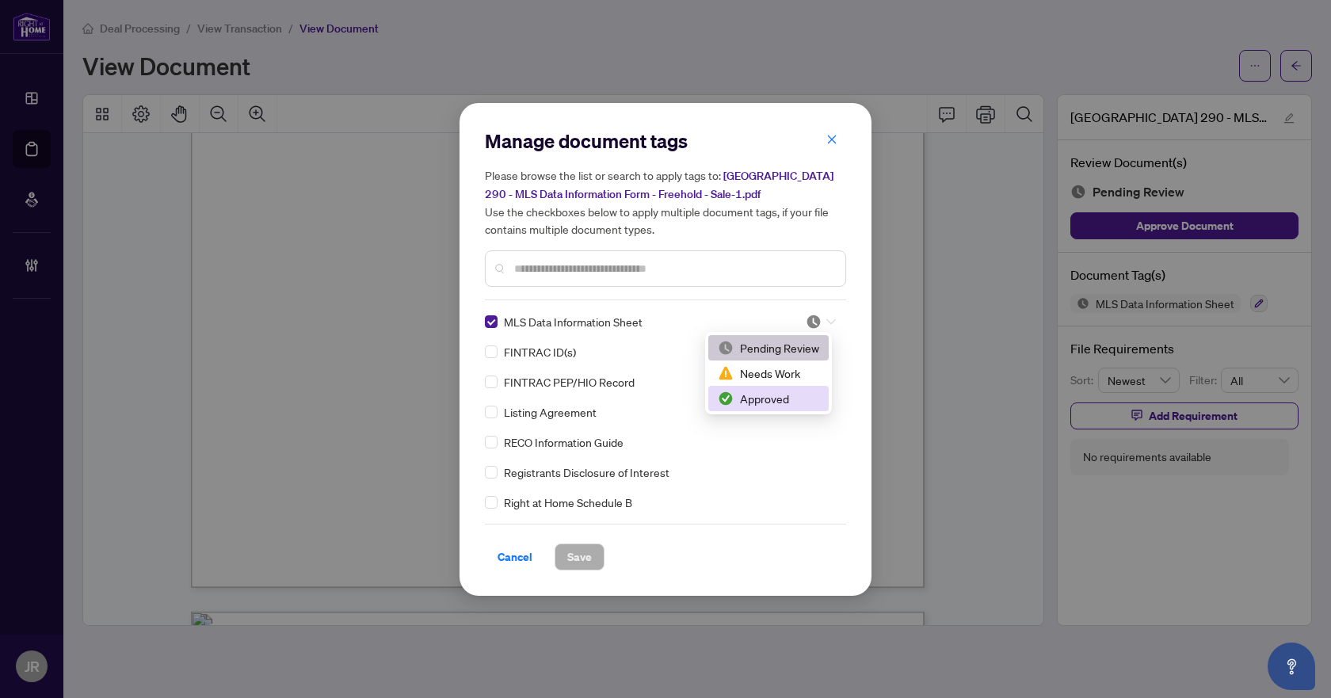
click at [790, 399] on div "Approved" at bounding box center [768, 398] width 101 height 17
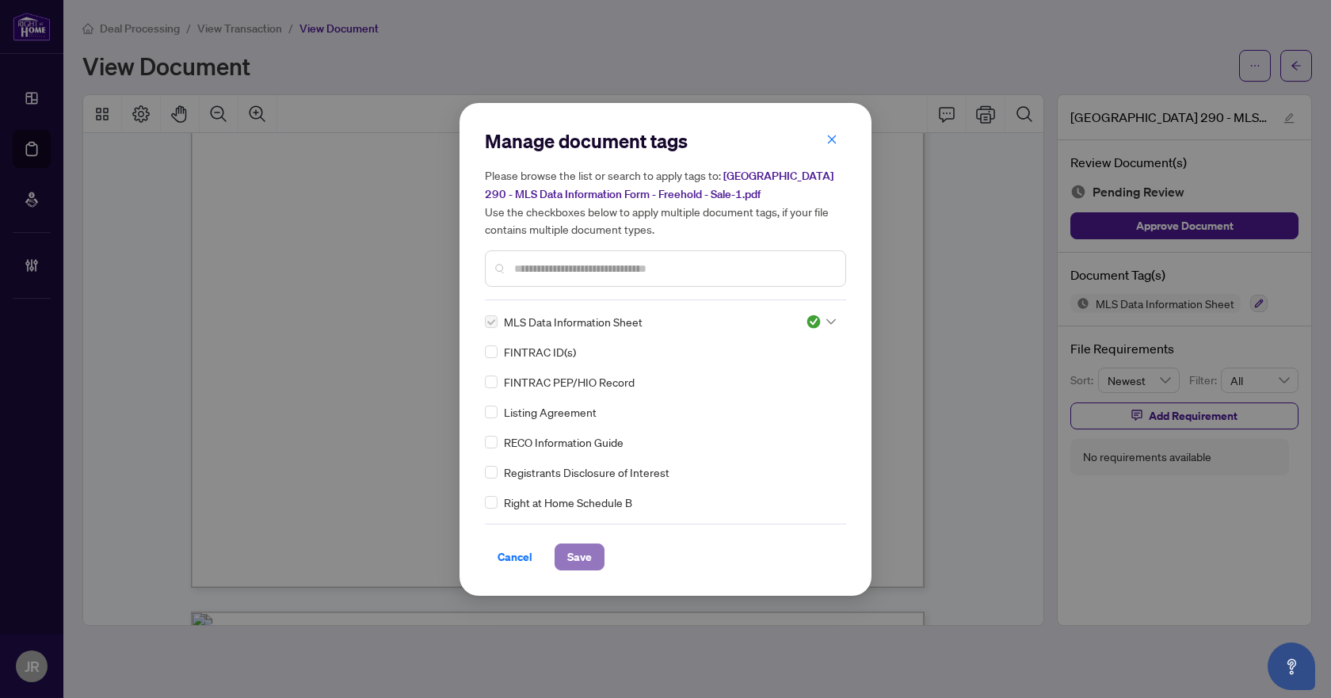
click at [564, 563] on button "Save" at bounding box center [579, 556] width 50 height 27
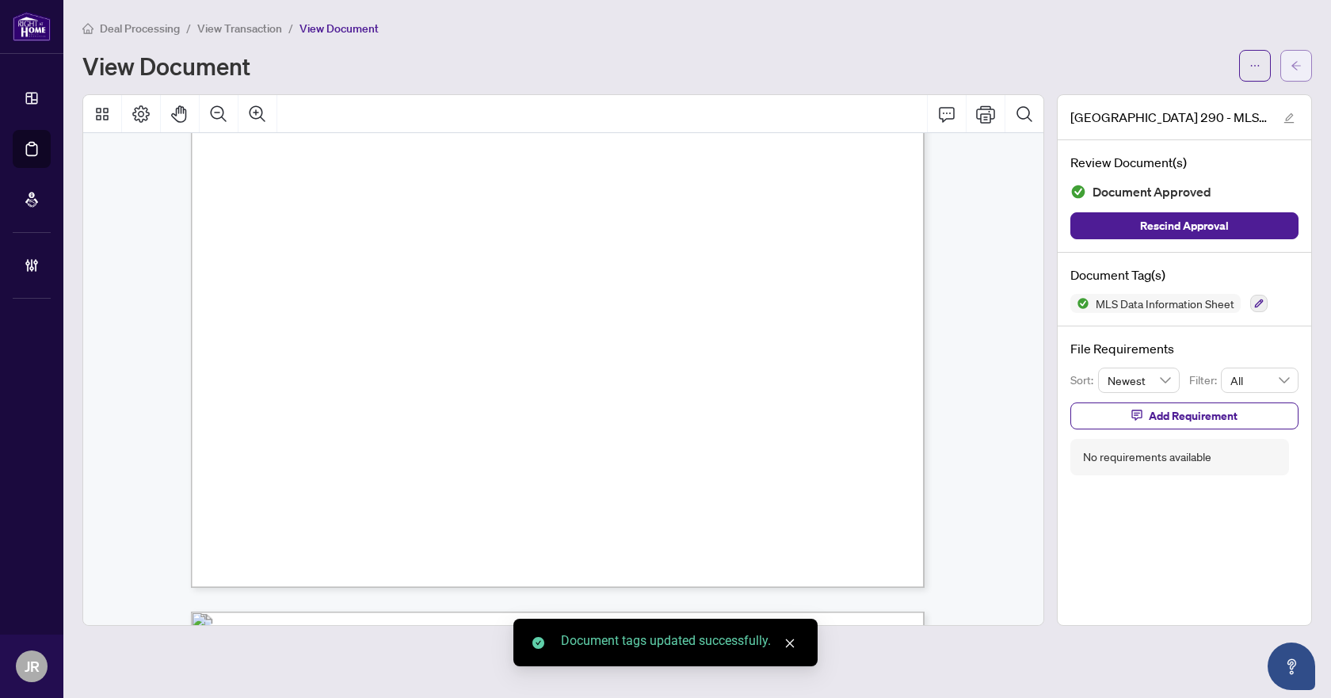
click at [1296, 64] on icon "arrow-left" at bounding box center [1295, 65] width 11 height 11
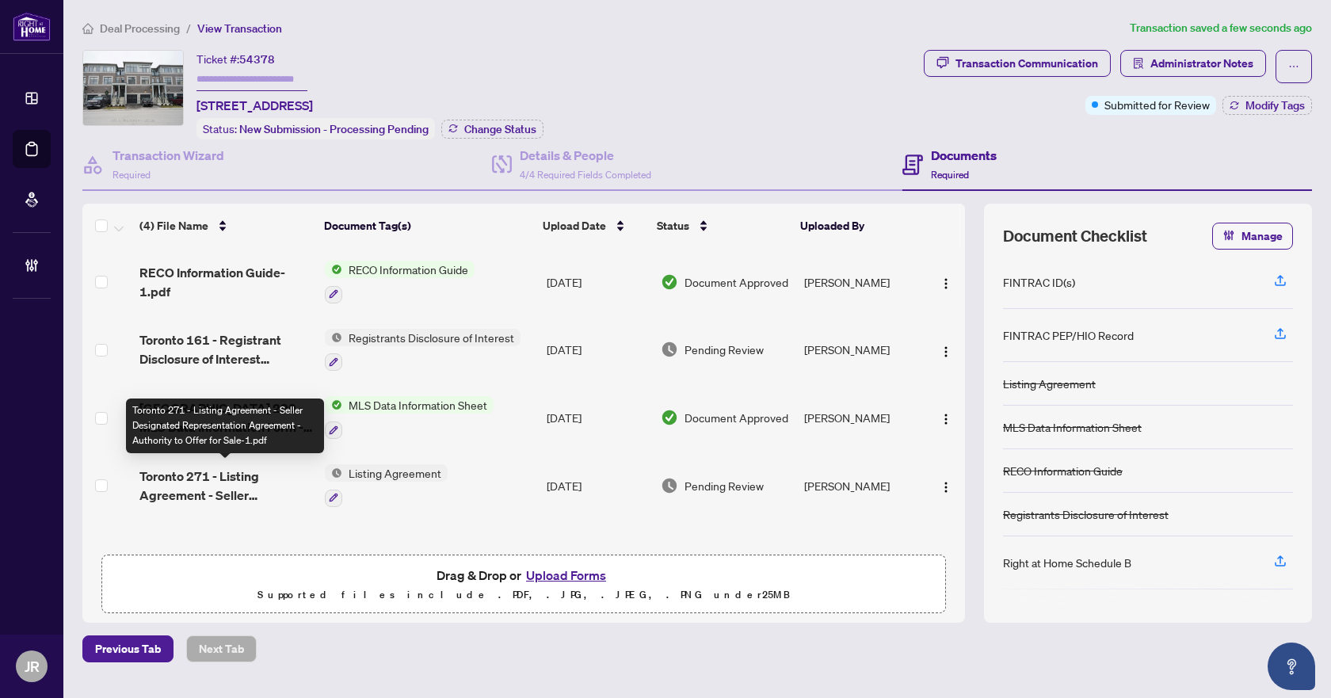
click at [221, 472] on span "Toronto 271 - Listing Agreement - Seller Designated Representation Agreement - …" at bounding box center [225, 485] width 173 height 38
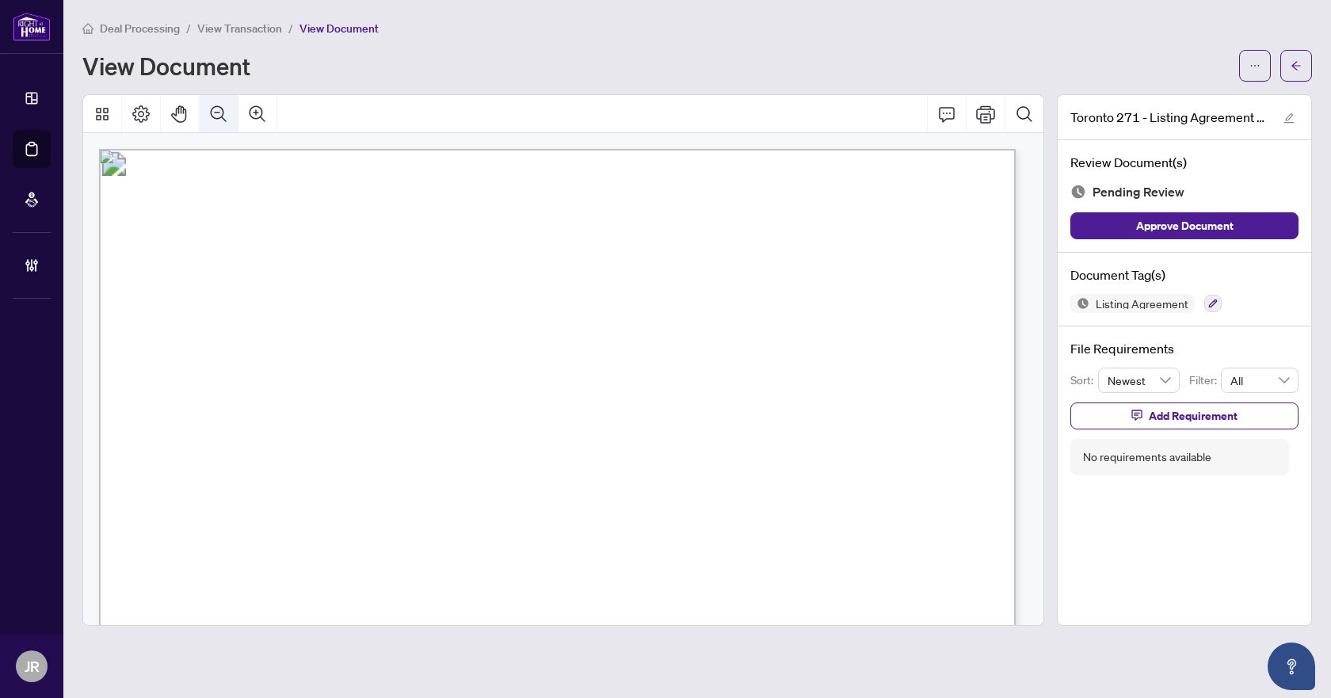
click at [229, 114] on button "Zoom Out" at bounding box center [219, 114] width 38 height 38
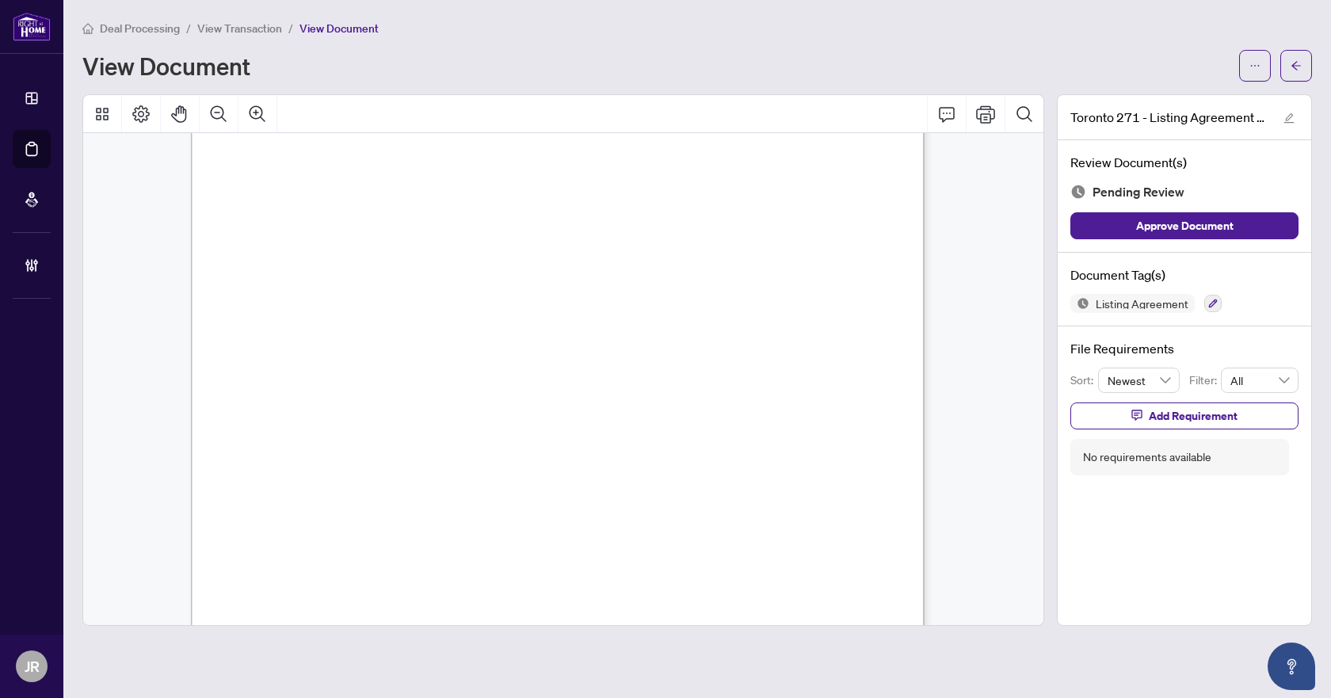
scroll to position [2376, 0]
click at [938, 112] on icon "Comment" at bounding box center [946, 114] width 19 height 19
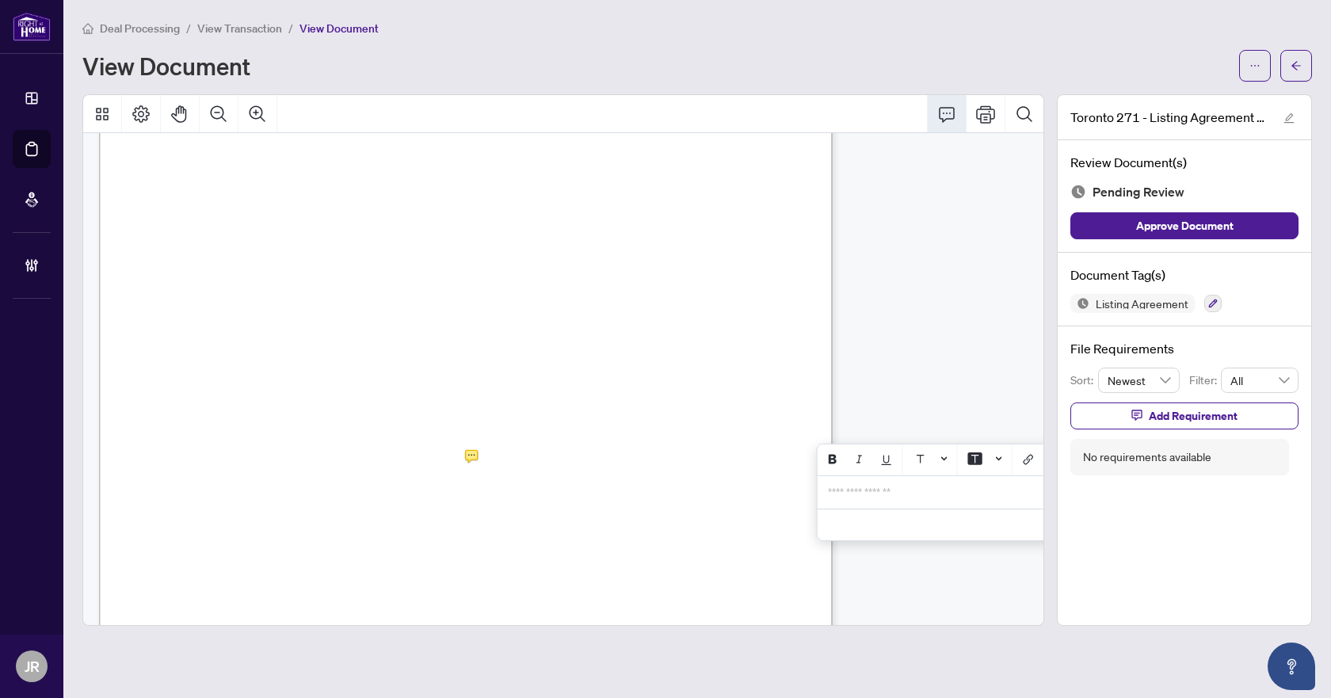
click at [919, 508] on div "**********" at bounding box center [943, 492] width 250 height 32
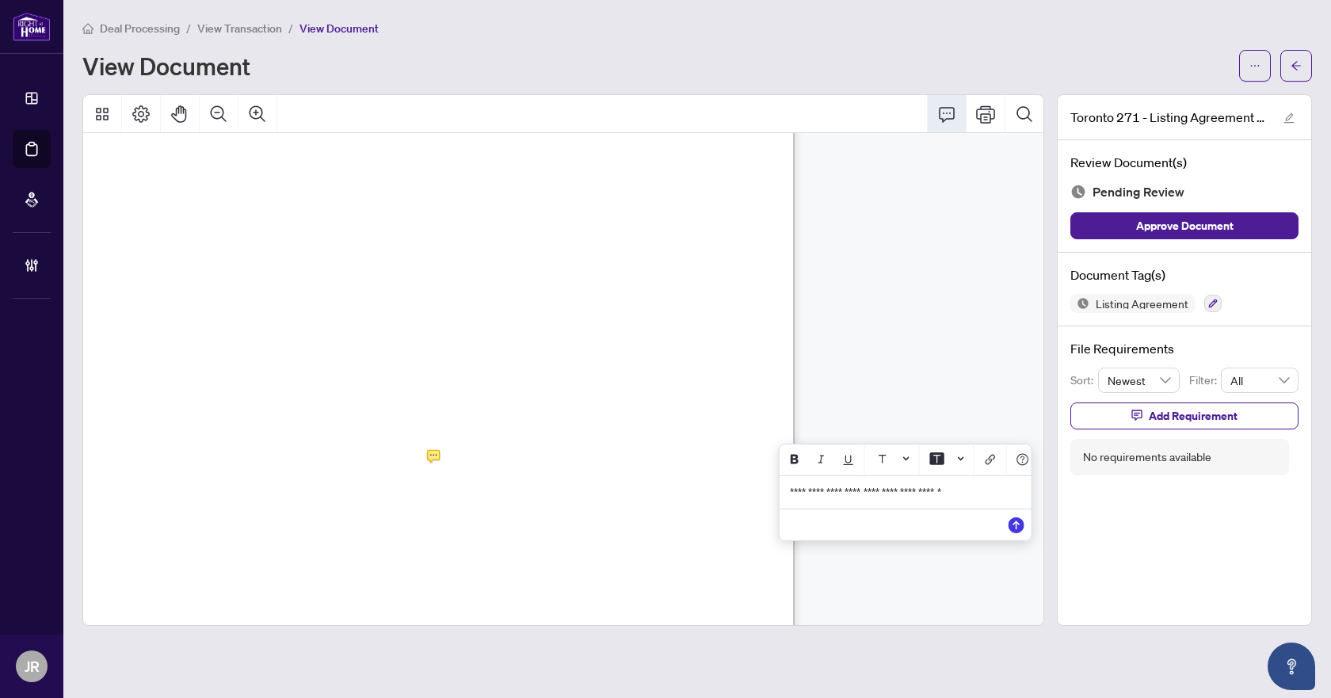
scroll to position [2376, 67]
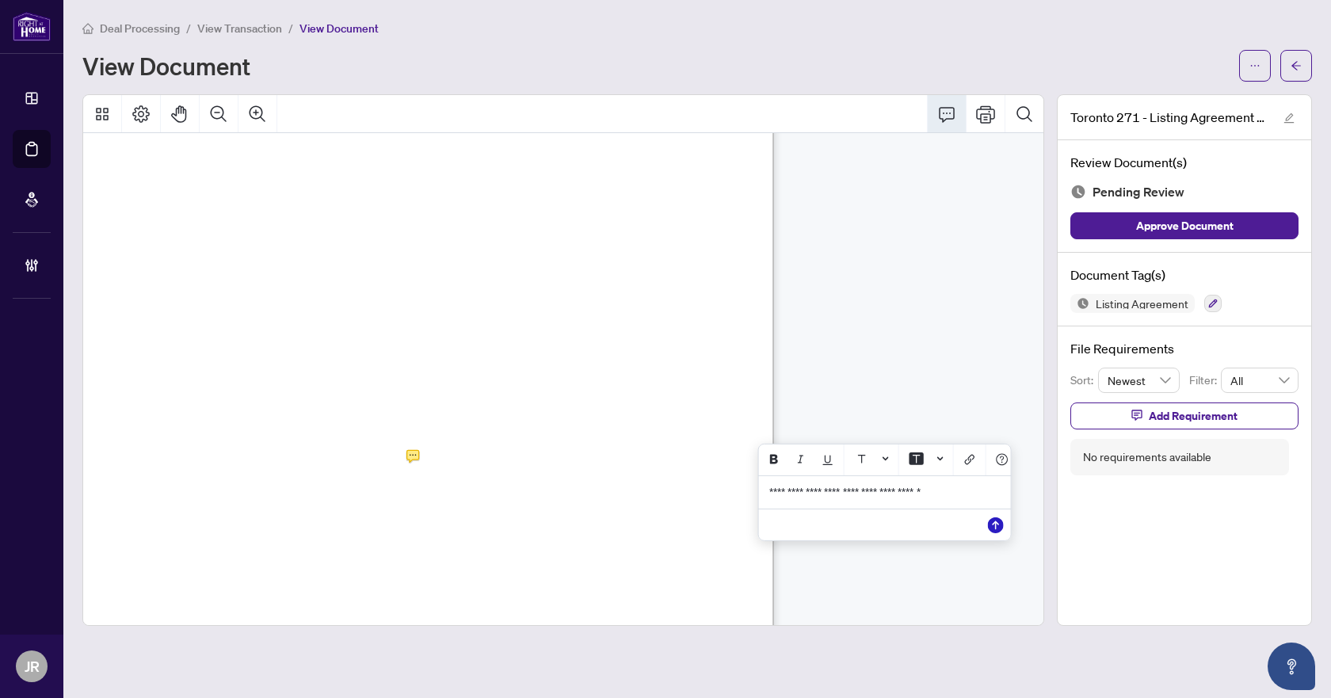
click at [988, 526] on icon "Save" at bounding box center [996, 524] width 16 height 16
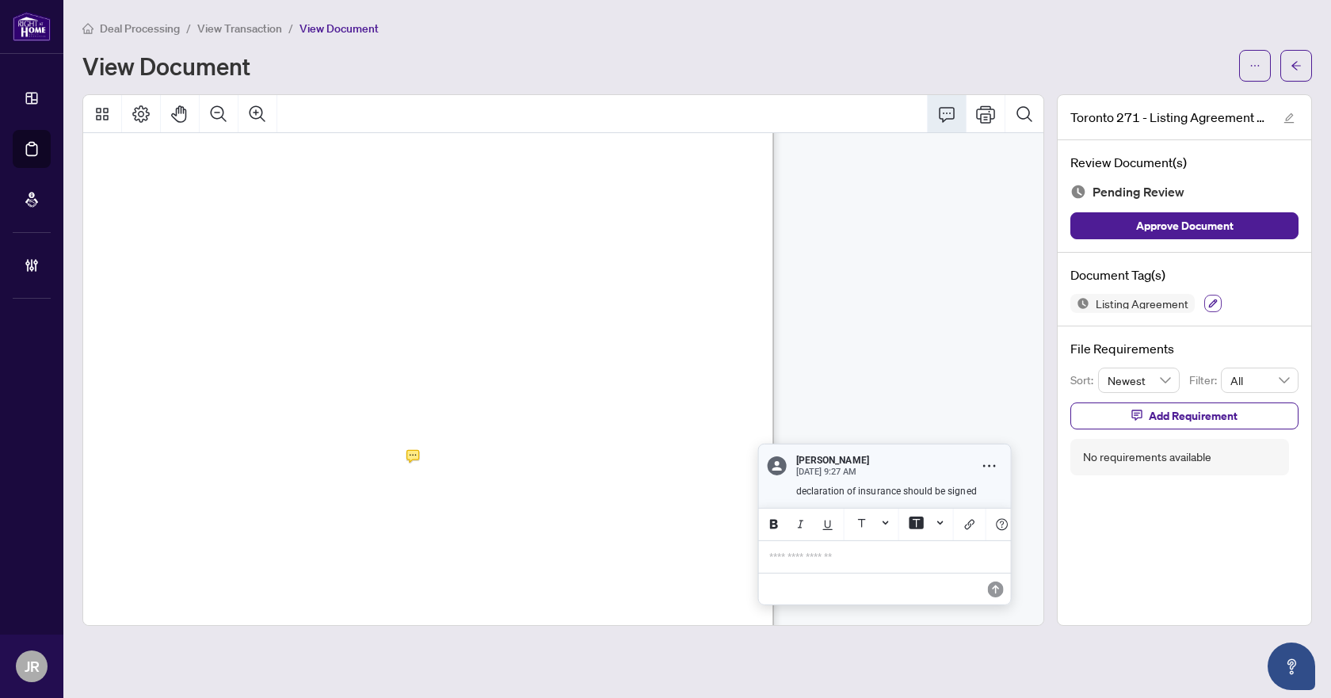
click at [1208, 303] on icon "button" at bounding box center [1213, 304] width 10 height 10
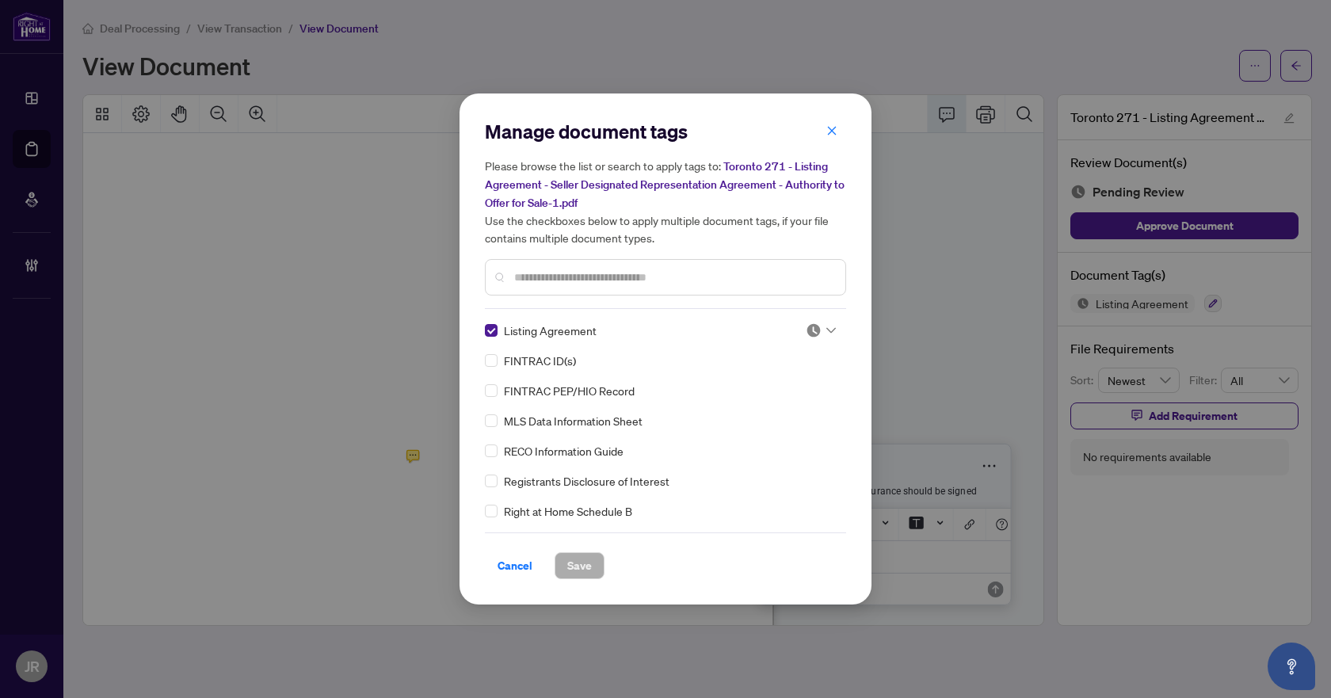
click at [828, 329] on icon at bounding box center [831, 331] width 10 height 6
click at [782, 383] on div "Needs Work" at bounding box center [768, 381] width 101 height 17
click at [581, 559] on span "Save" at bounding box center [579, 565] width 25 height 25
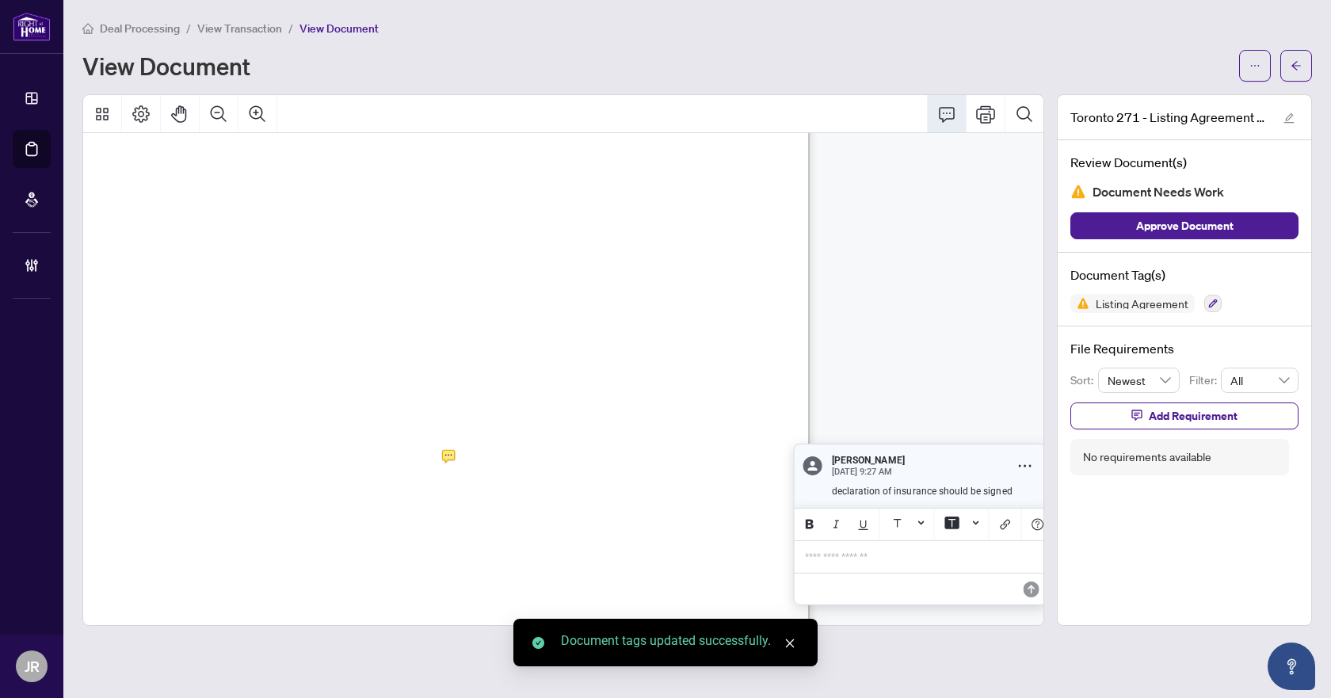
scroll to position [2376, 19]
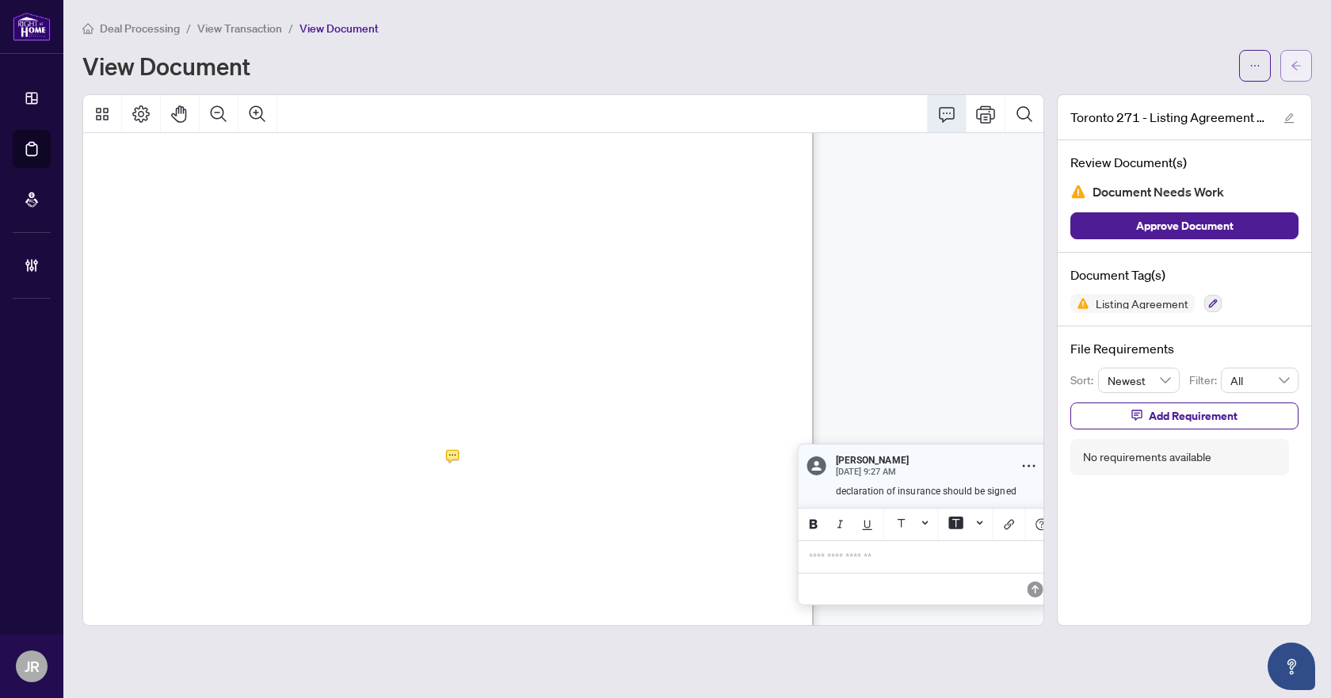
click at [1289, 59] on button "button" at bounding box center [1296, 66] width 32 height 32
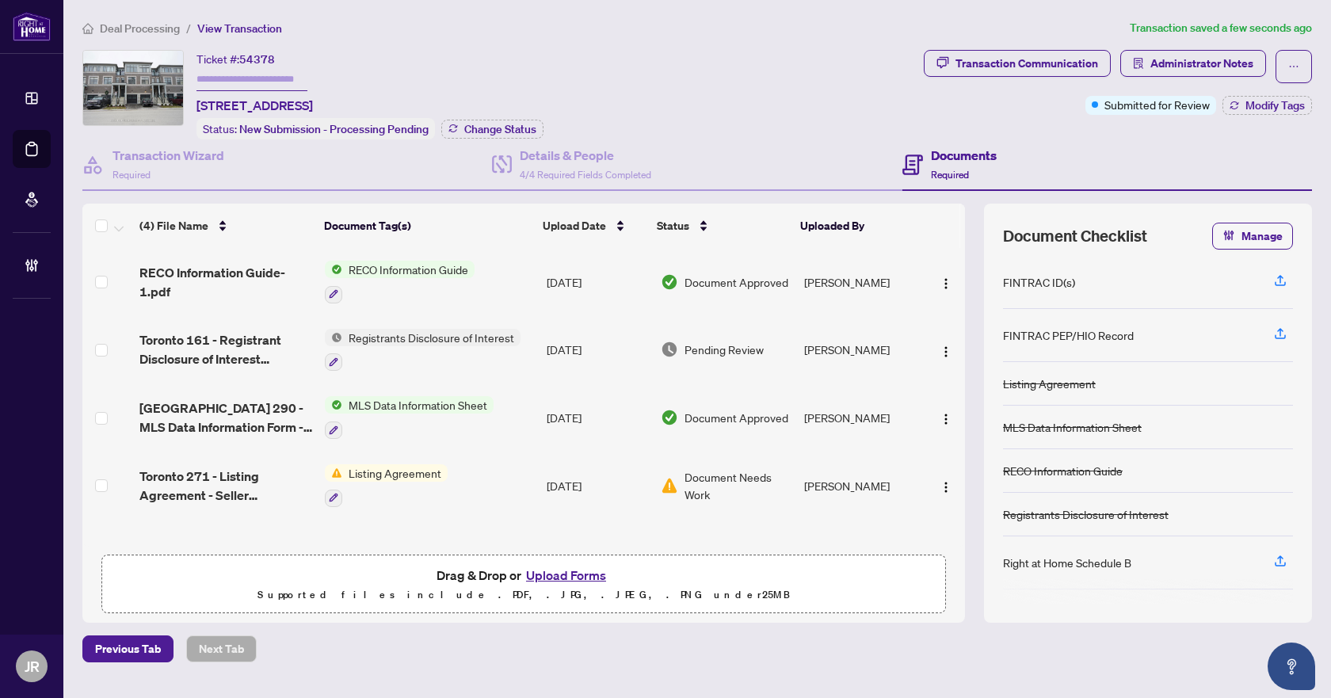
click at [603, 344] on td "[DATE]" at bounding box center [597, 350] width 115 height 68
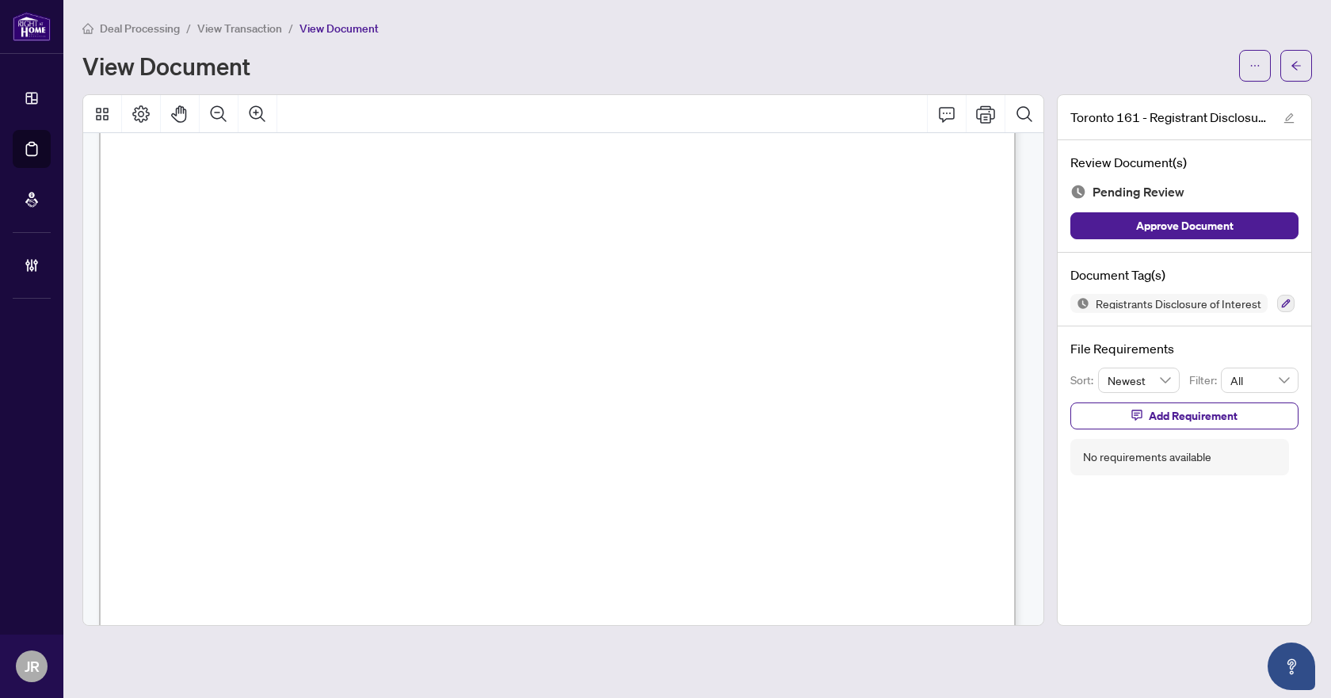
scroll to position [634, 0]
click at [223, 124] on button "Zoom Out" at bounding box center [219, 114] width 38 height 38
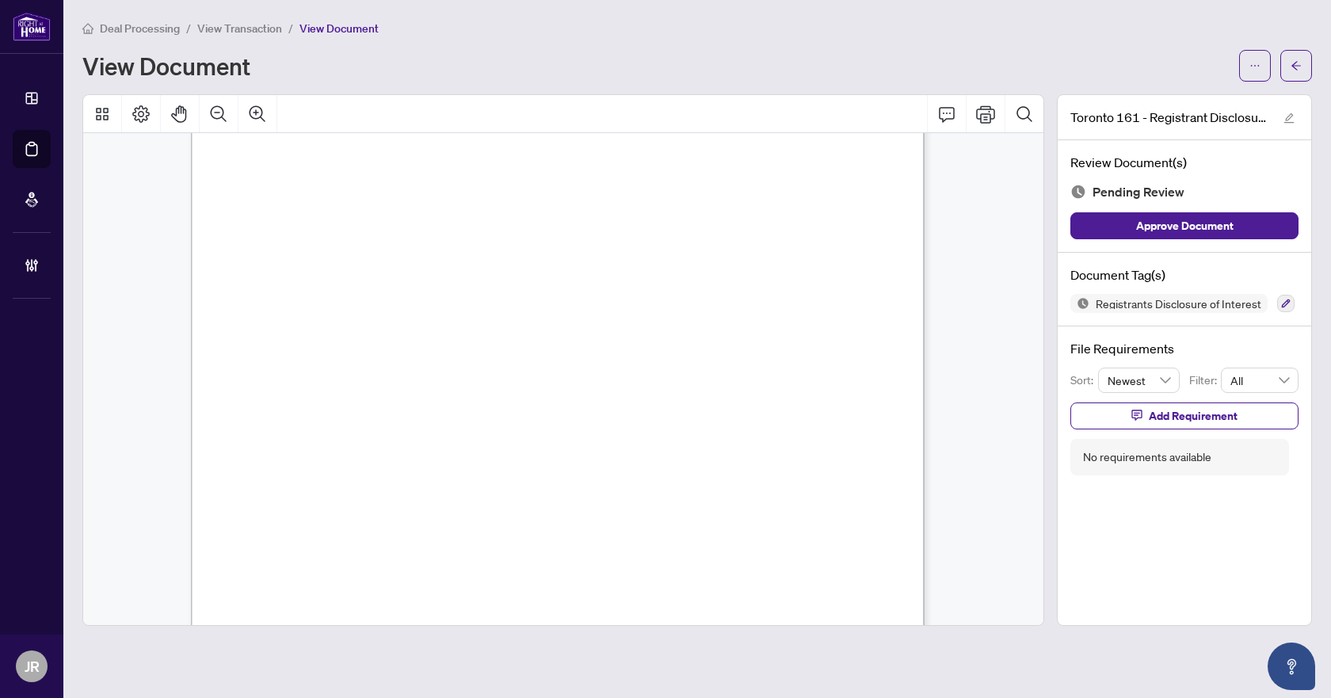
scroll to position [13, 0]
click at [950, 109] on icon "Comment" at bounding box center [946, 114] width 19 height 19
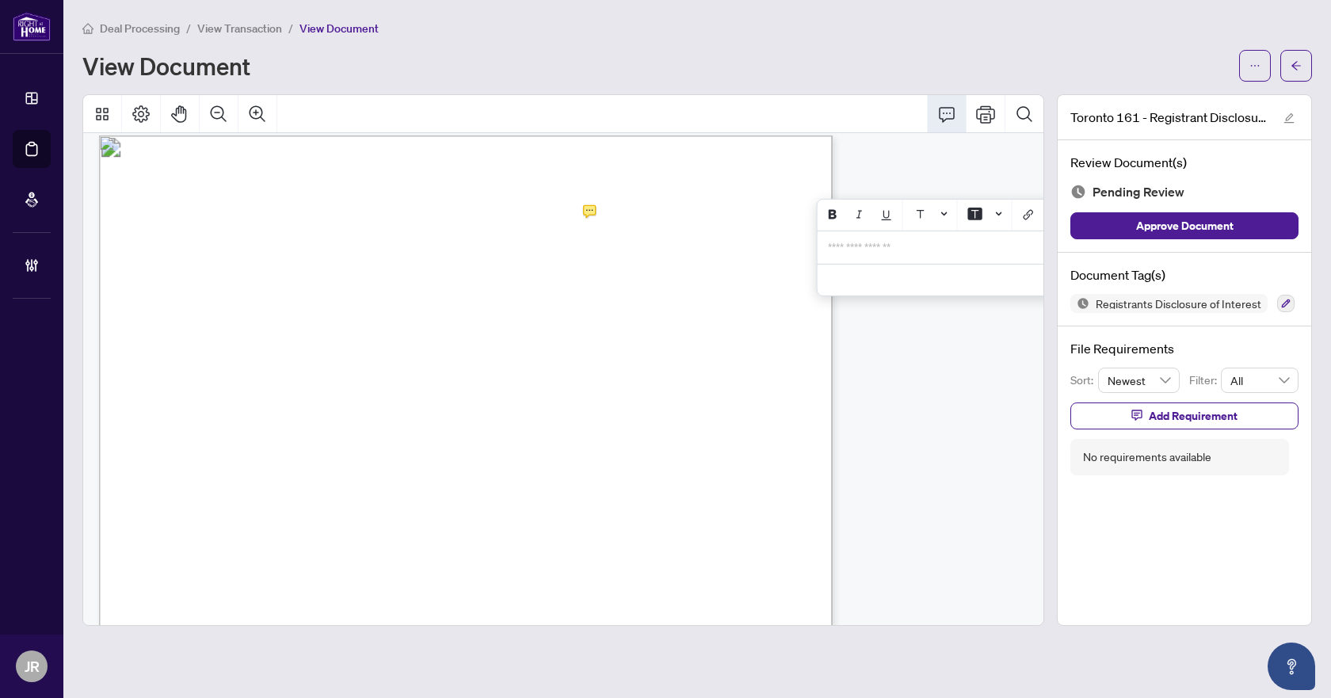
click at [854, 252] on p "**********" at bounding box center [943, 247] width 231 height 13
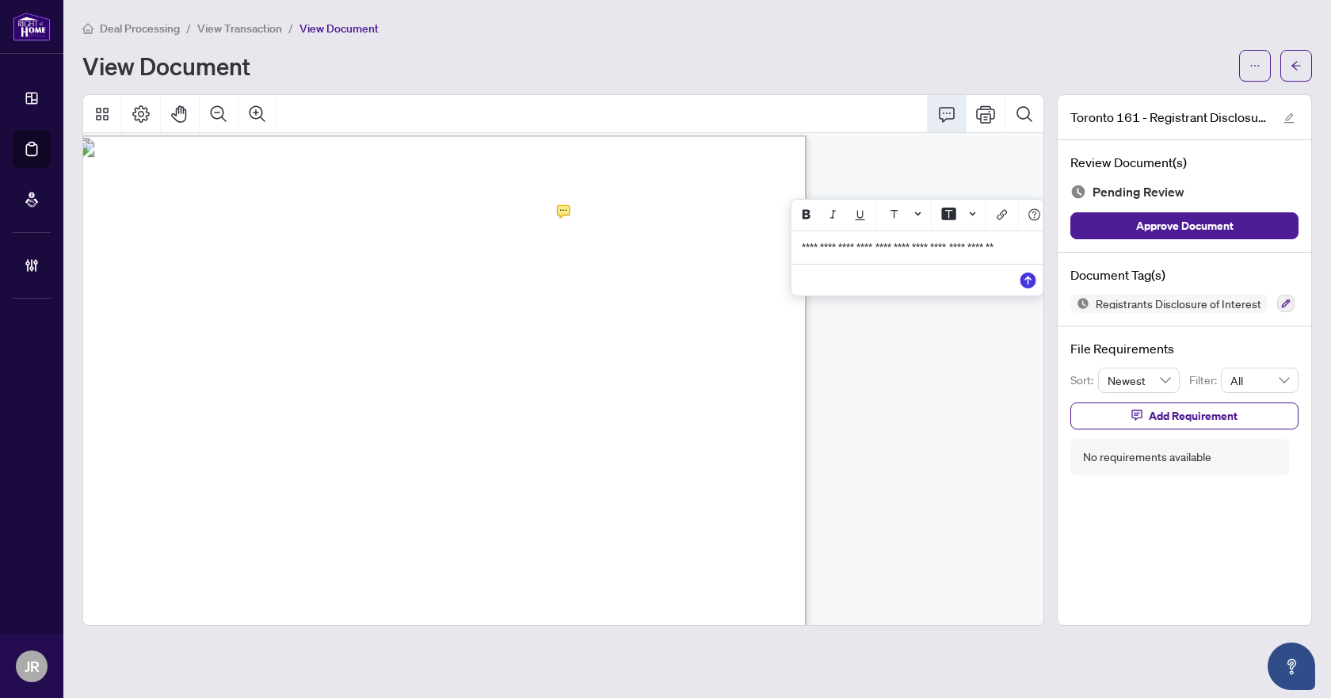
scroll to position [13, 28]
click at [973, 251] on span "**********" at bounding box center [910, 254] width 221 height 25
click at [1022, 300] on icon "Save" at bounding box center [1026, 293] width 16 height 16
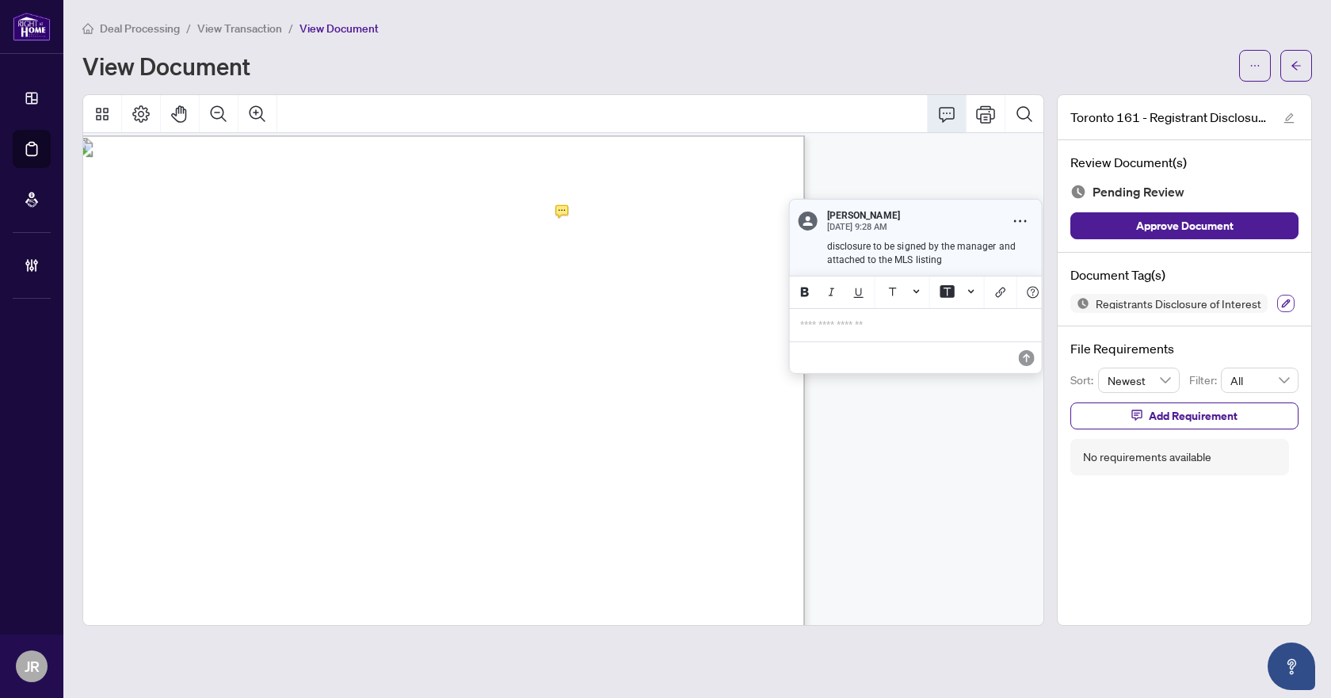
click at [1281, 299] on icon "button" at bounding box center [1286, 304] width 10 height 10
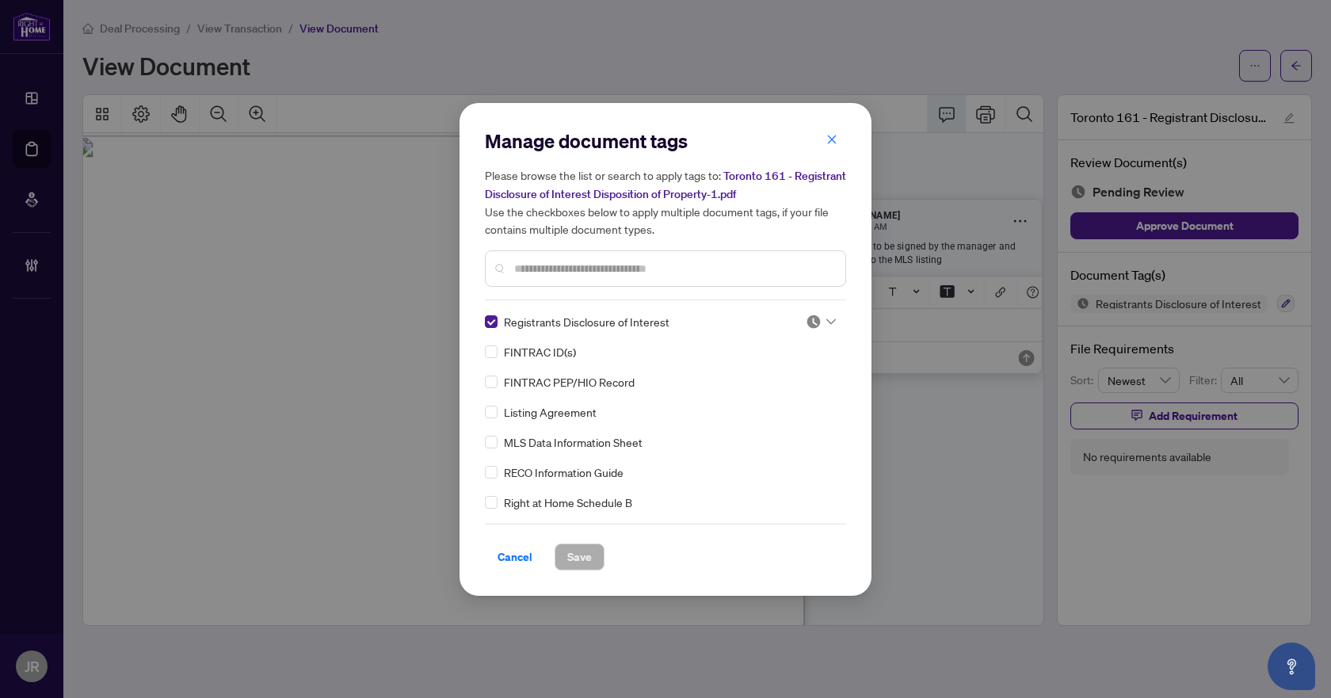
click at [819, 323] on div at bounding box center [820, 322] width 30 height 16
click at [786, 371] on div "Needs Work" at bounding box center [768, 372] width 101 height 17
click at [584, 555] on span "Save" at bounding box center [579, 556] width 25 height 25
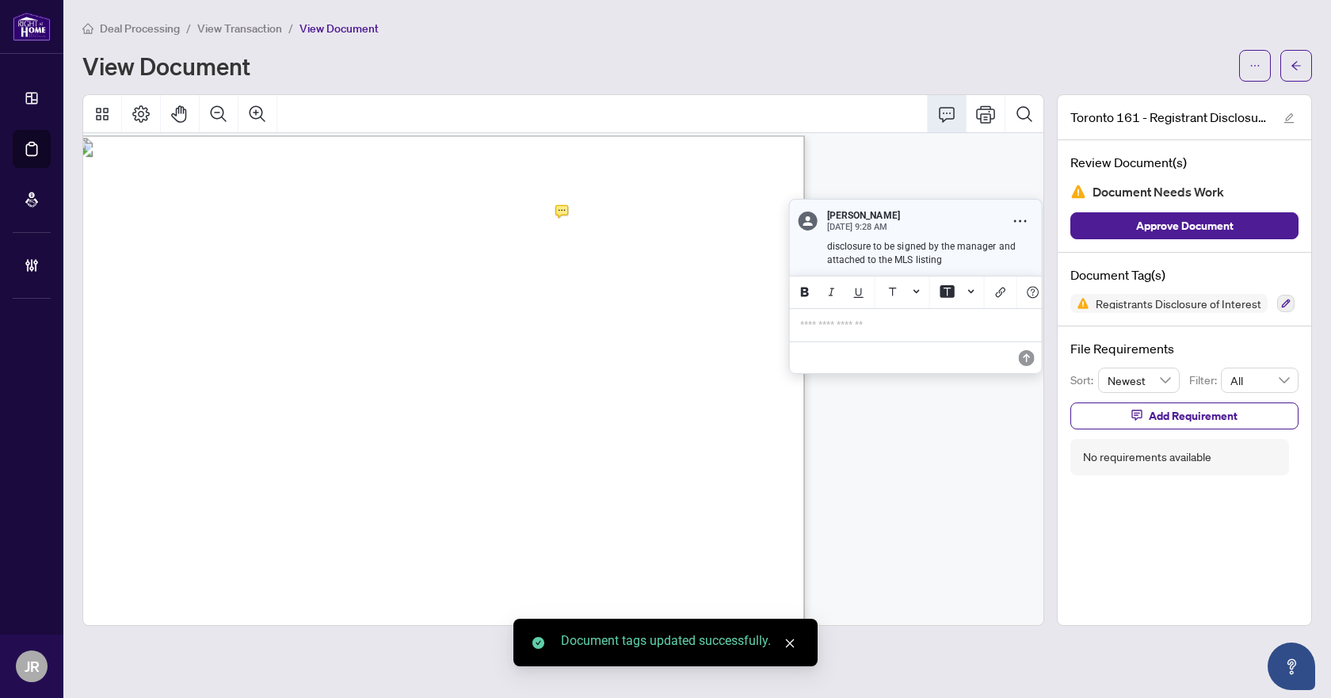
click at [1300, 60] on icon "arrow-left" at bounding box center [1295, 65] width 11 height 11
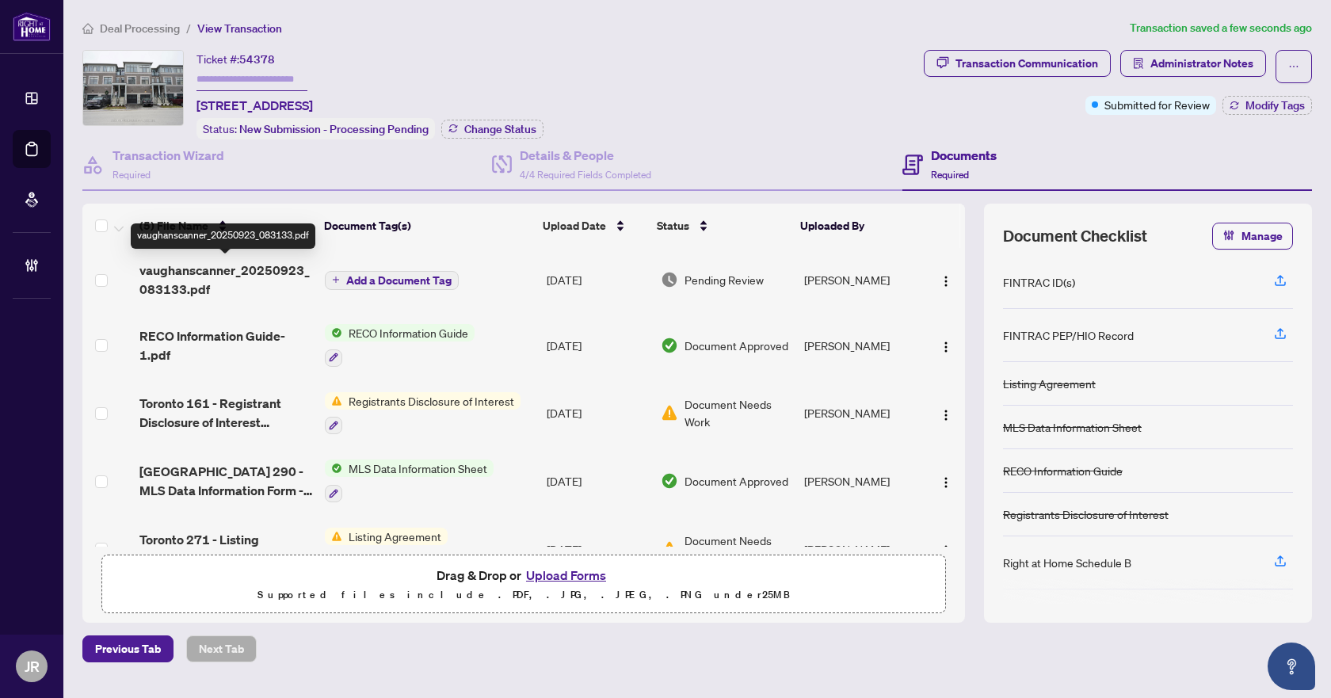
click at [242, 272] on span "vaughanscanner_20250923_083133.pdf" at bounding box center [225, 280] width 173 height 38
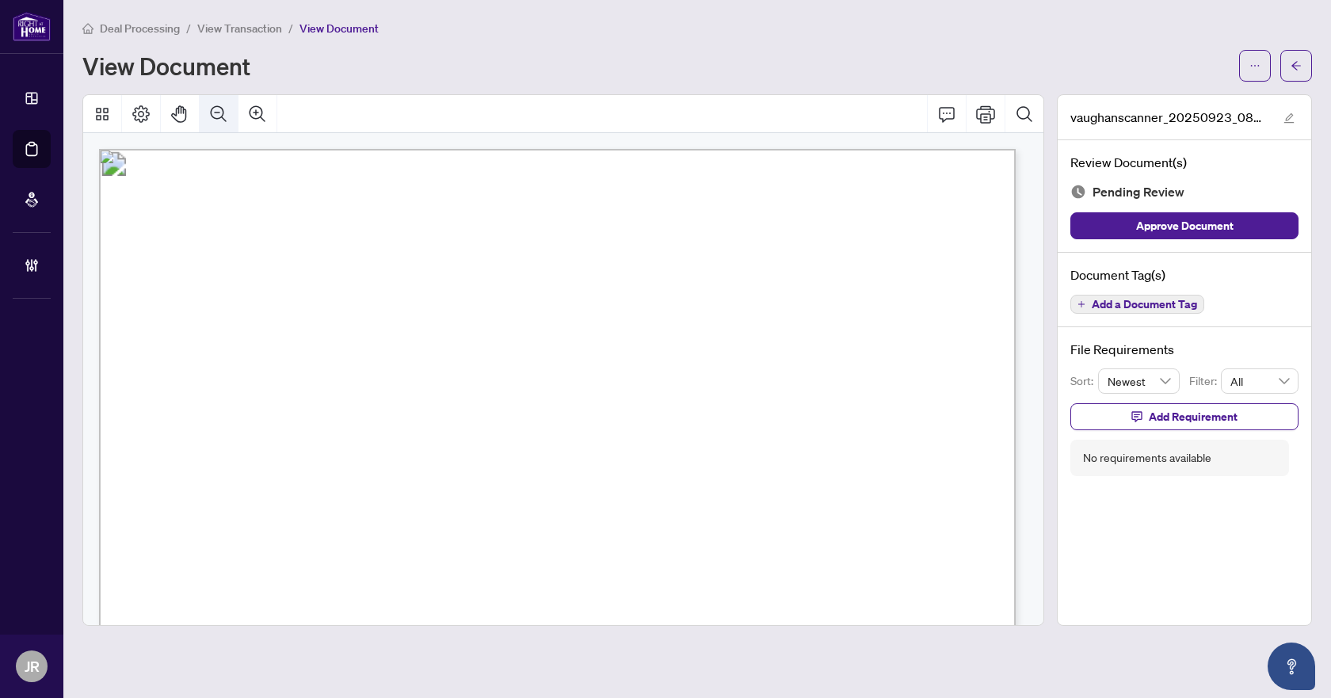
click at [220, 105] on icon "Zoom Out" at bounding box center [219, 113] width 16 height 16
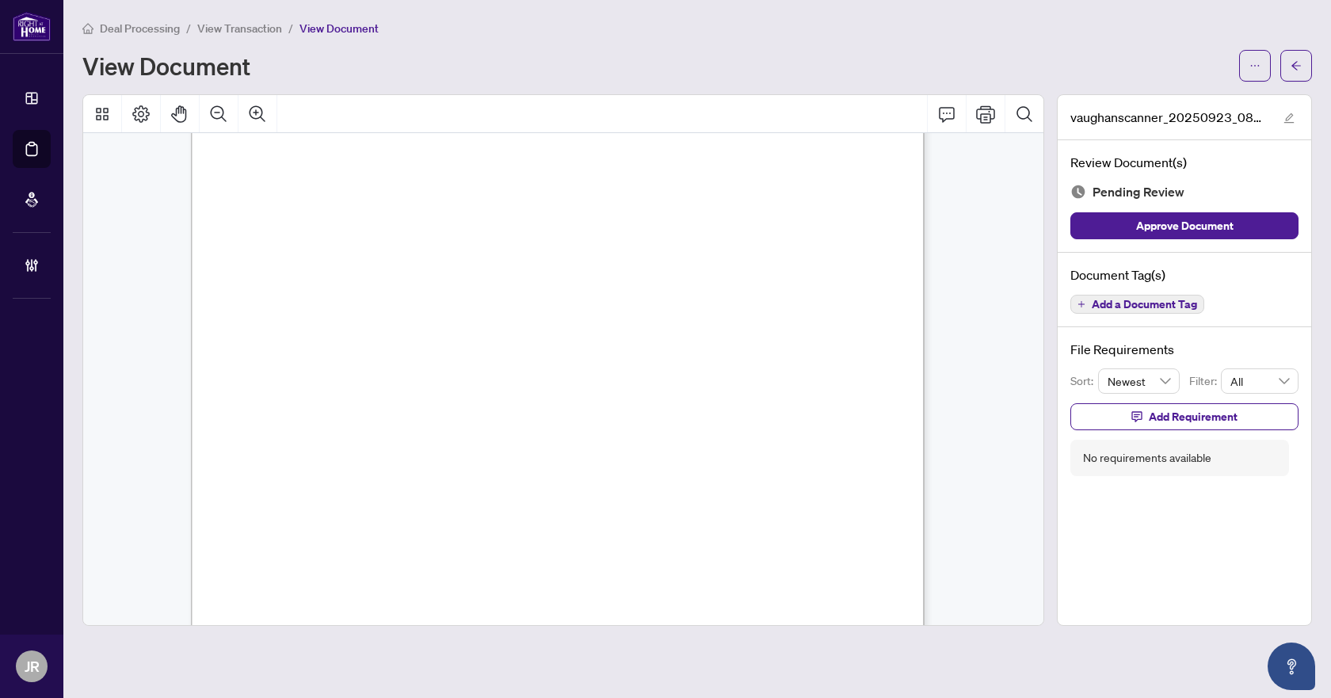
scroll to position [1426, 0]
click at [1163, 295] on button "Add a Document Tag" at bounding box center [1137, 304] width 134 height 19
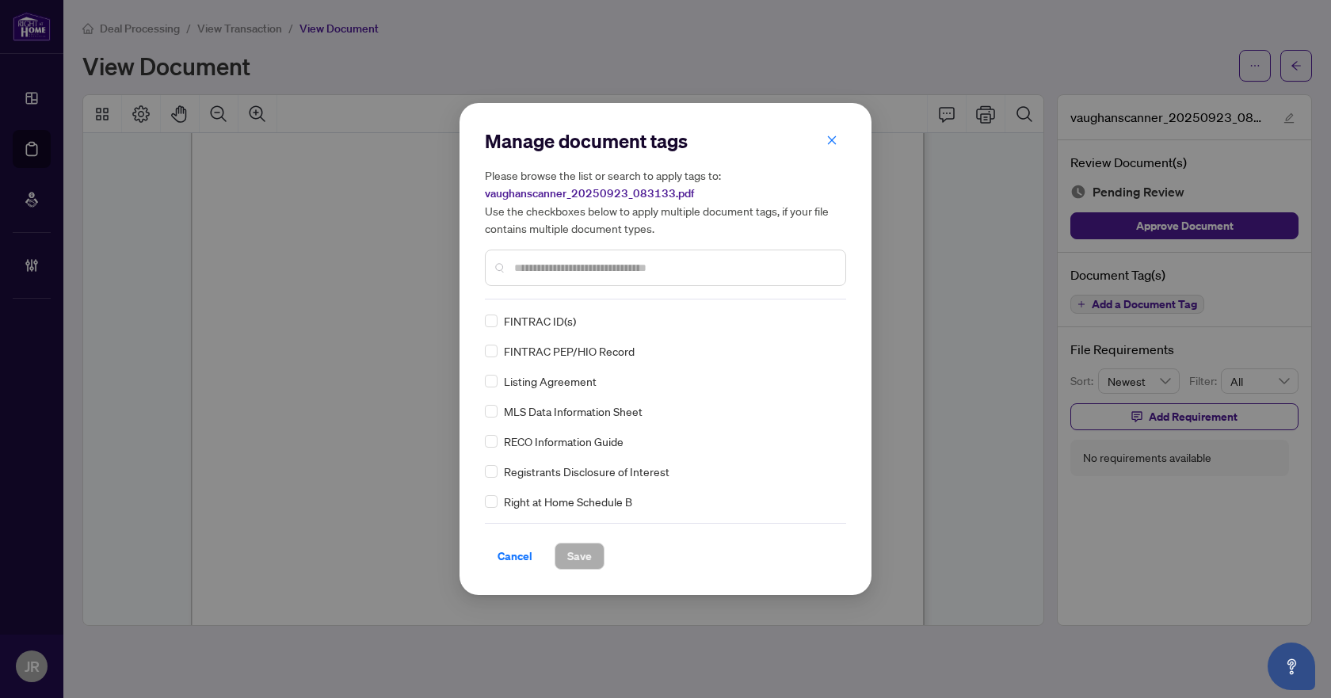
click at [668, 284] on div at bounding box center [665, 267] width 361 height 36
click at [671, 268] on input "text" at bounding box center [673, 267] width 318 height 17
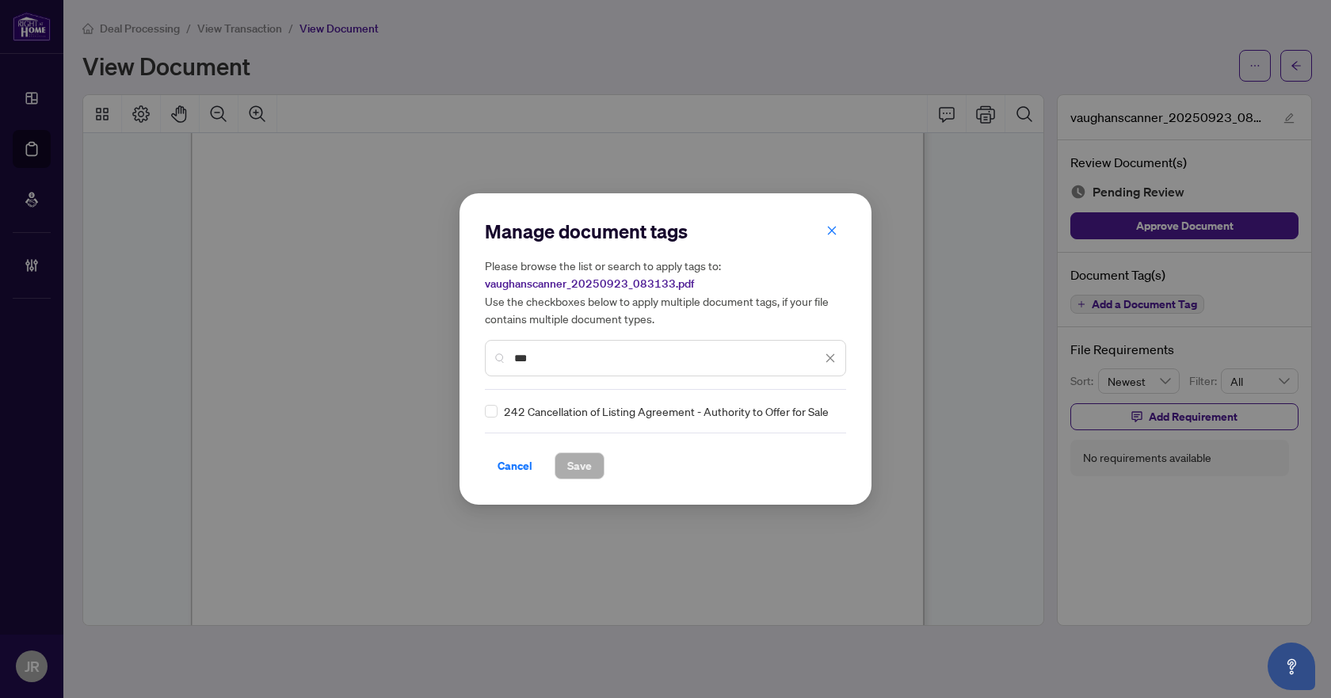
type input "***"
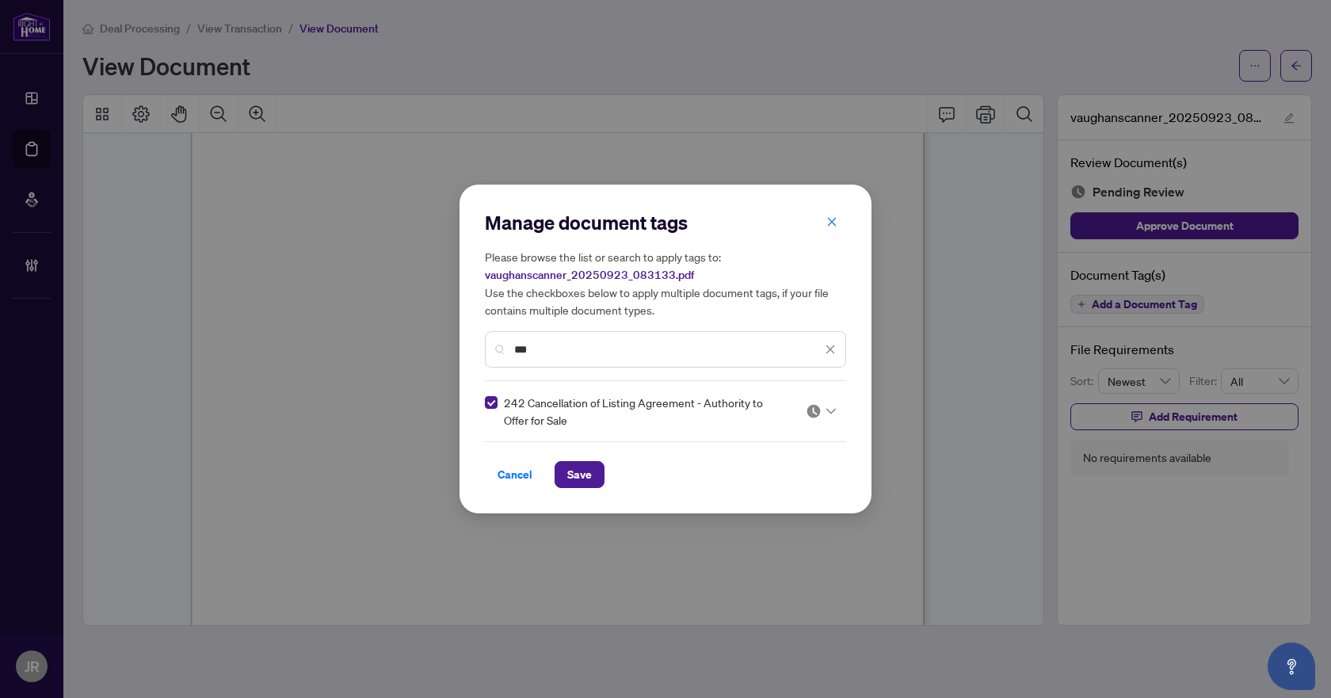
click at [826, 350] on icon "close" at bounding box center [829, 349] width 11 height 11
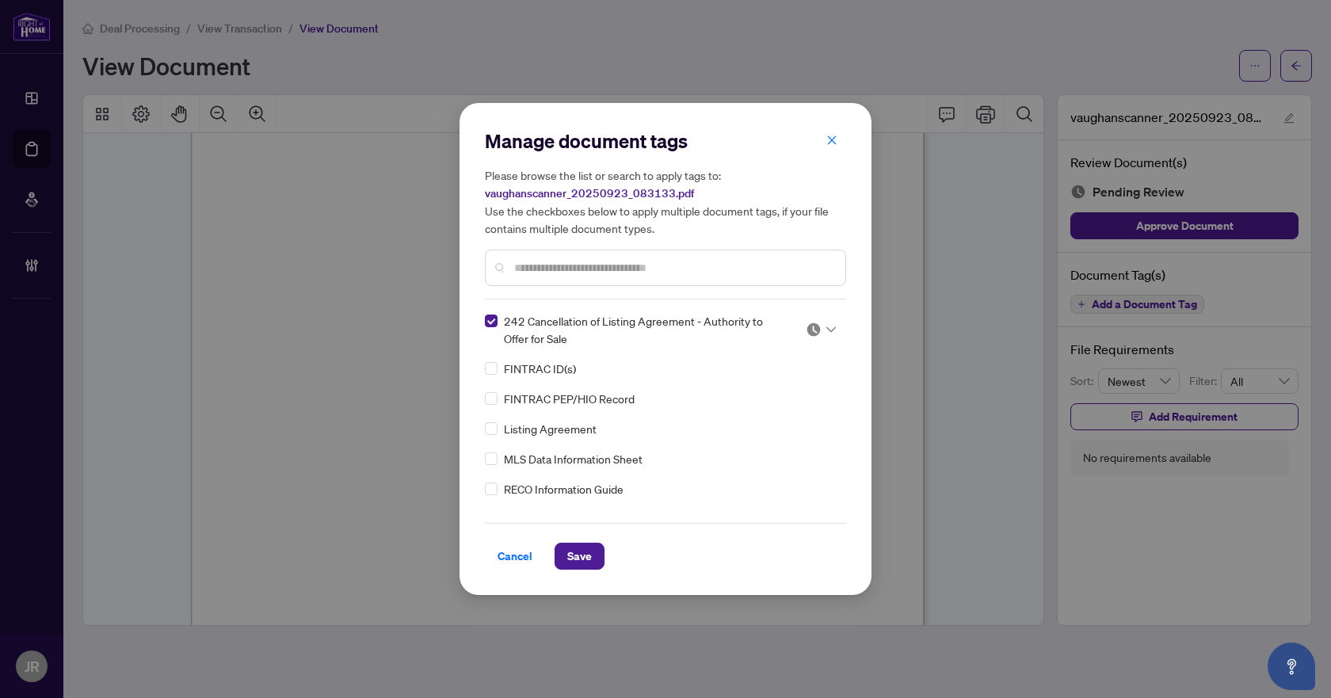
type input "*"
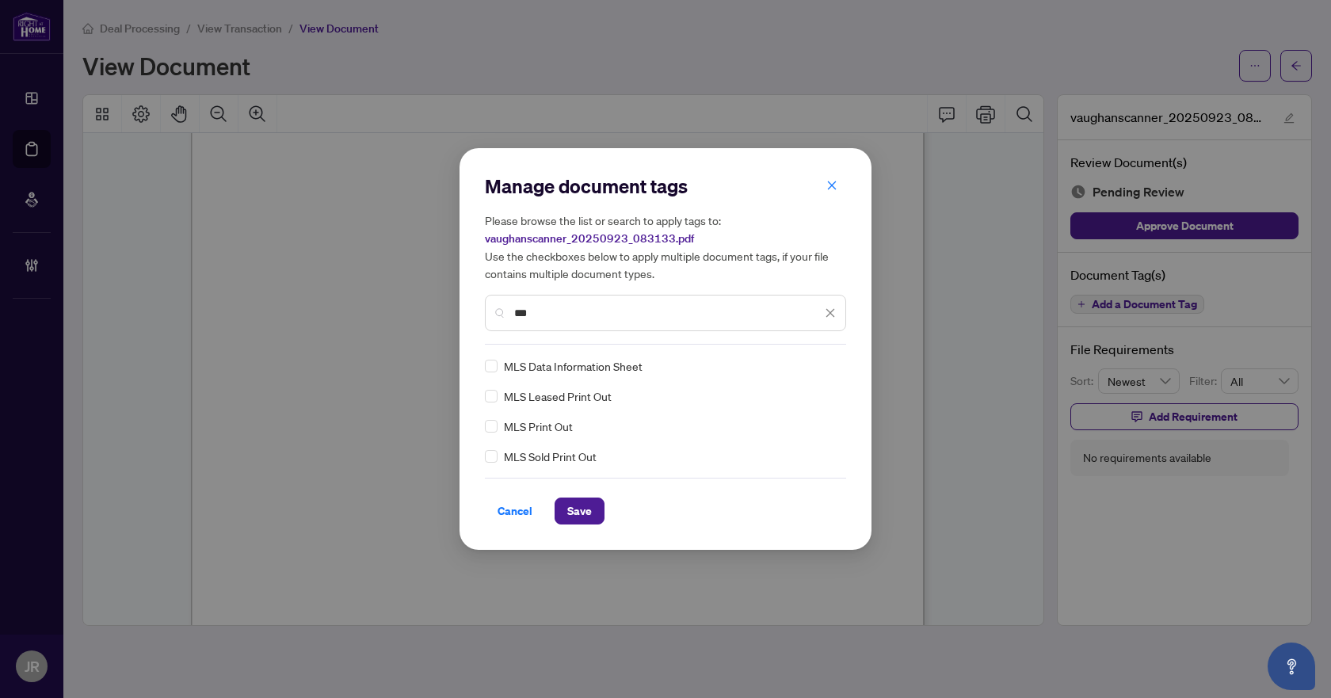
type input "***"
click at [832, 313] on icon "close" at bounding box center [829, 312] width 11 height 11
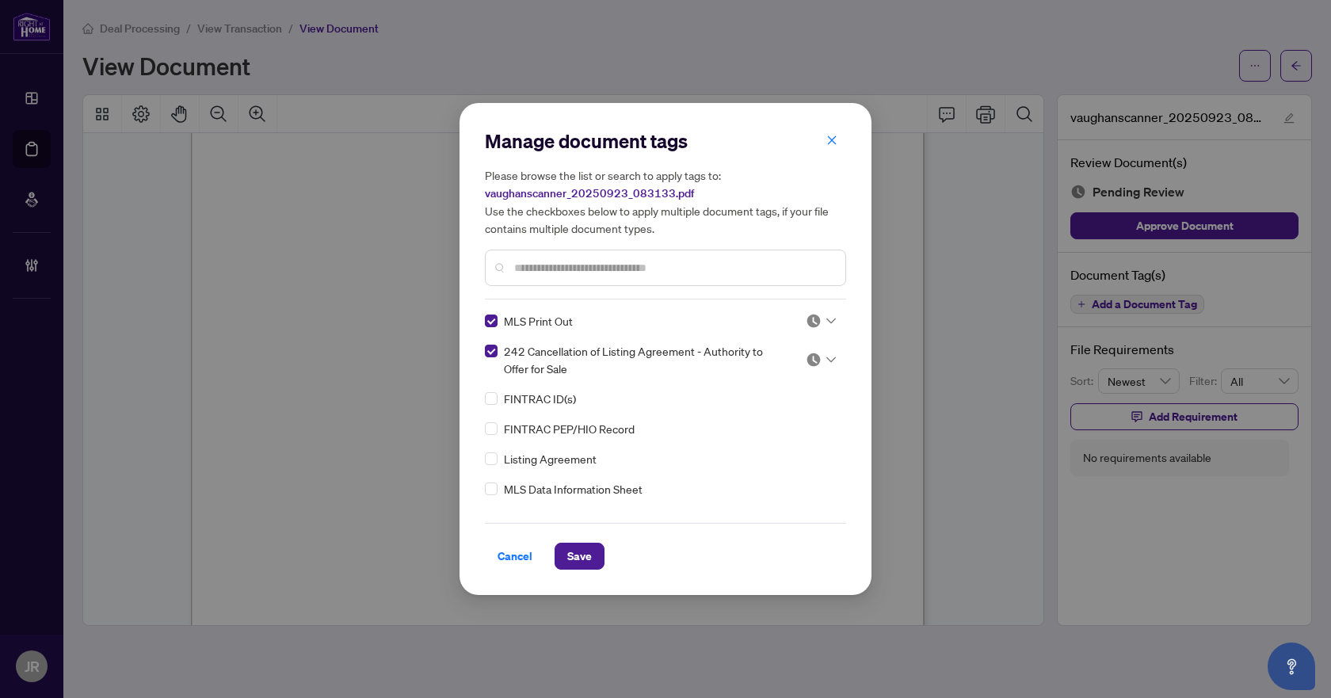
click at [809, 314] on img at bounding box center [813, 321] width 16 height 16
click at [786, 390] on div "Approved" at bounding box center [768, 398] width 101 height 17
click at [817, 357] on div at bounding box center [820, 360] width 30 height 16
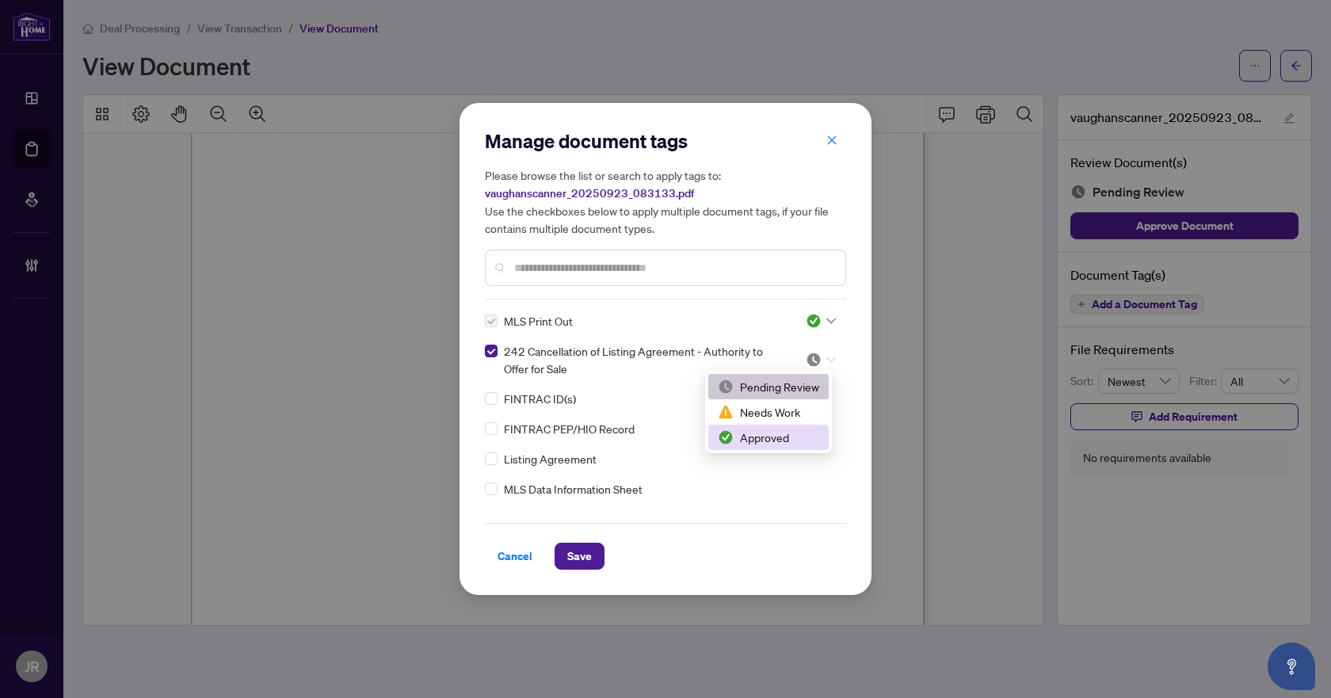
click at [768, 432] on div "Approved" at bounding box center [768, 436] width 101 height 17
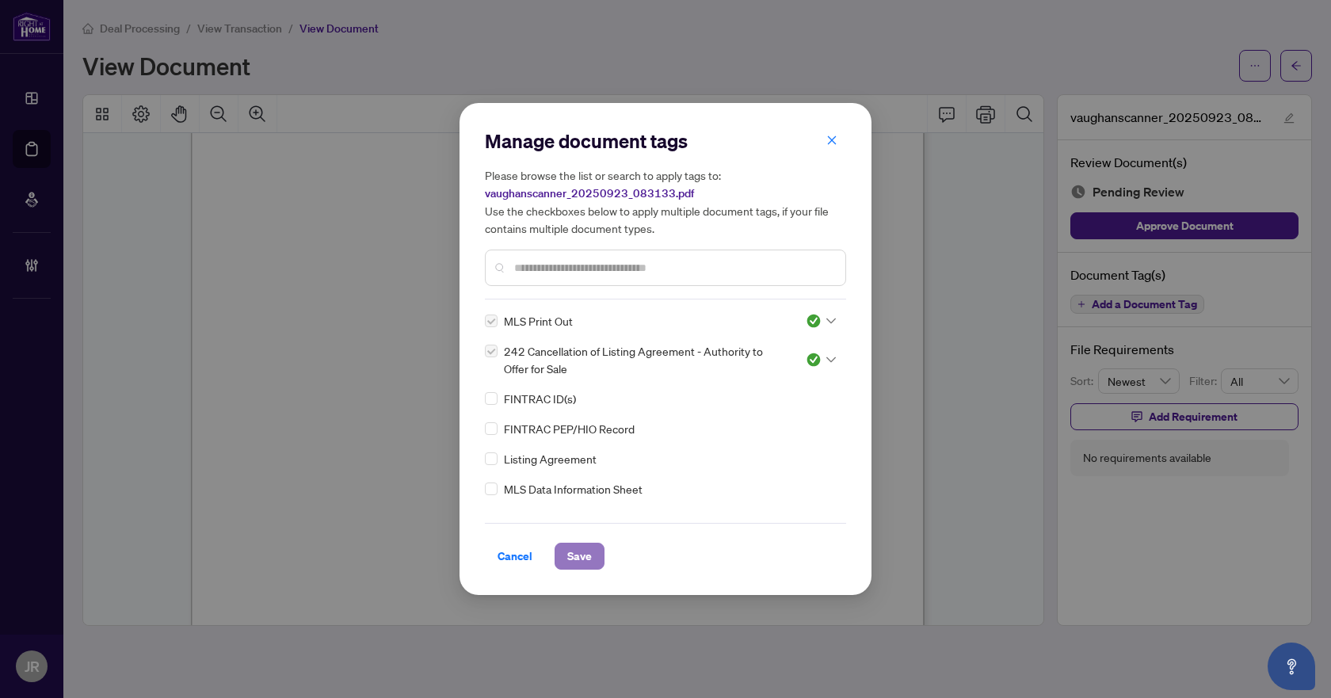
click at [572, 555] on span "Save" at bounding box center [579, 555] width 25 height 25
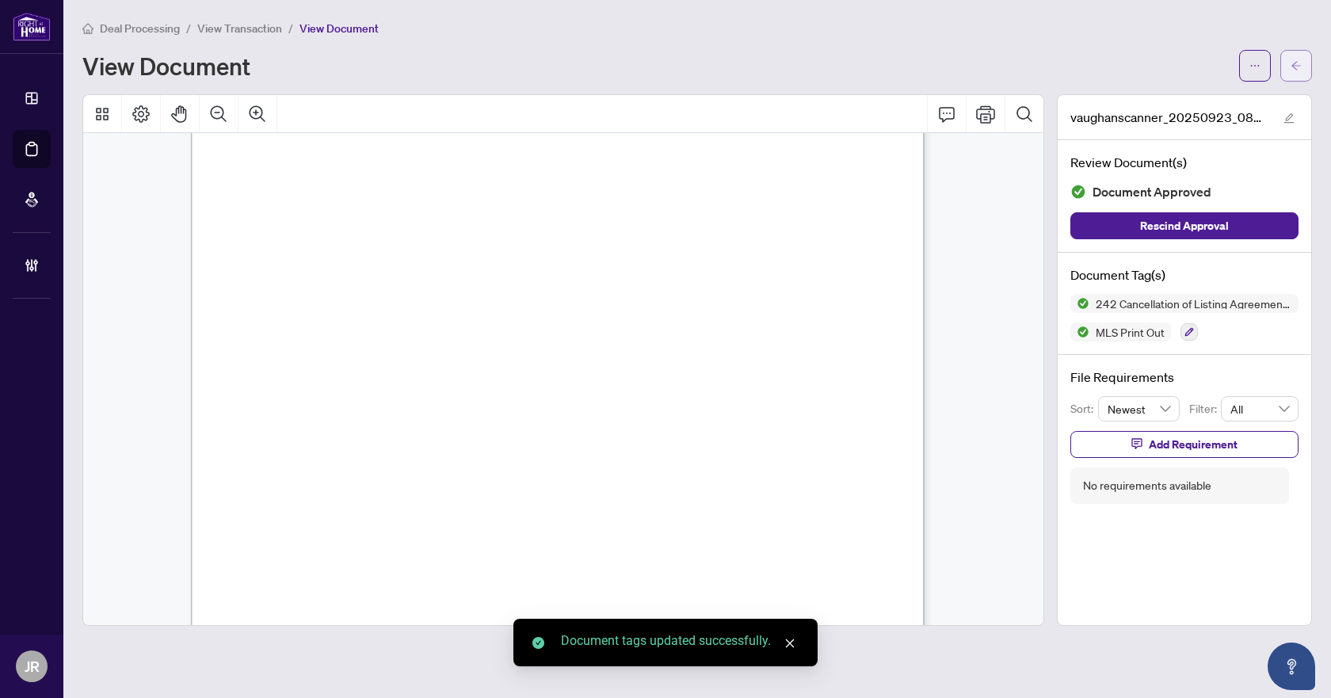
click at [1296, 67] on icon "arrow-left" at bounding box center [1295, 65] width 11 height 11
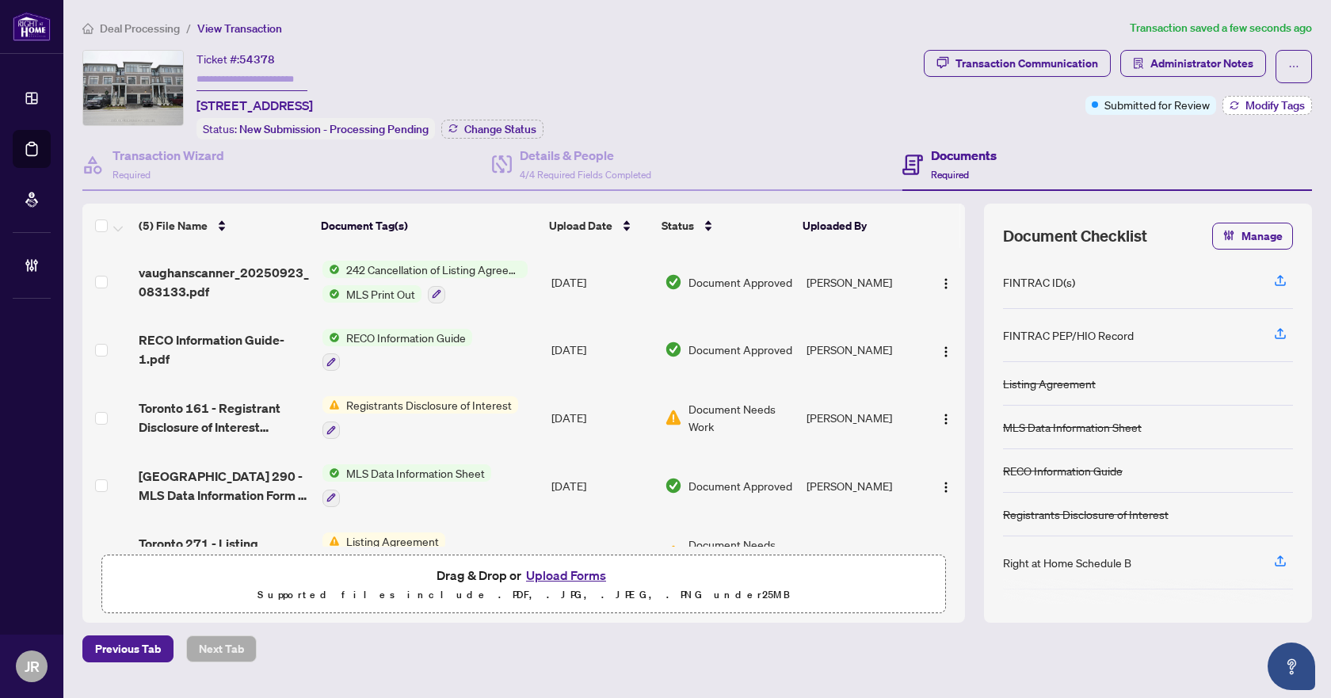
click at [1233, 105] on icon "button" at bounding box center [1234, 106] width 10 height 10
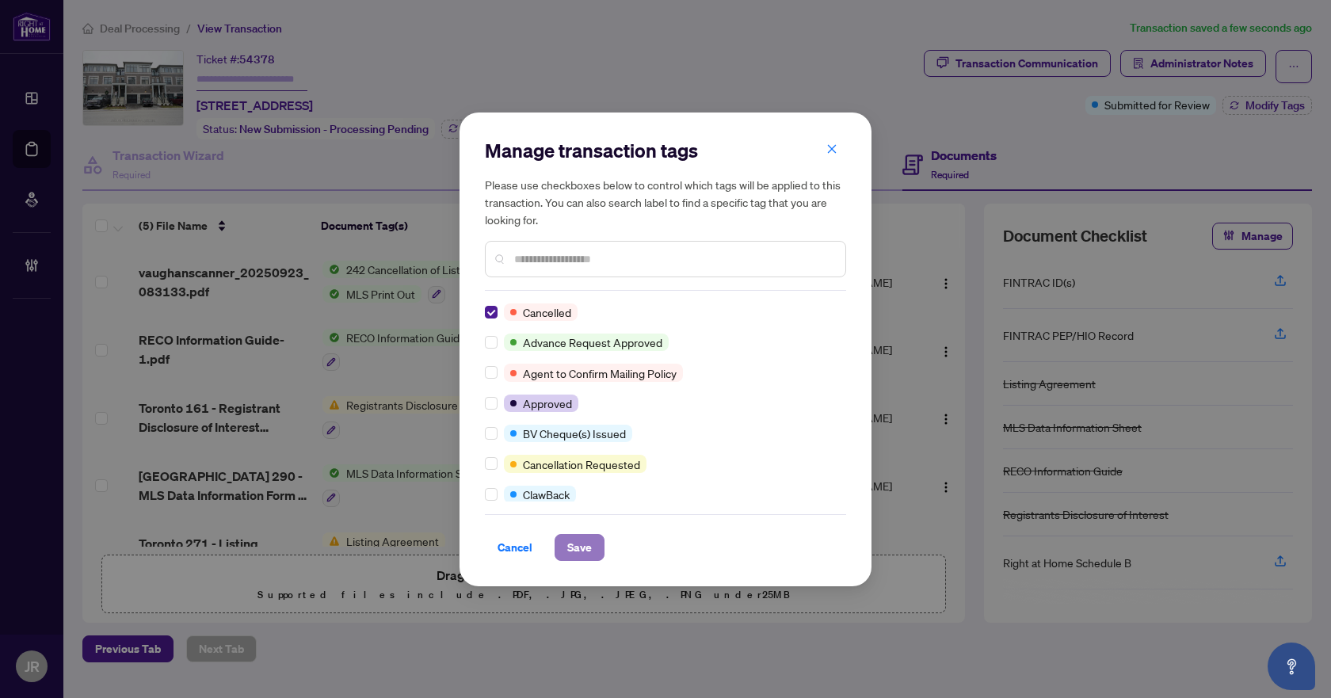
click at [591, 549] on span "Save" at bounding box center [579, 547] width 25 height 25
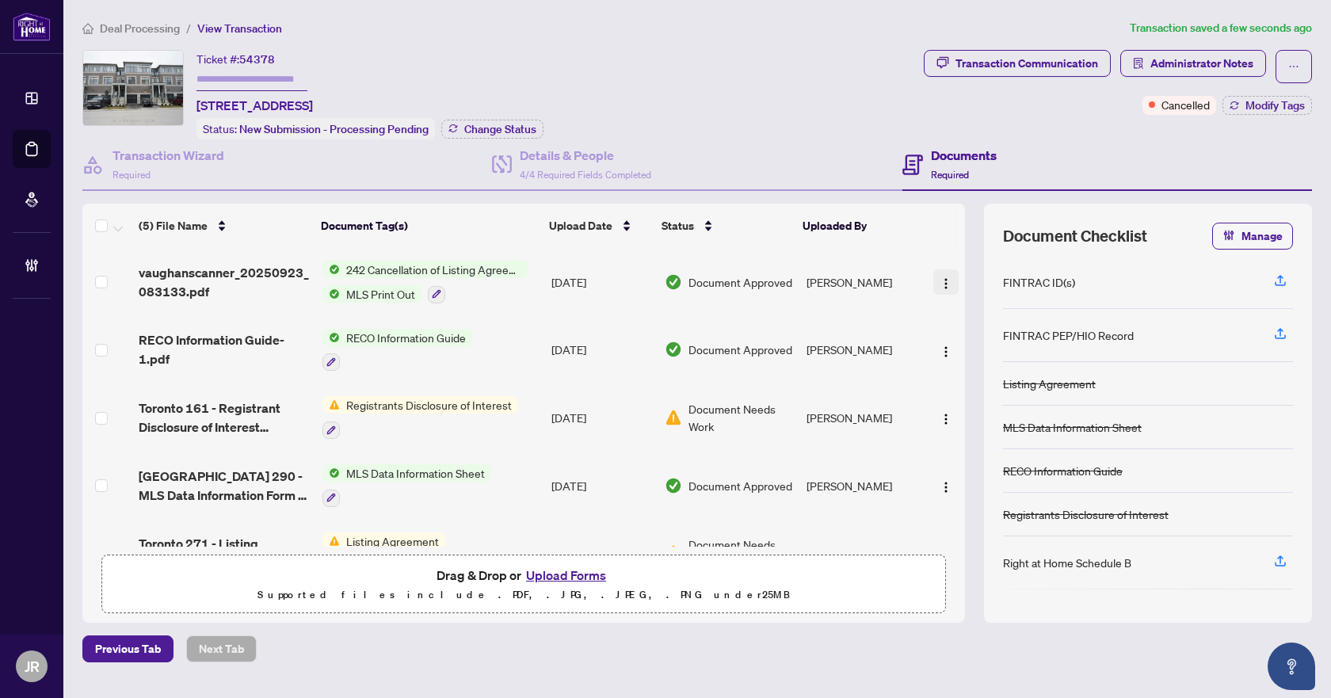
click at [942, 279] on img "button" at bounding box center [945, 283] width 13 height 13
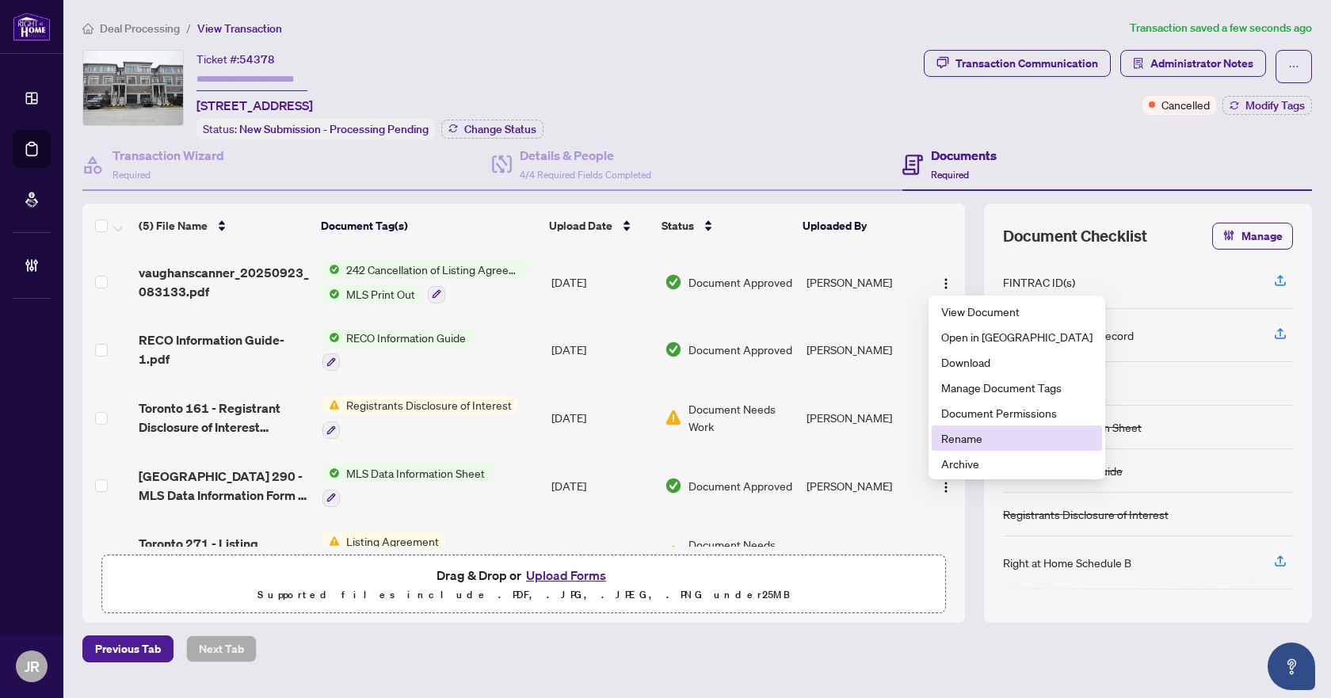
click at [966, 446] on span "Rename" at bounding box center [1016, 437] width 151 height 17
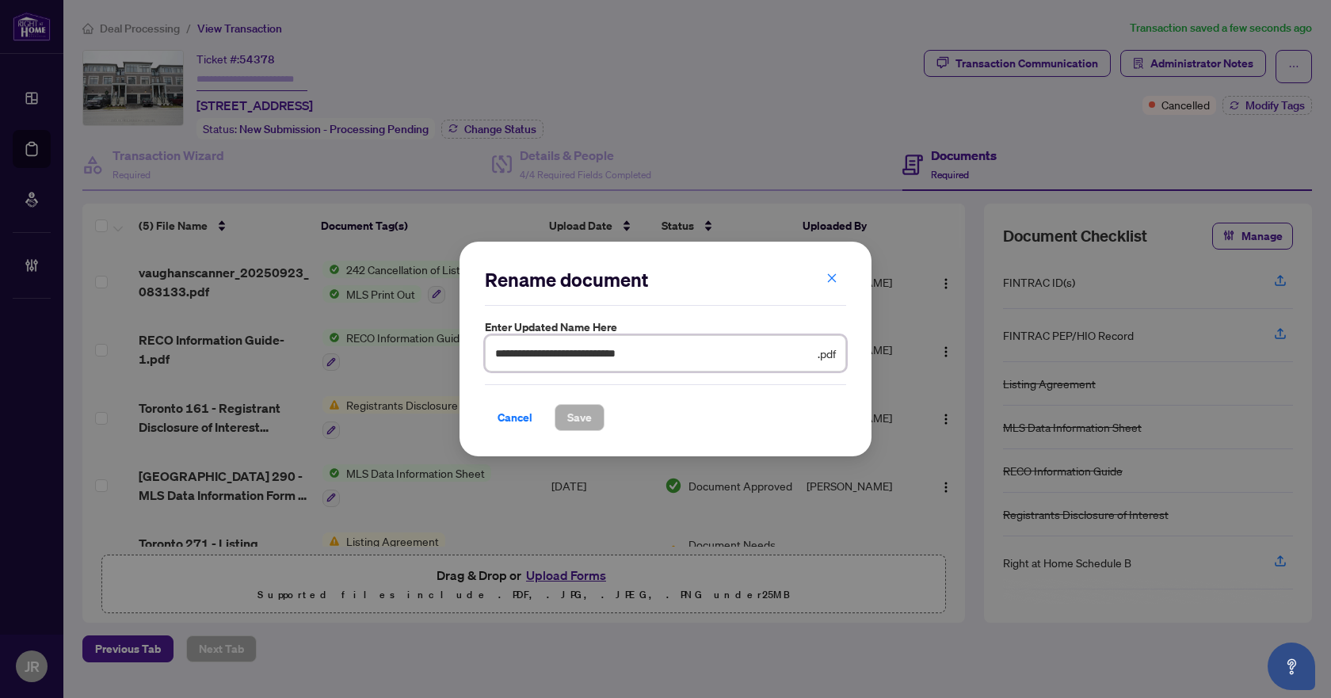
click at [596, 352] on input "**********" at bounding box center [654, 353] width 319 height 17
type input "**********"
click at [600, 422] on button "Save" at bounding box center [579, 417] width 50 height 27
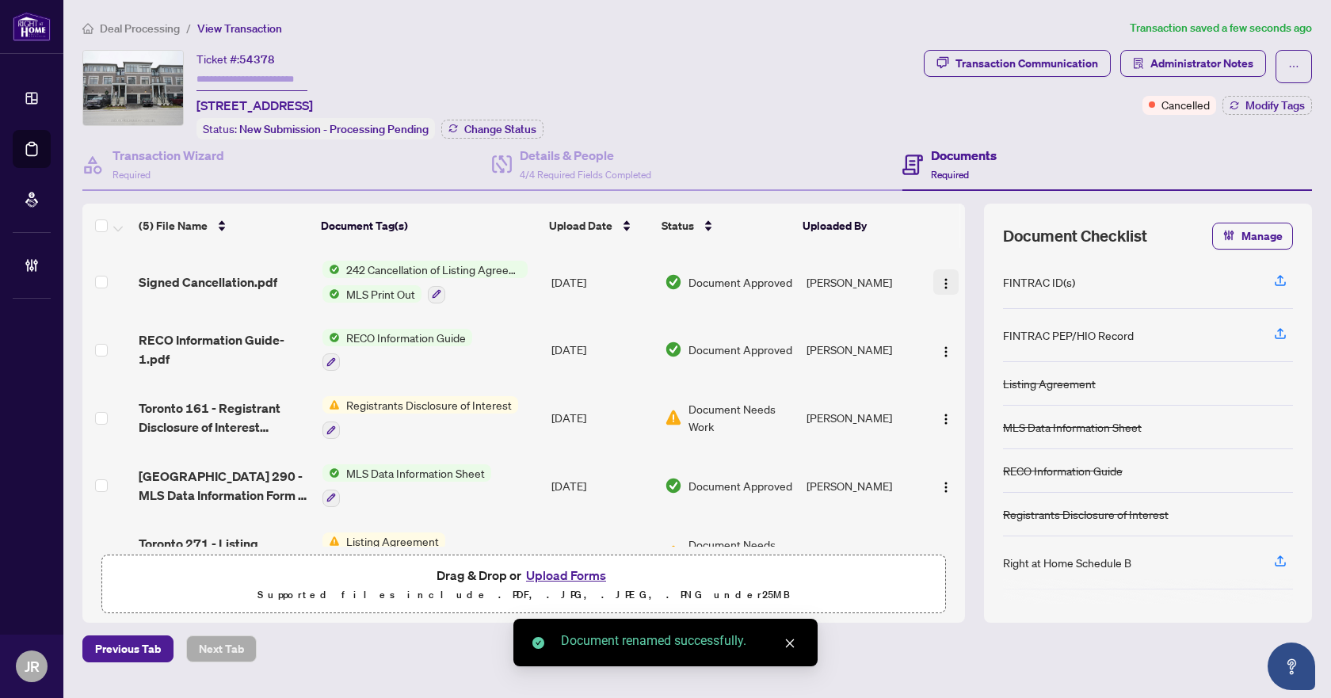
click at [942, 282] on img "button" at bounding box center [945, 283] width 13 height 13
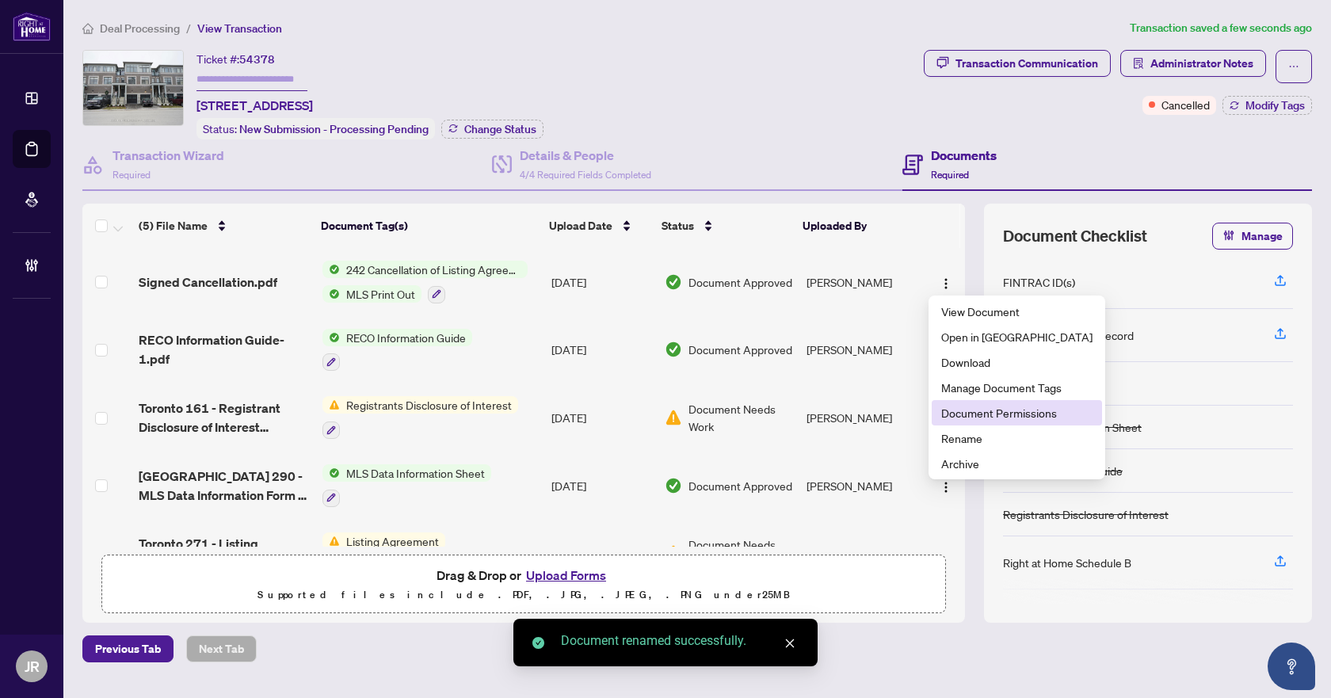
click at [1019, 414] on span "Document Permissions" at bounding box center [1016, 412] width 151 height 17
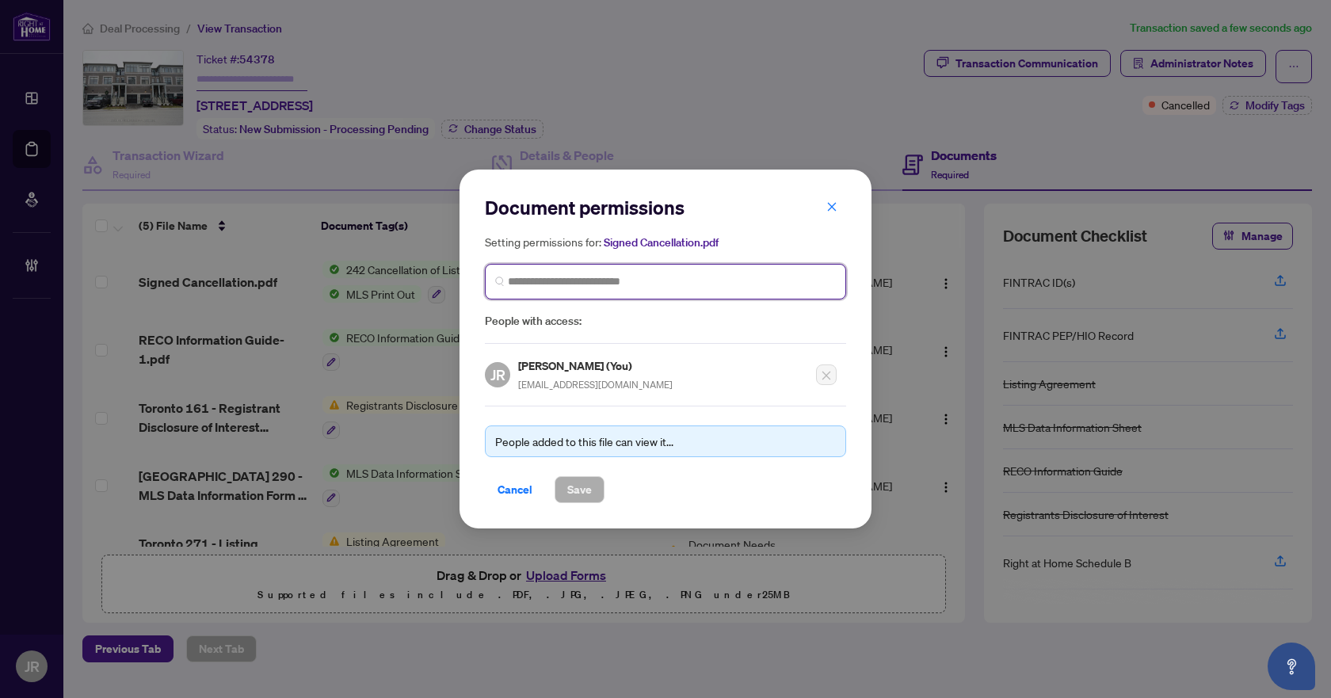
click at [634, 273] on input "search" at bounding box center [672, 281] width 328 height 17
type input "****"
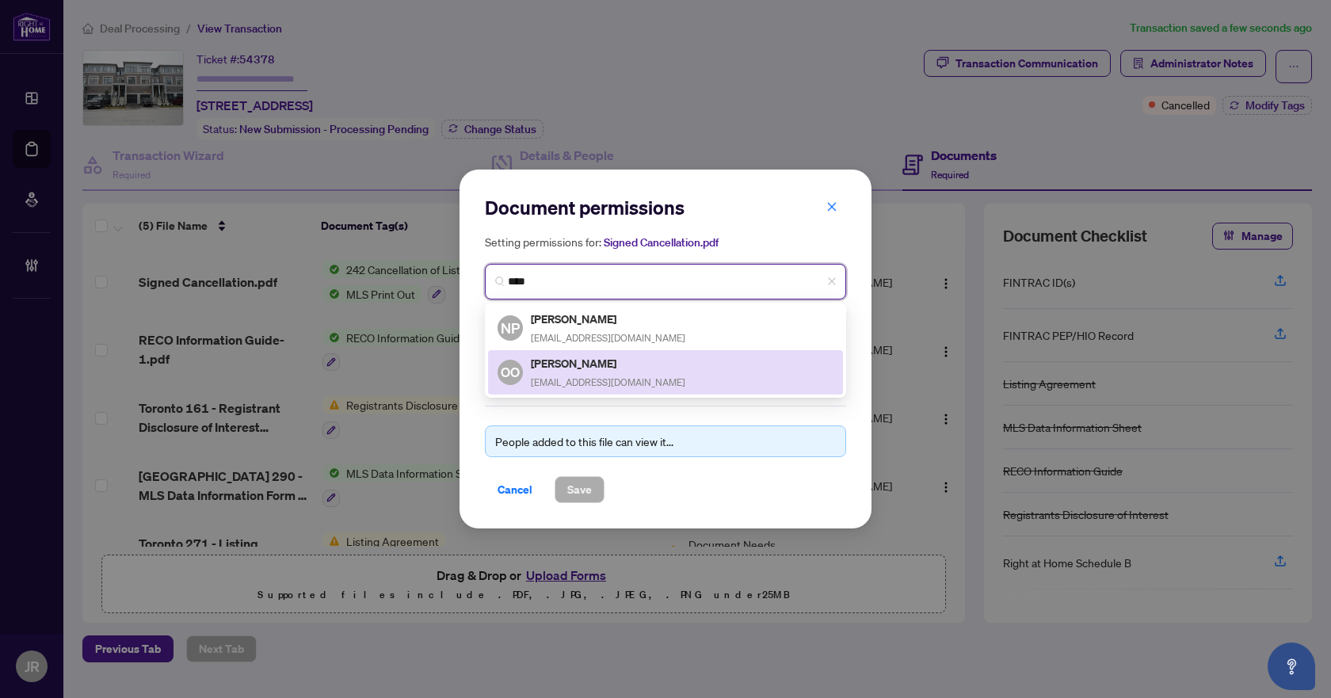
click at [639, 367] on div "OO [PERSON_NAME] [EMAIL_ADDRESS][DOMAIN_NAME]" at bounding box center [665, 372] width 336 height 36
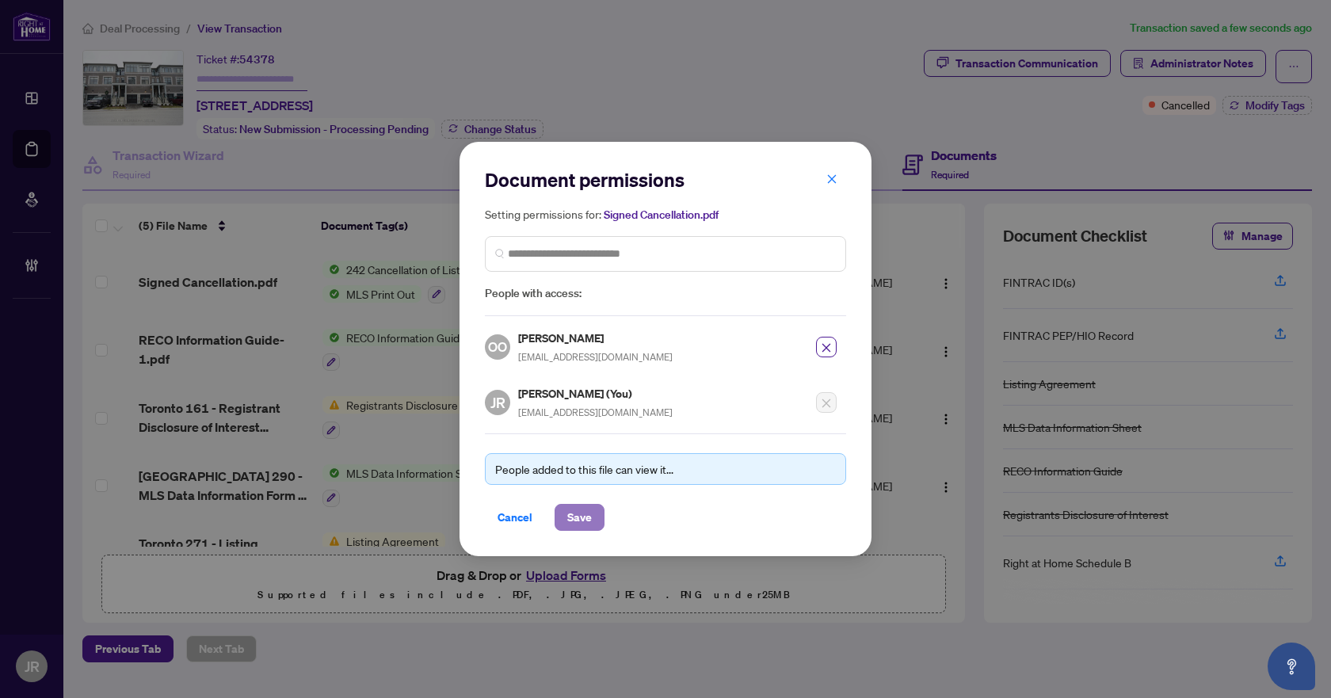
click at [577, 520] on span "Save" at bounding box center [579, 516] width 25 height 25
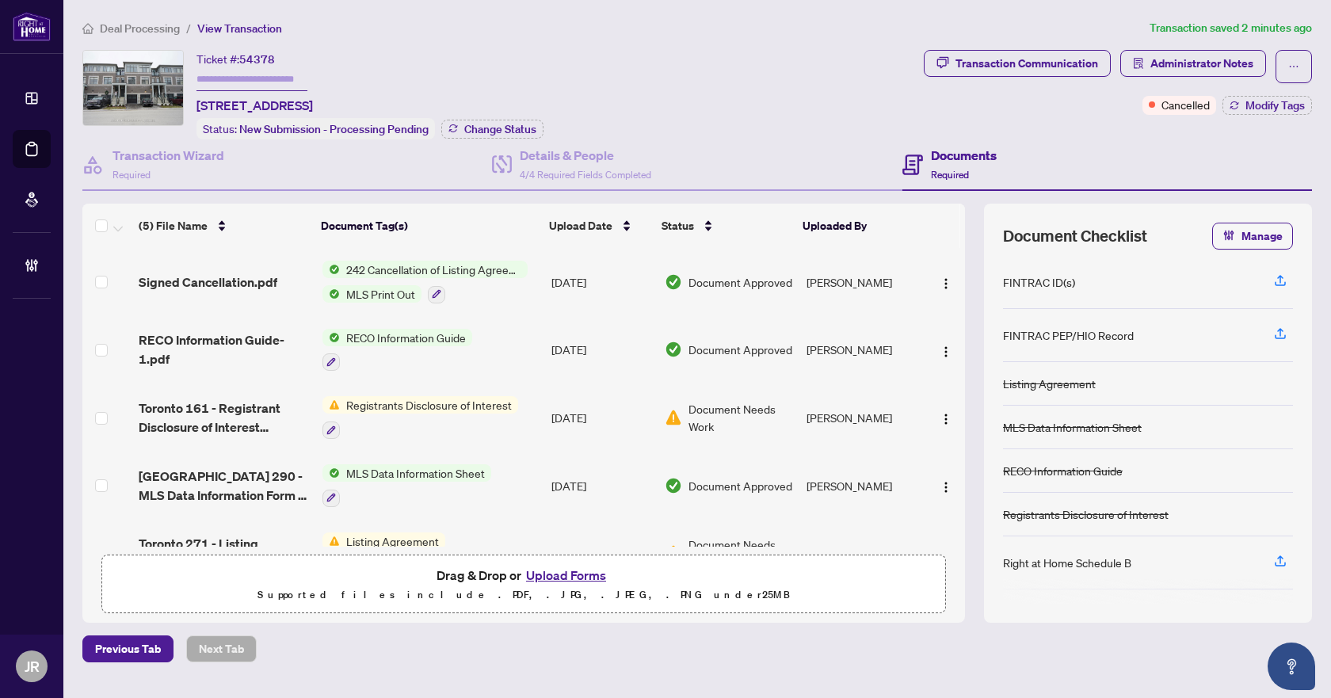
click at [939, 279] on img "button" at bounding box center [945, 283] width 13 height 13
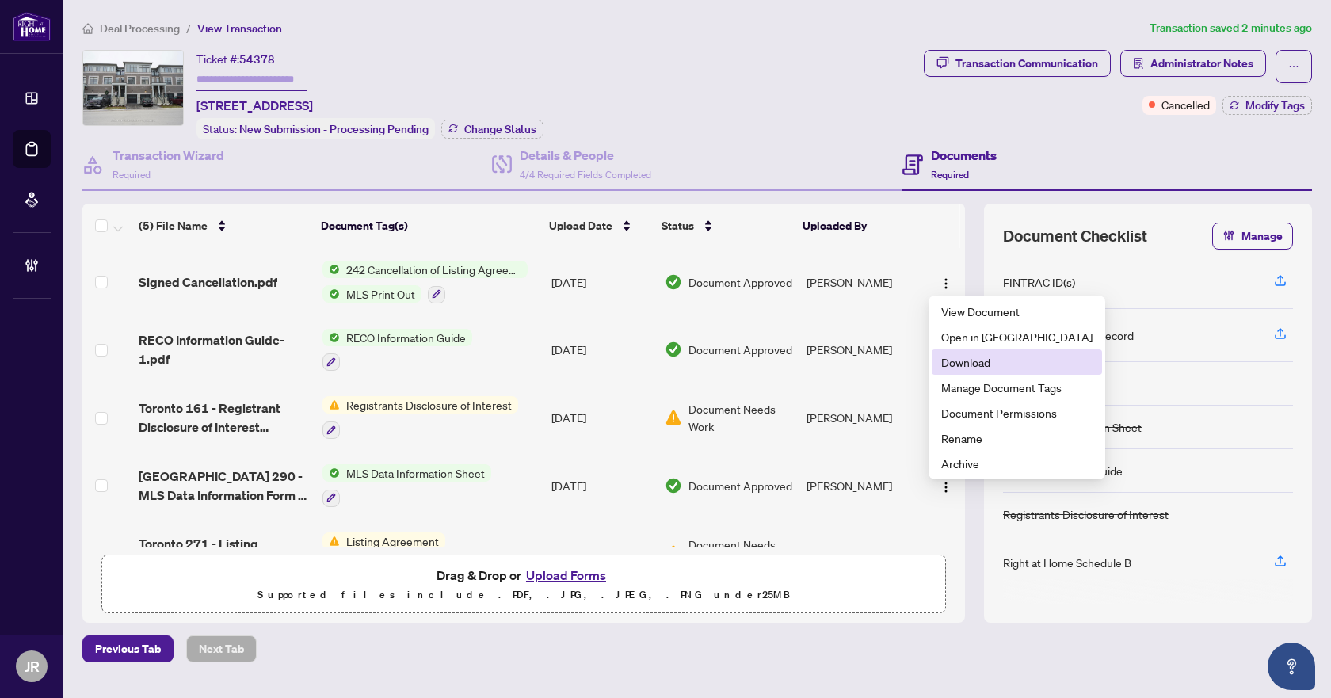
click at [980, 370] on span "Download" at bounding box center [1016, 361] width 151 height 17
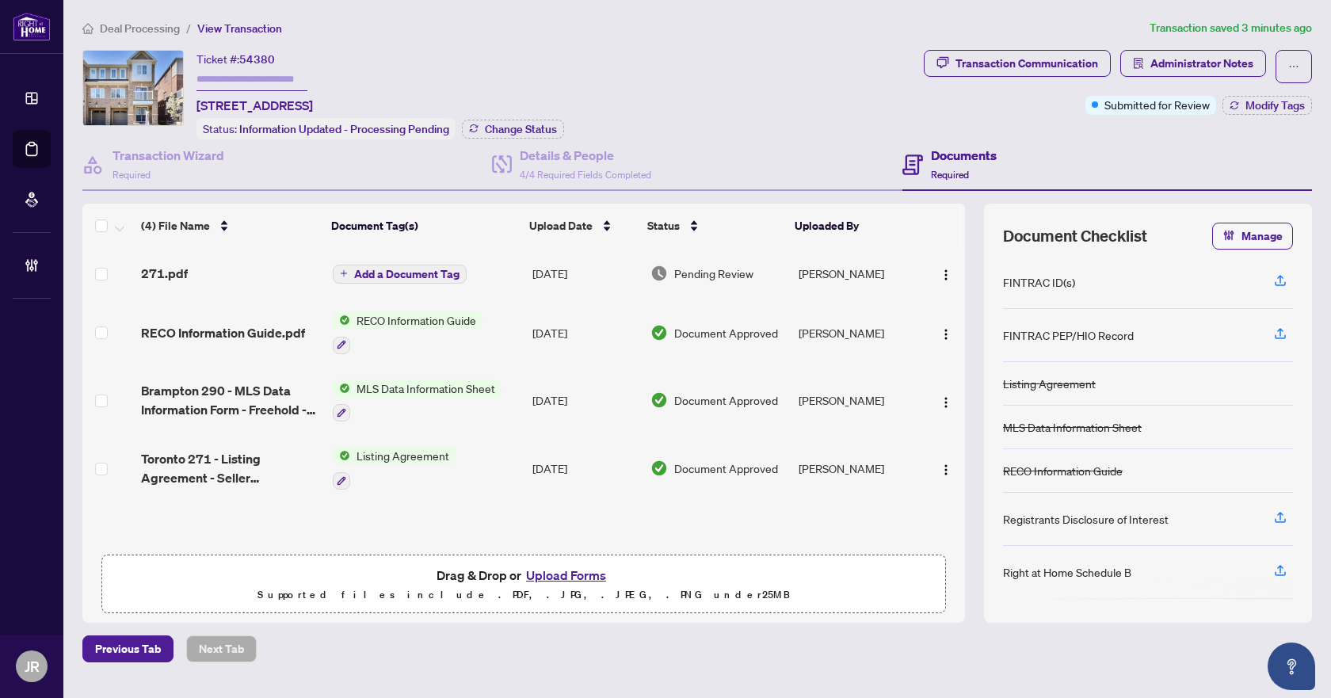
click at [516, 267] on td "Add a Document Tag" at bounding box center [426, 273] width 200 height 51
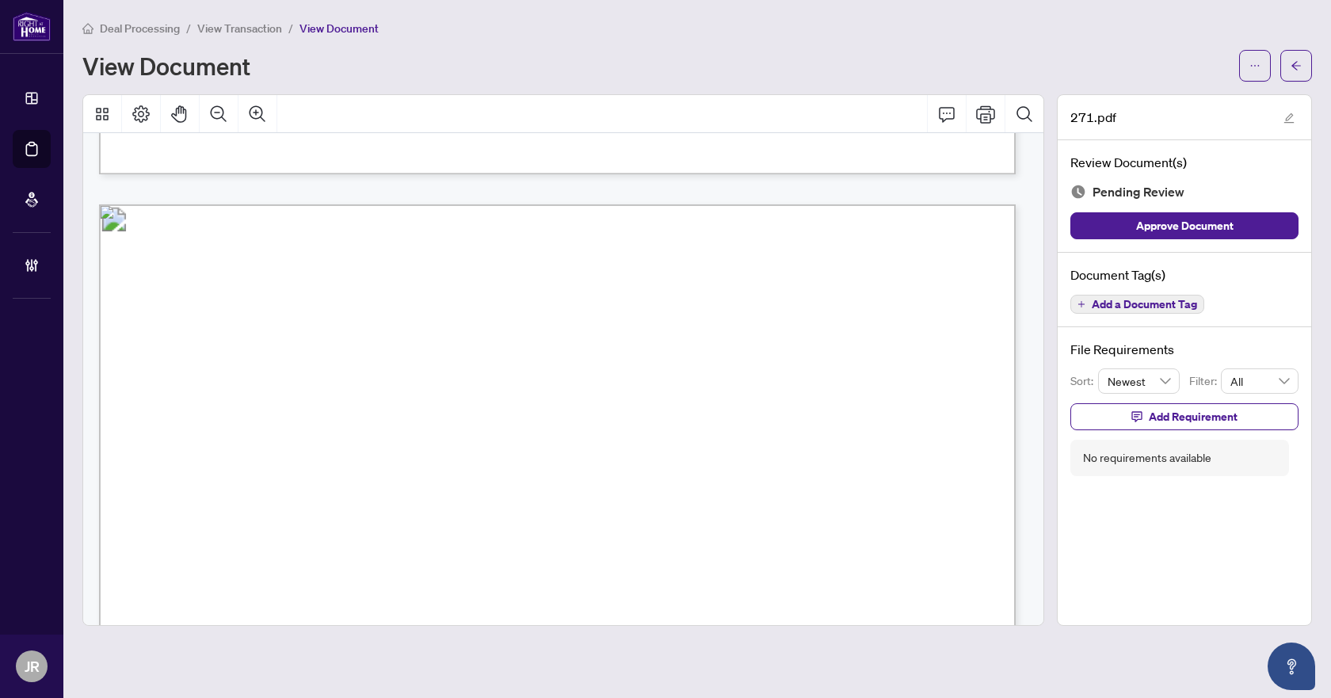
scroll to position [2614, 0]
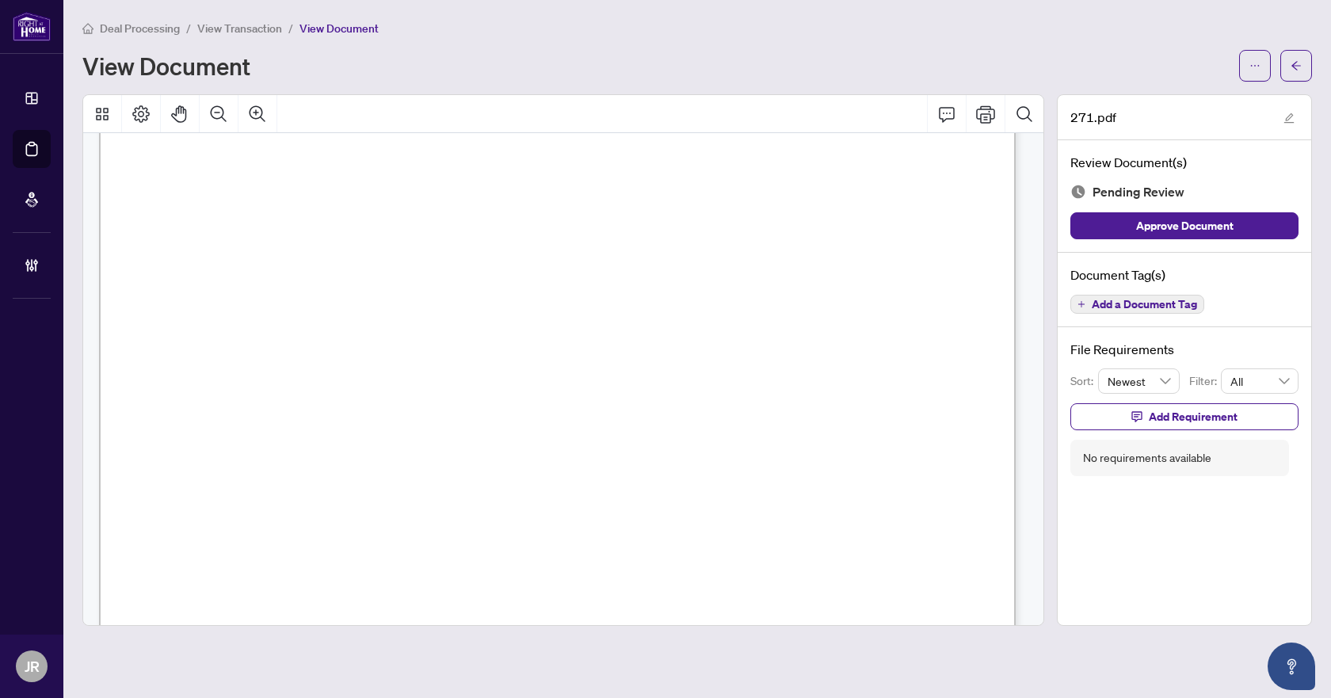
click at [1141, 299] on span "Add a Document Tag" at bounding box center [1143, 304] width 105 height 11
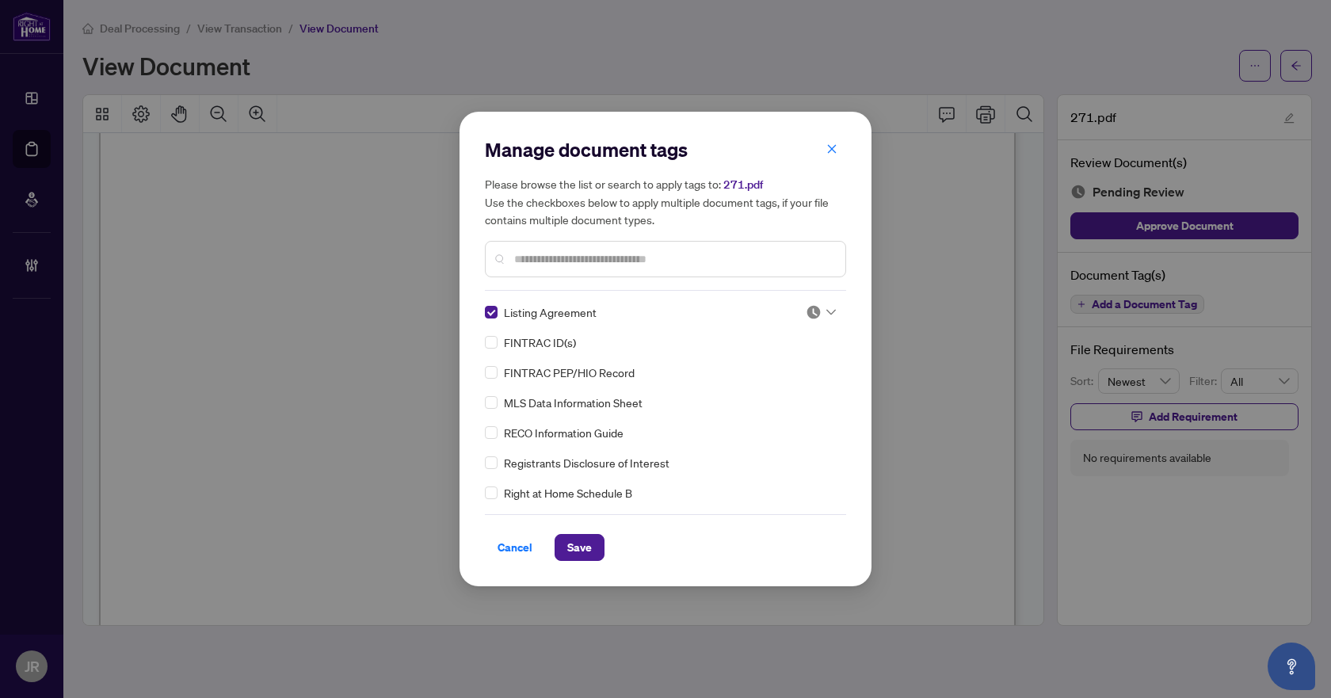
click at [808, 310] on img at bounding box center [813, 312] width 16 height 16
click at [767, 394] on div "Approved" at bounding box center [768, 389] width 101 height 17
click at [581, 548] on span "Save" at bounding box center [579, 547] width 25 height 25
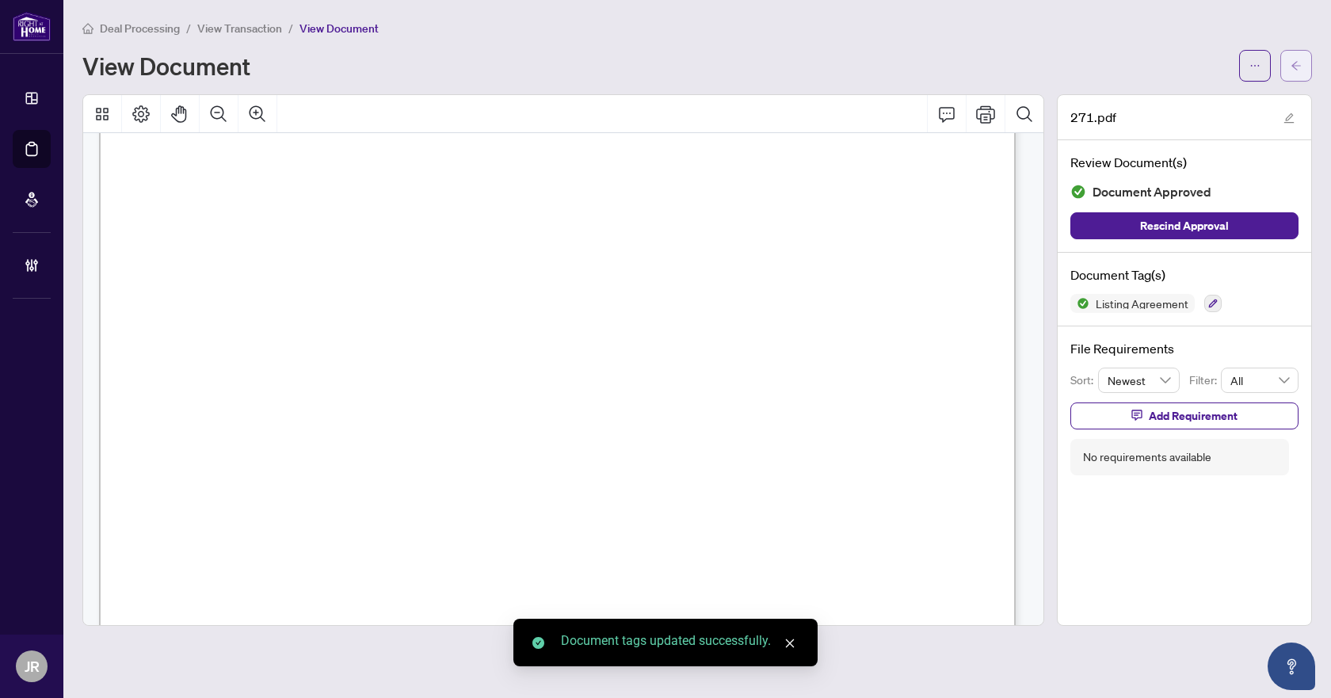
click at [1299, 67] on icon "arrow-left" at bounding box center [1295, 65] width 11 height 11
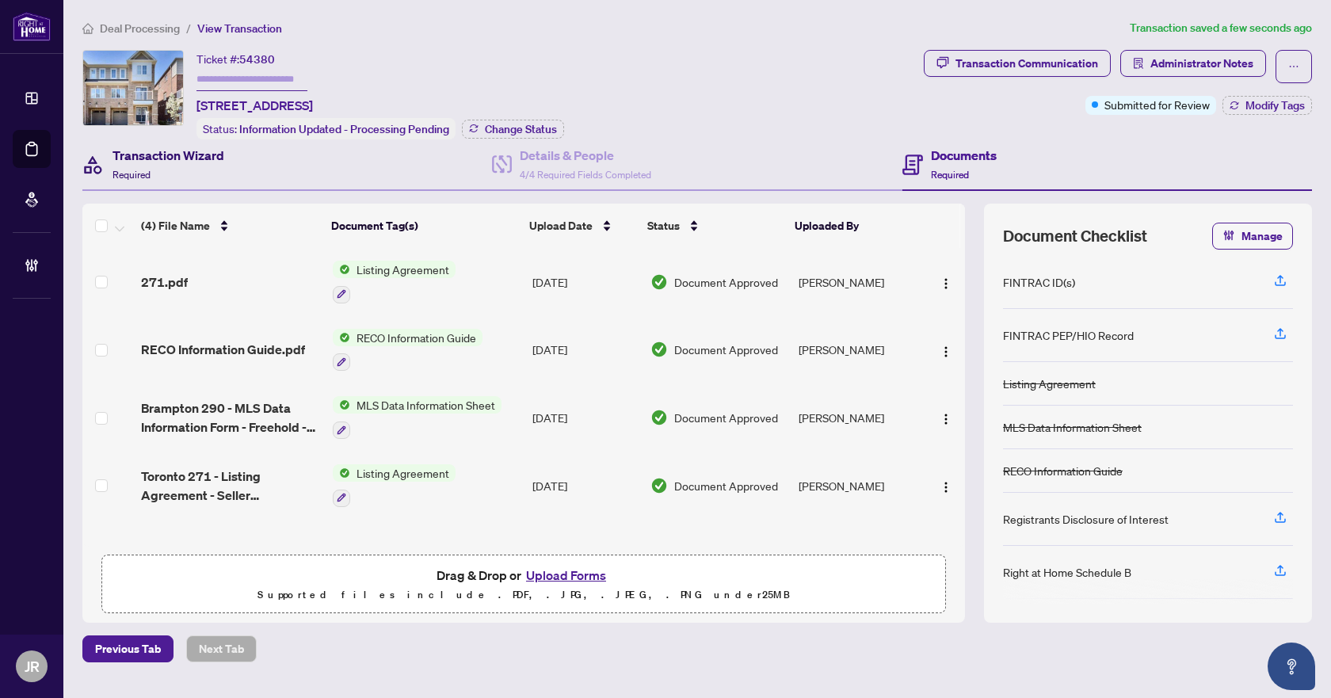
click at [147, 162] on h4 "Transaction Wizard" at bounding box center [168, 155] width 112 height 19
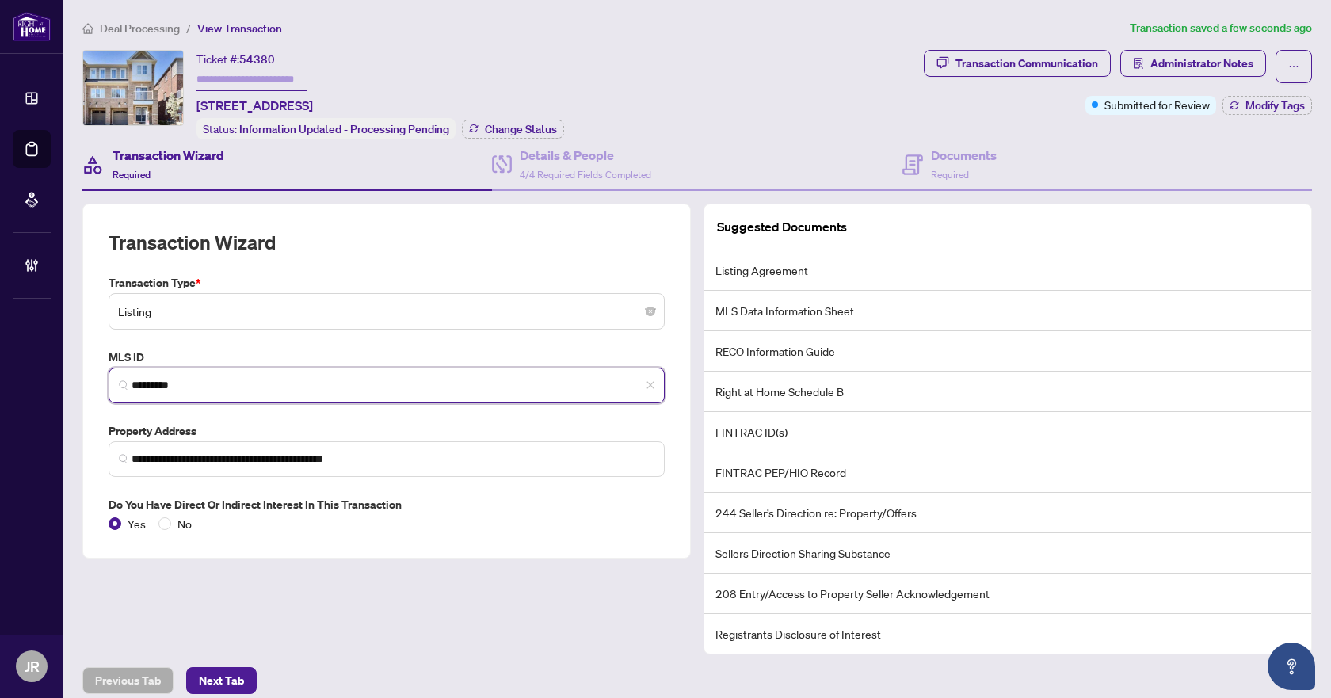
click at [158, 379] on input "*********" at bounding box center [392, 385] width 523 height 17
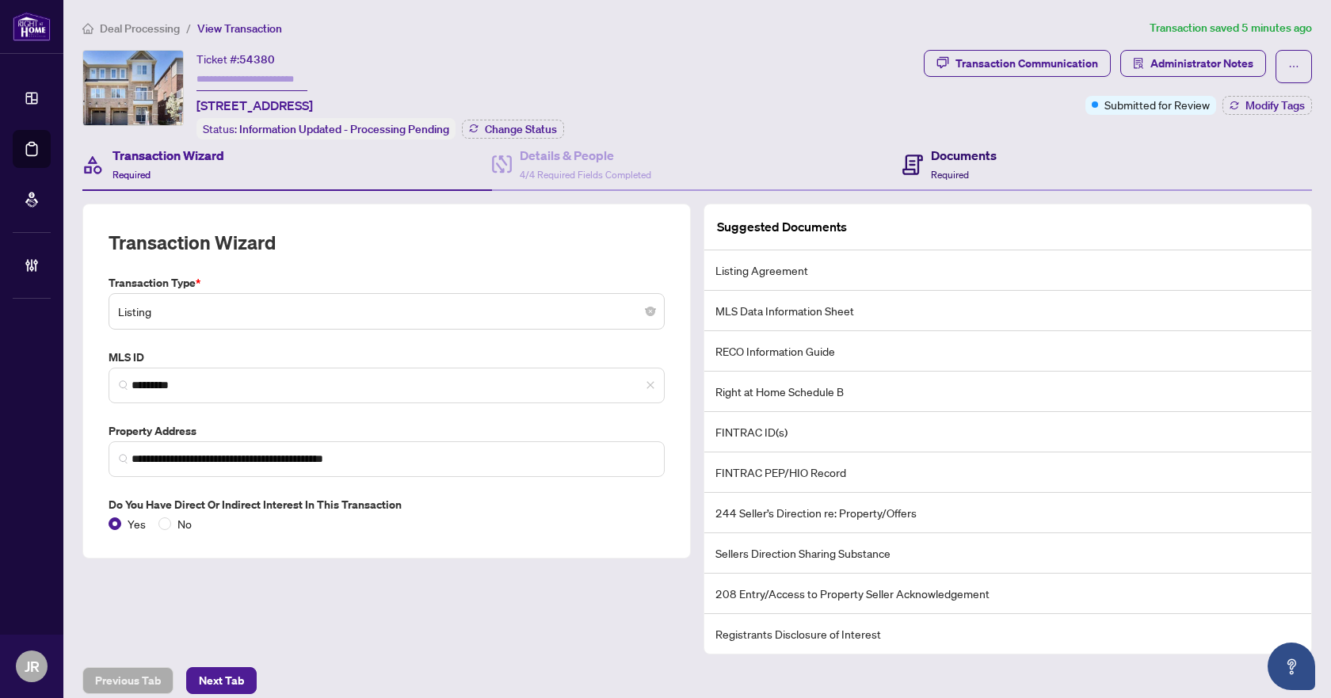
click at [902, 159] on icon at bounding box center [912, 164] width 21 height 21
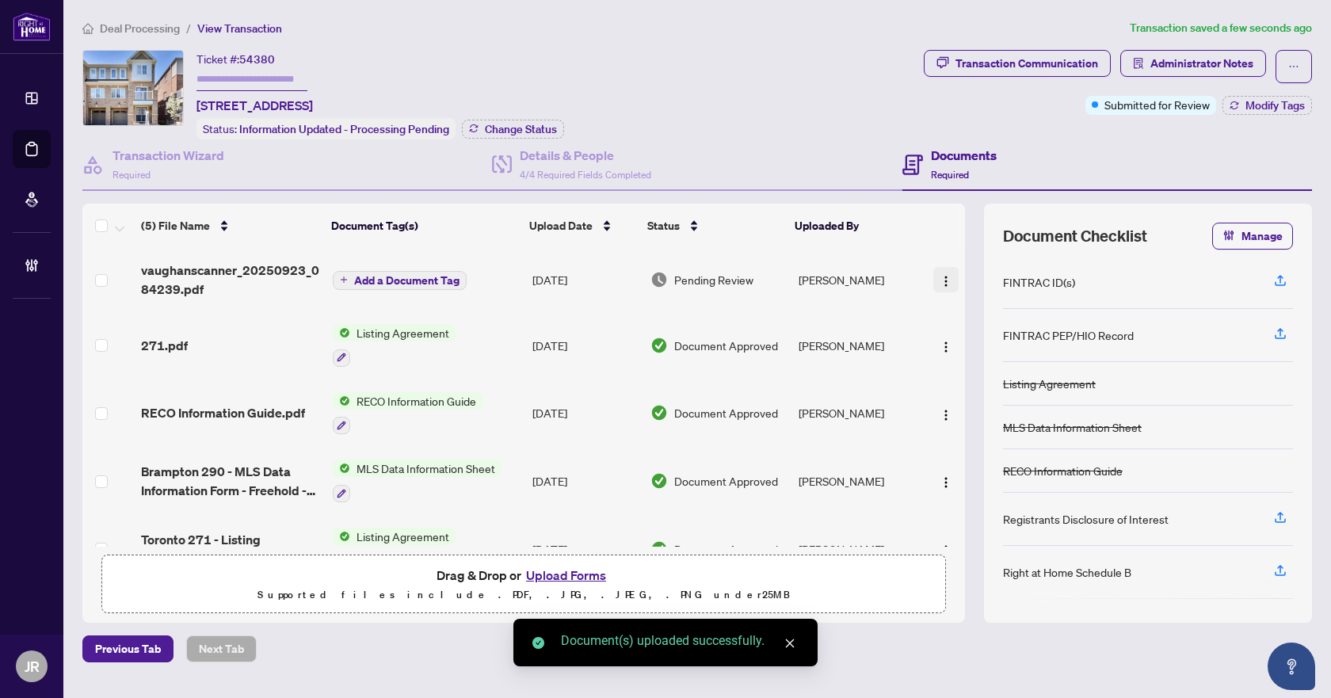
click at [939, 276] on img "button" at bounding box center [945, 281] width 13 height 13
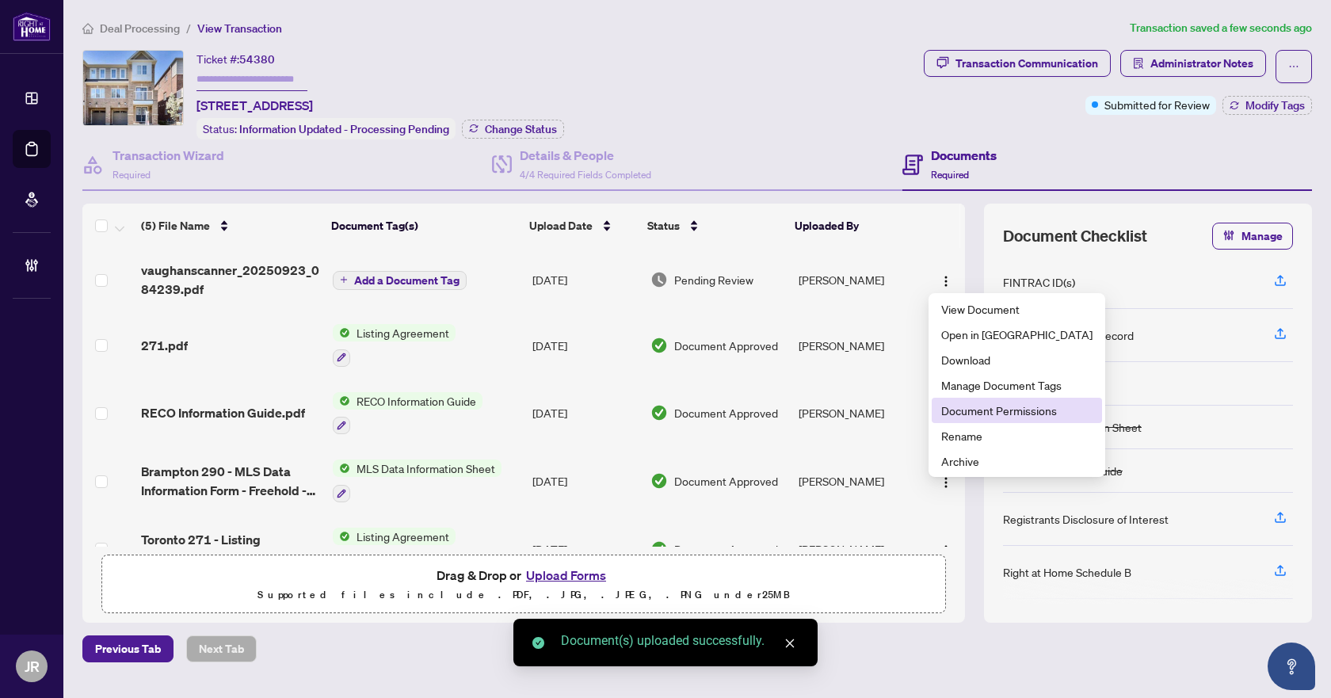
click at [996, 409] on span "Document Permissions" at bounding box center [1016, 410] width 151 height 17
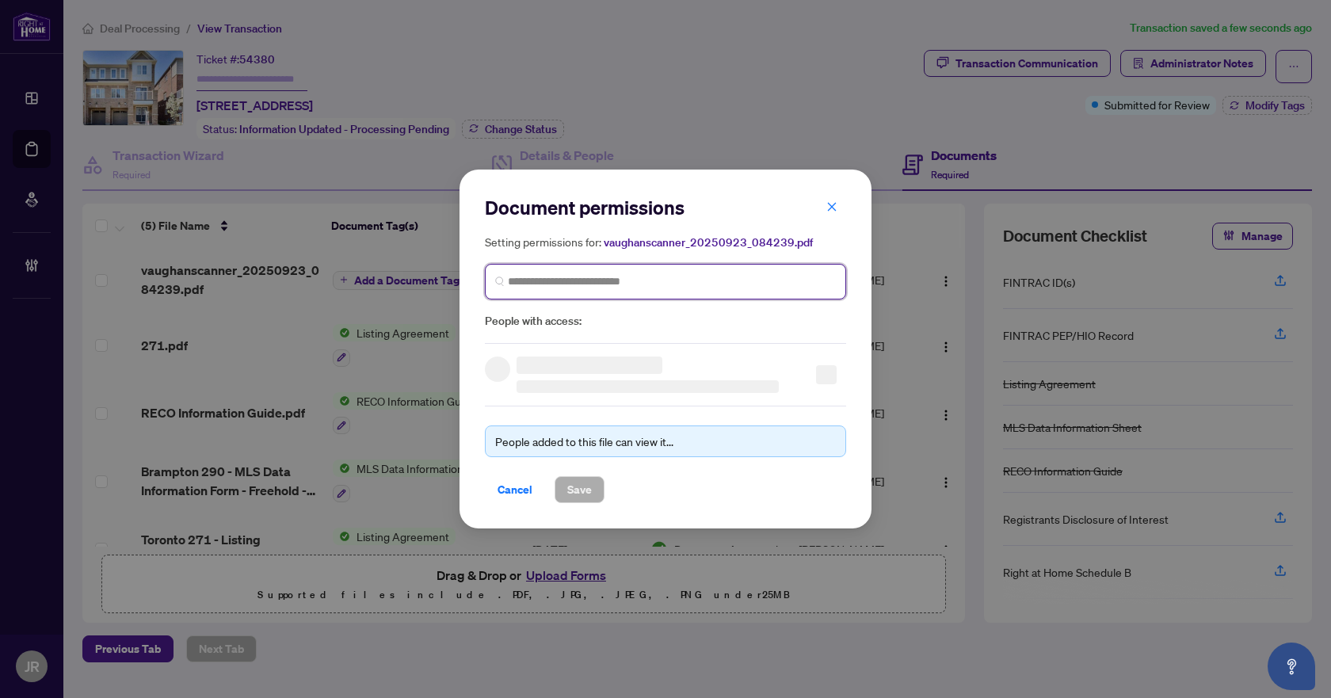
click at [697, 284] on input "search" at bounding box center [672, 281] width 328 height 17
type input "*****"
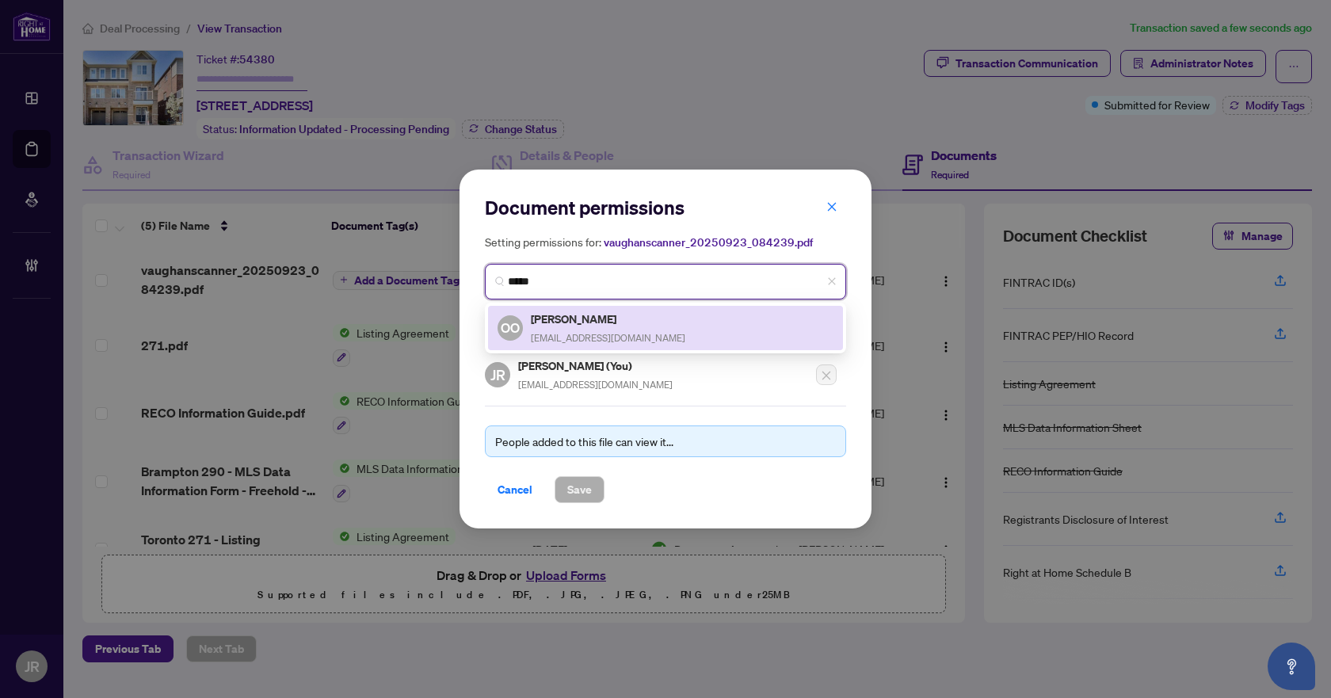
click at [656, 315] on div "OO [PERSON_NAME] [EMAIL_ADDRESS][DOMAIN_NAME]" at bounding box center [665, 328] width 336 height 36
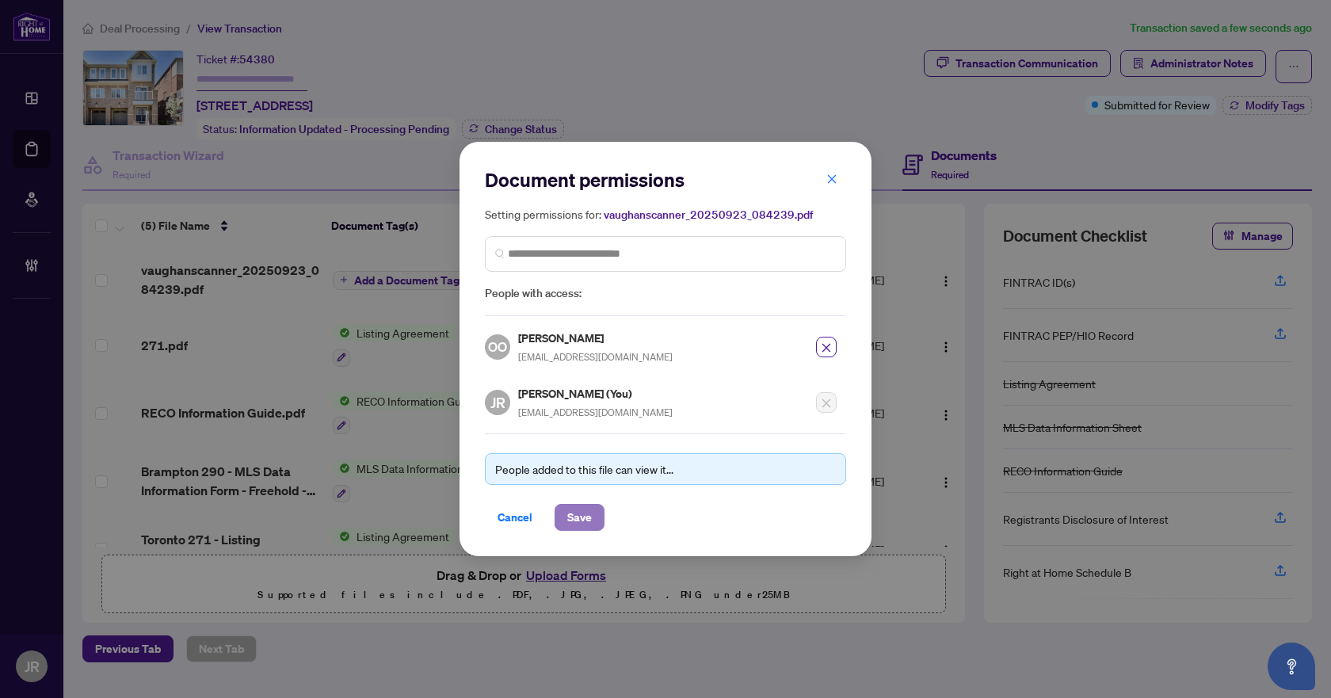
click at [590, 516] on span "Save" at bounding box center [579, 516] width 25 height 25
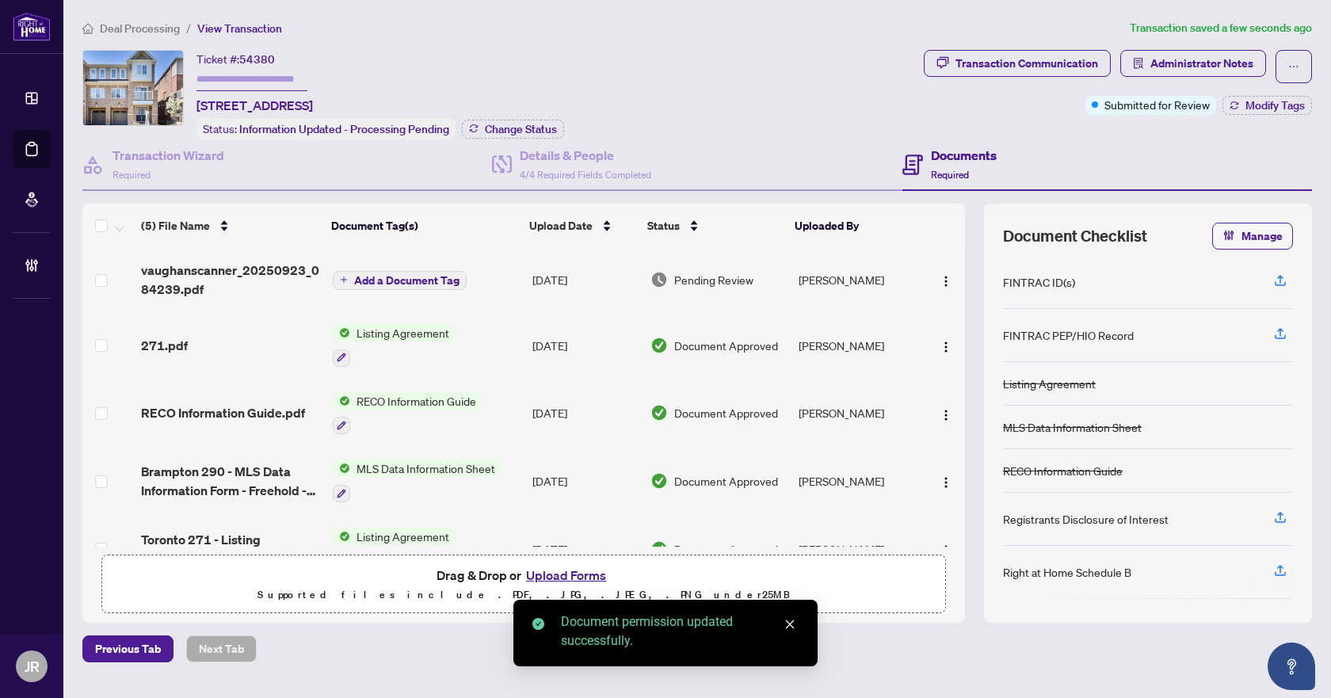
click at [424, 276] on span "Add a Document Tag" at bounding box center [406, 280] width 105 height 11
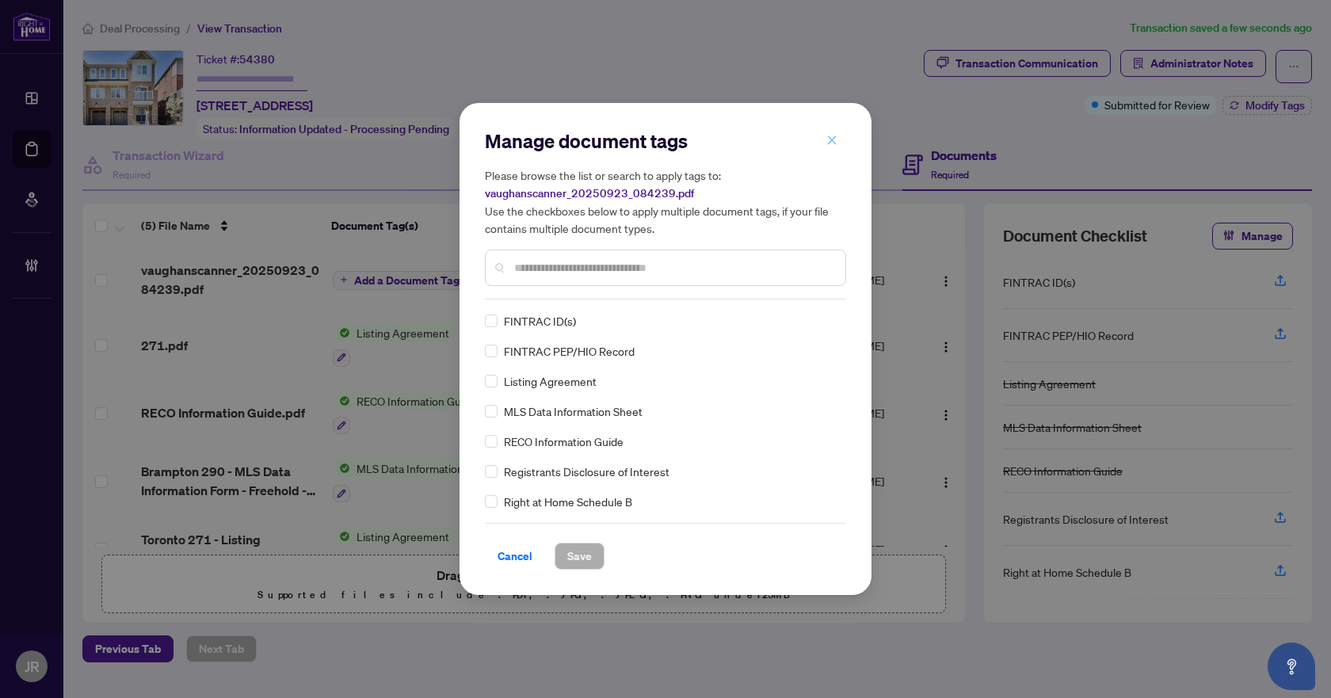
click at [838, 138] on button "button" at bounding box center [832, 140] width 32 height 27
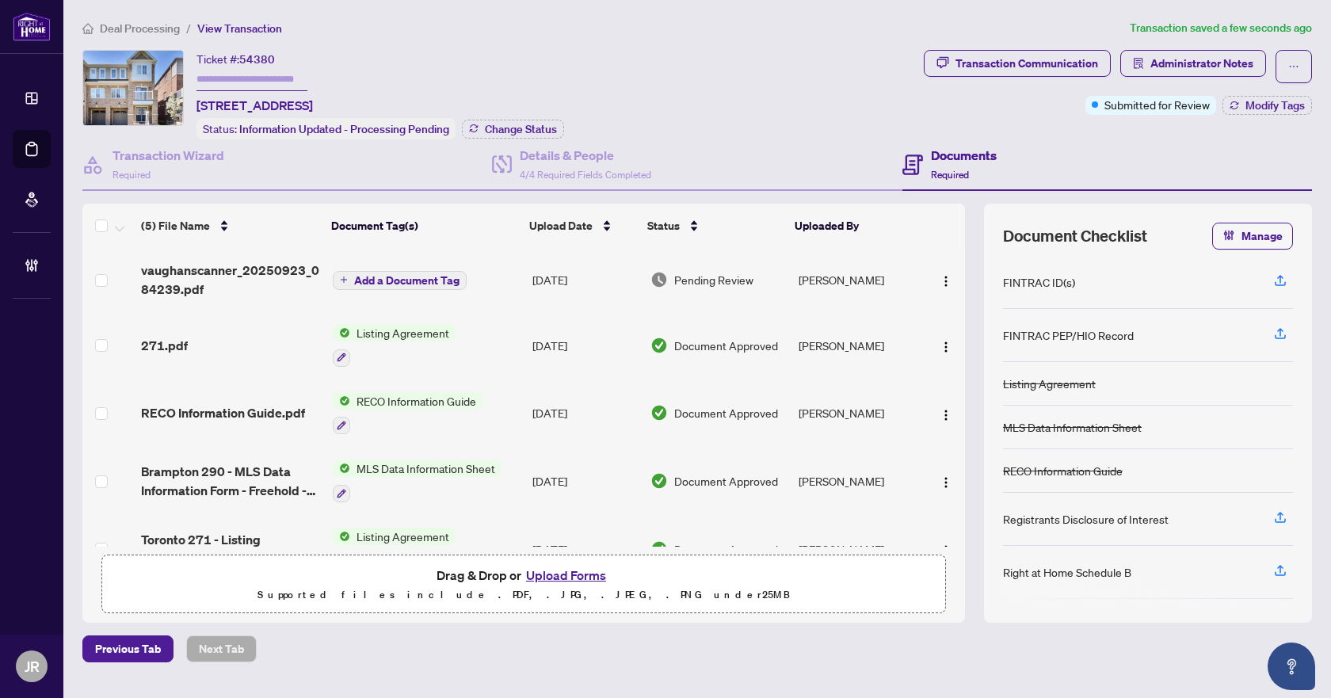
click at [443, 275] on span "Add a Document Tag" at bounding box center [406, 280] width 105 height 11
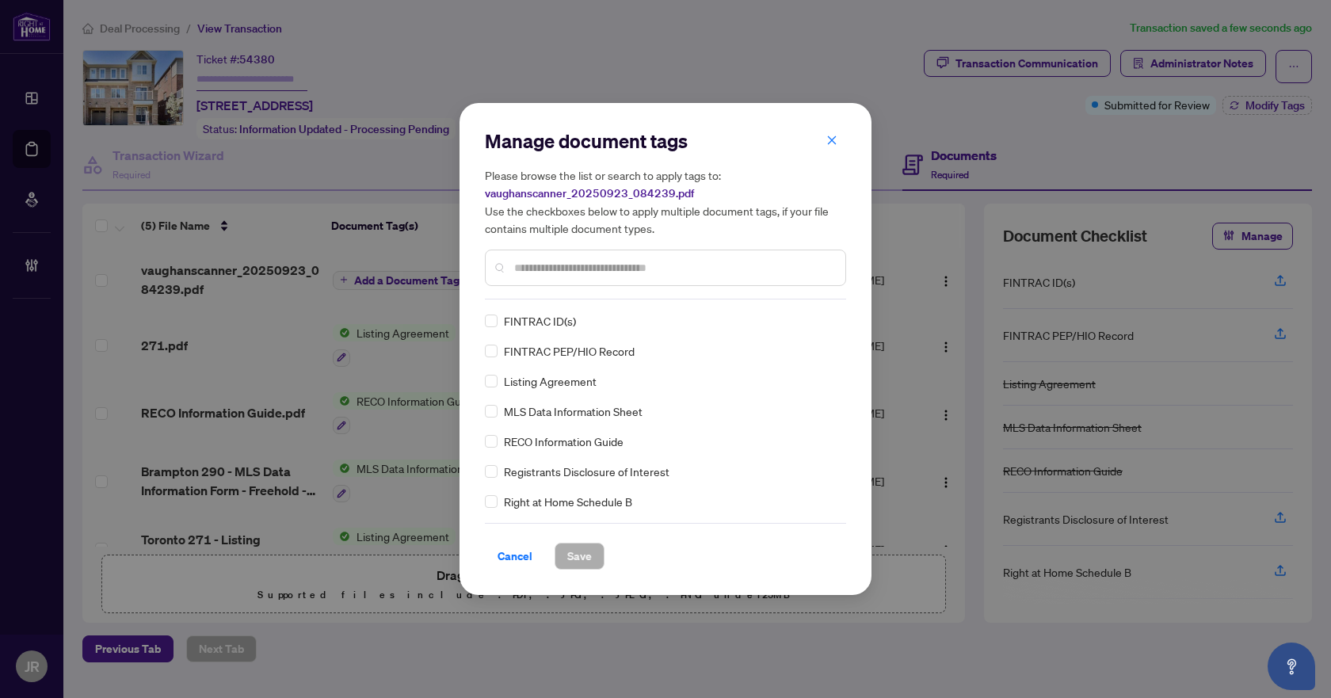
click at [584, 268] on input "text" at bounding box center [673, 267] width 318 height 17
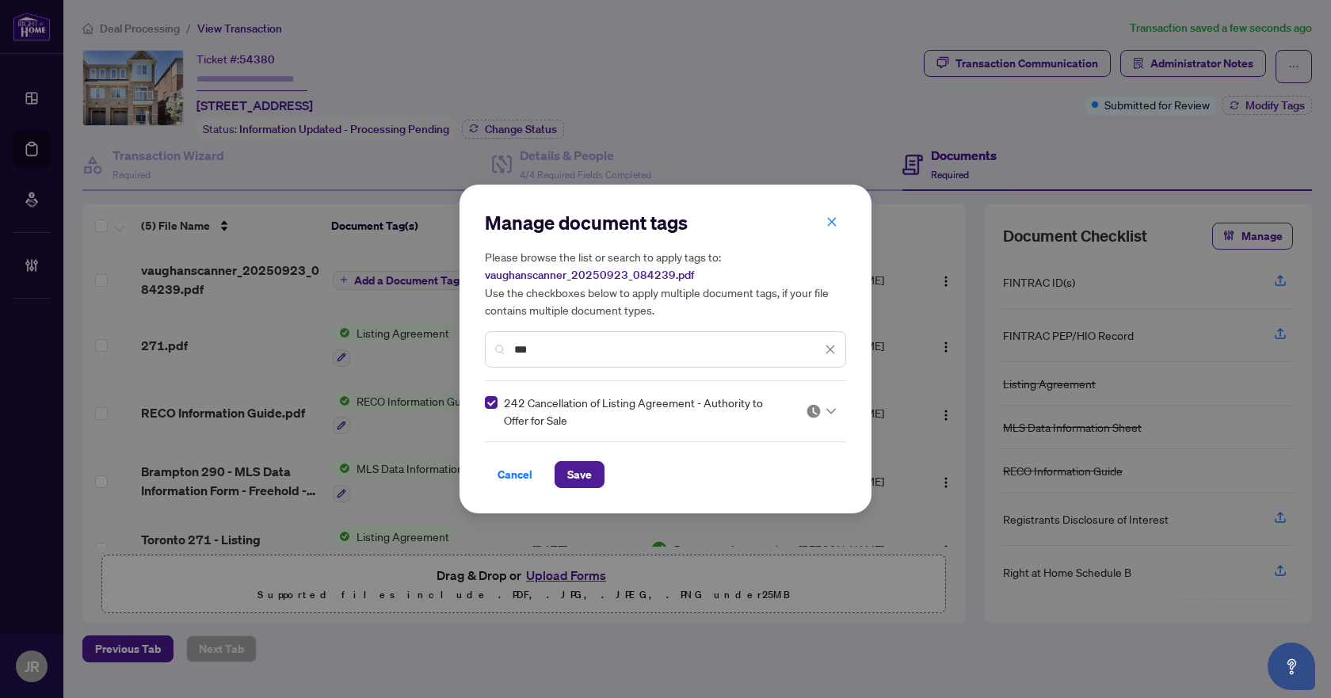
click at [569, 346] on input "***" at bounding box center [667, 349] width 307 height 17
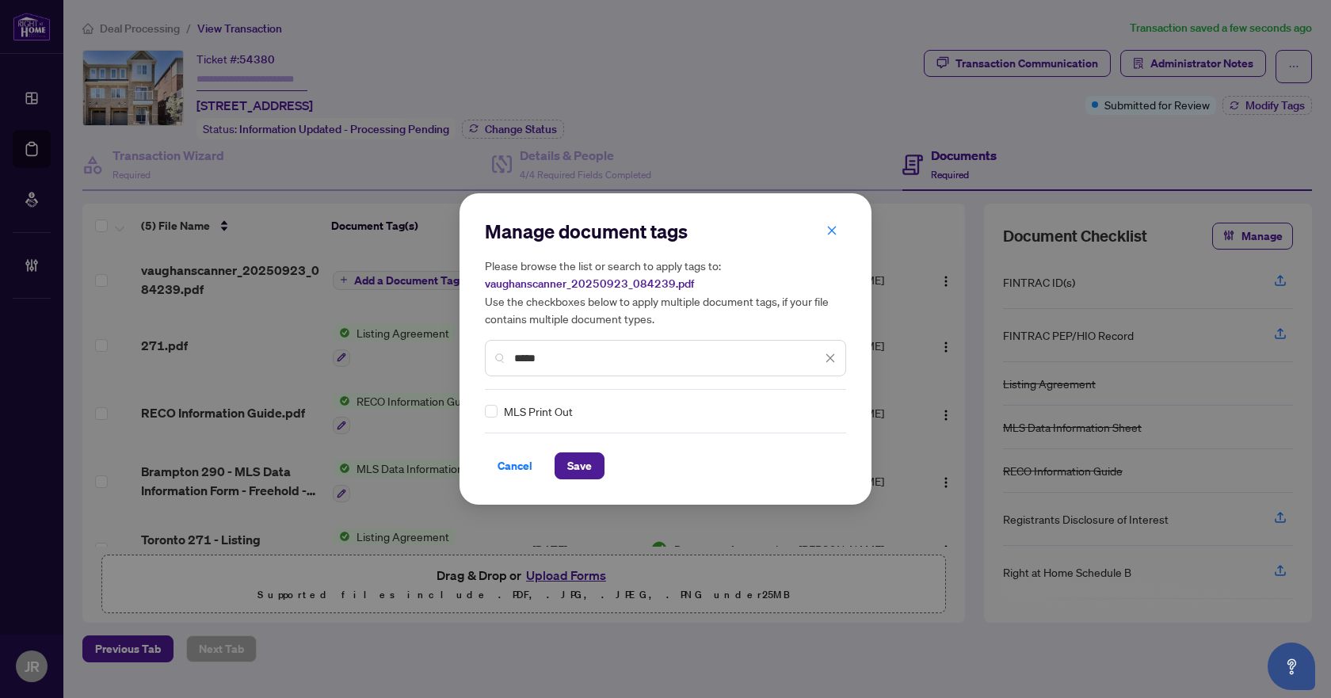
type input "*****"
click at [828, 356] on icon "close" at bounding box center [830, 358] width 9 height 9
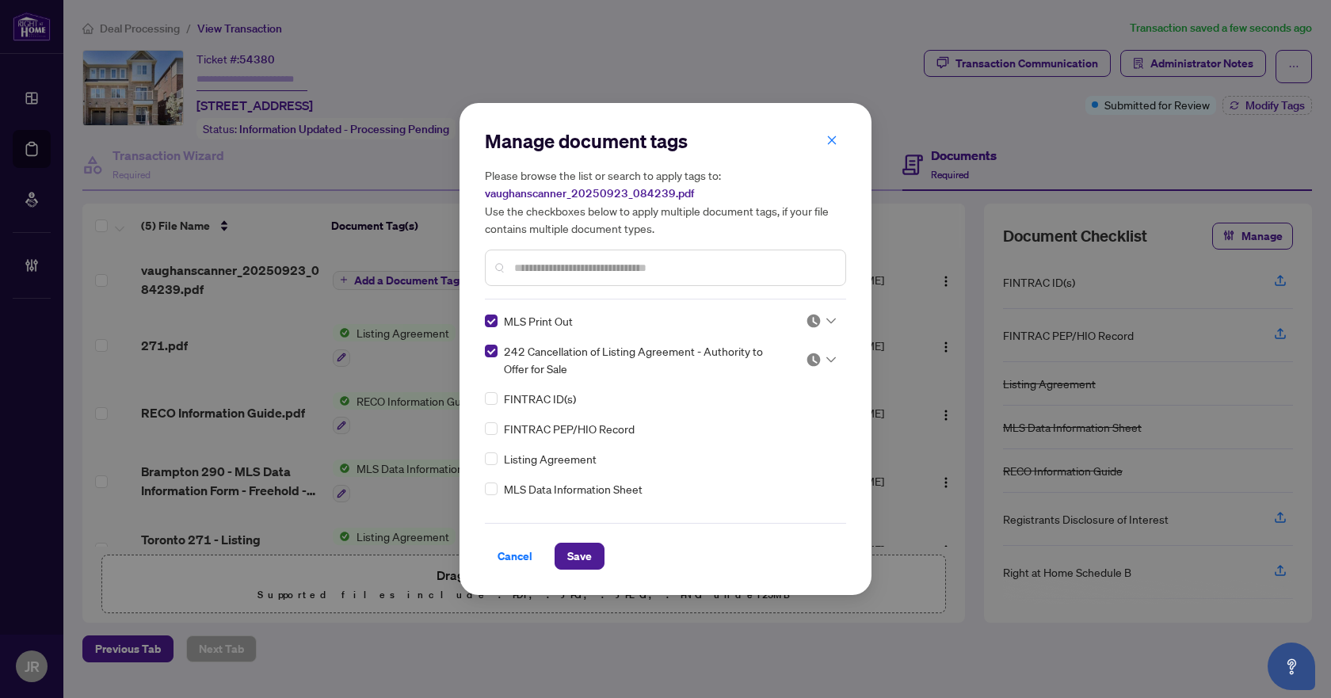
click at [828, 356] on icon at bounding box center [831, 359] width 10 height 6
click at [773, 441] on div "Approved" at bounding box center [768, 436] width 101 height 17
click at [819, 322] on div at bounding box center [820, 321] width 30 height 16
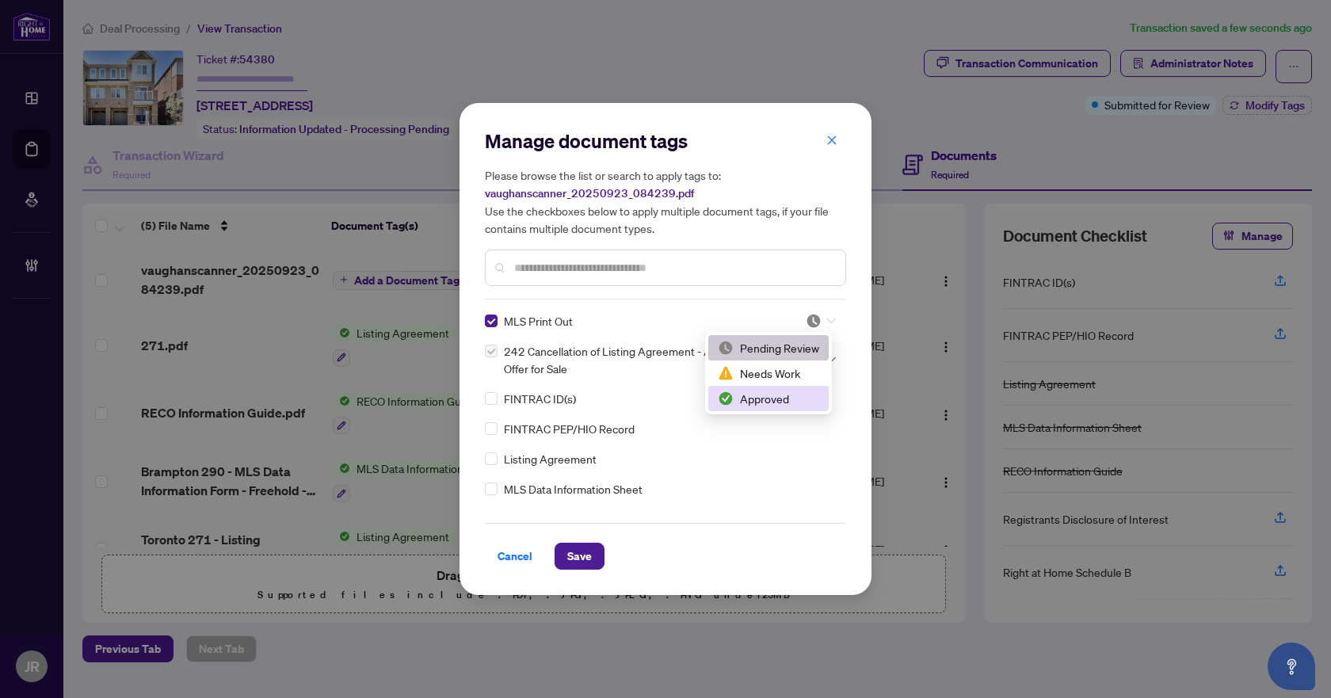
click at [800, 411] on div "2 3 Pending Review Needs Work Approved" at bounding box center [768, 373] width 127 height 82
click at [798, 405] on div "Approved" at bounding box center [768, 398] width 101 height 17
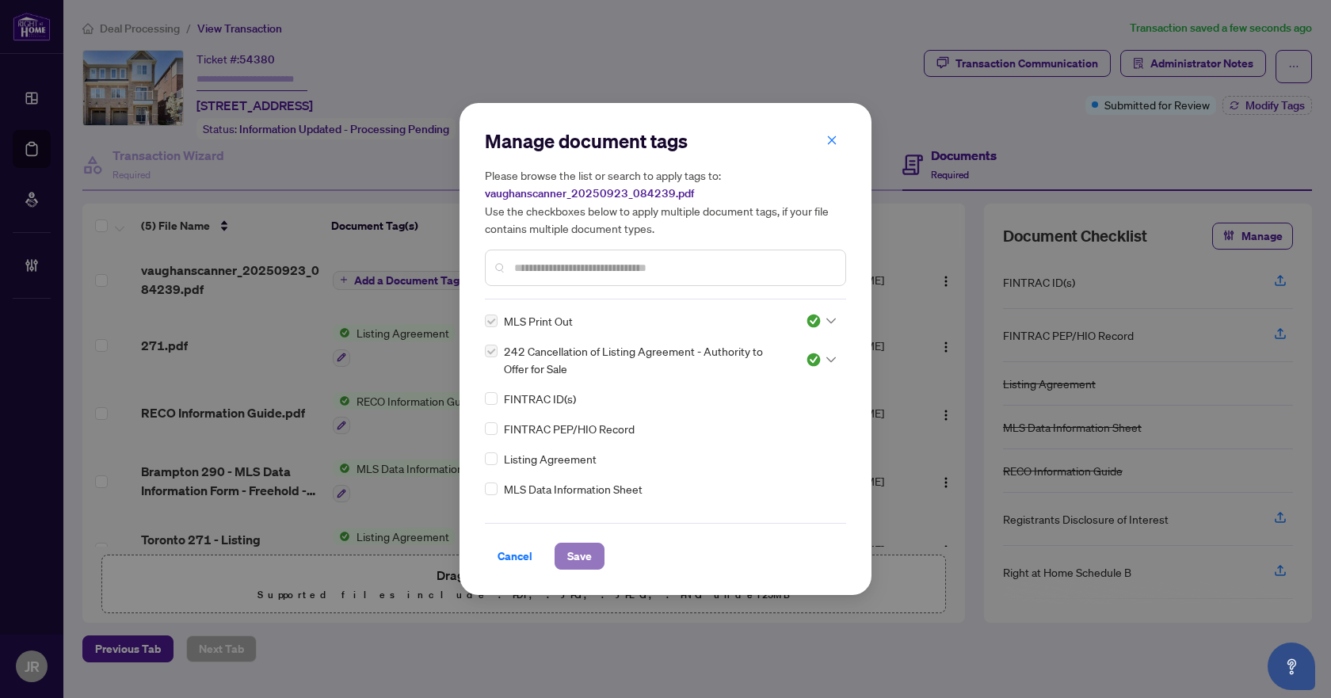
click at [587, 549] on span "Save" at bounding box center [579, 555] width 25 height 25
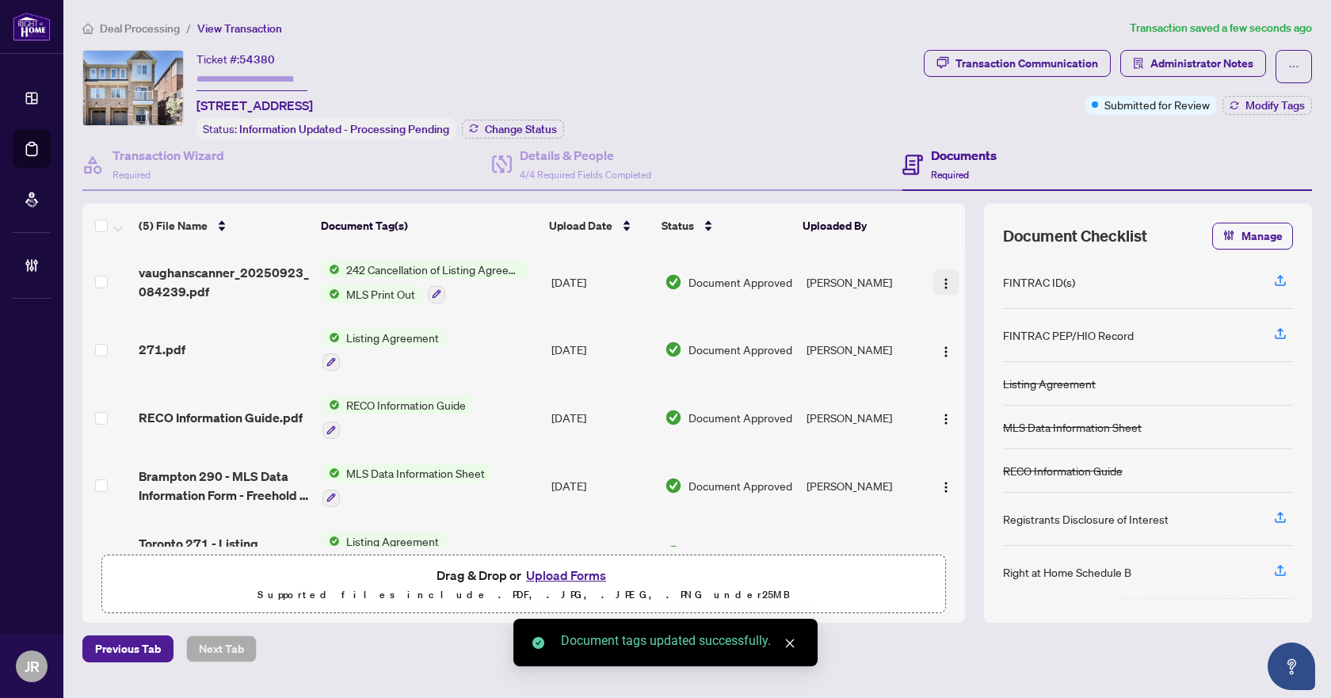
click at [948, 272] on button "button" at bounding box center [945, 281] width 25 height 25
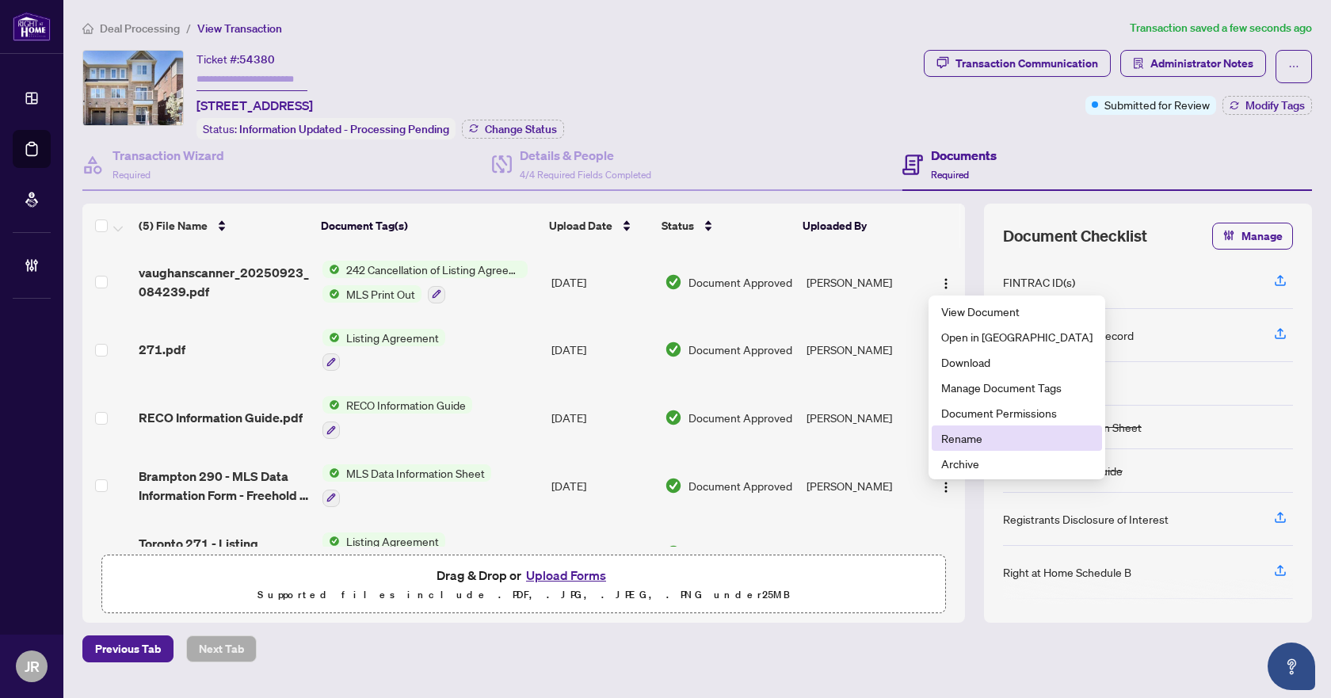
click at [950, 433] on span "Rename" at bounding box center [1016, 437] width 151 height 17
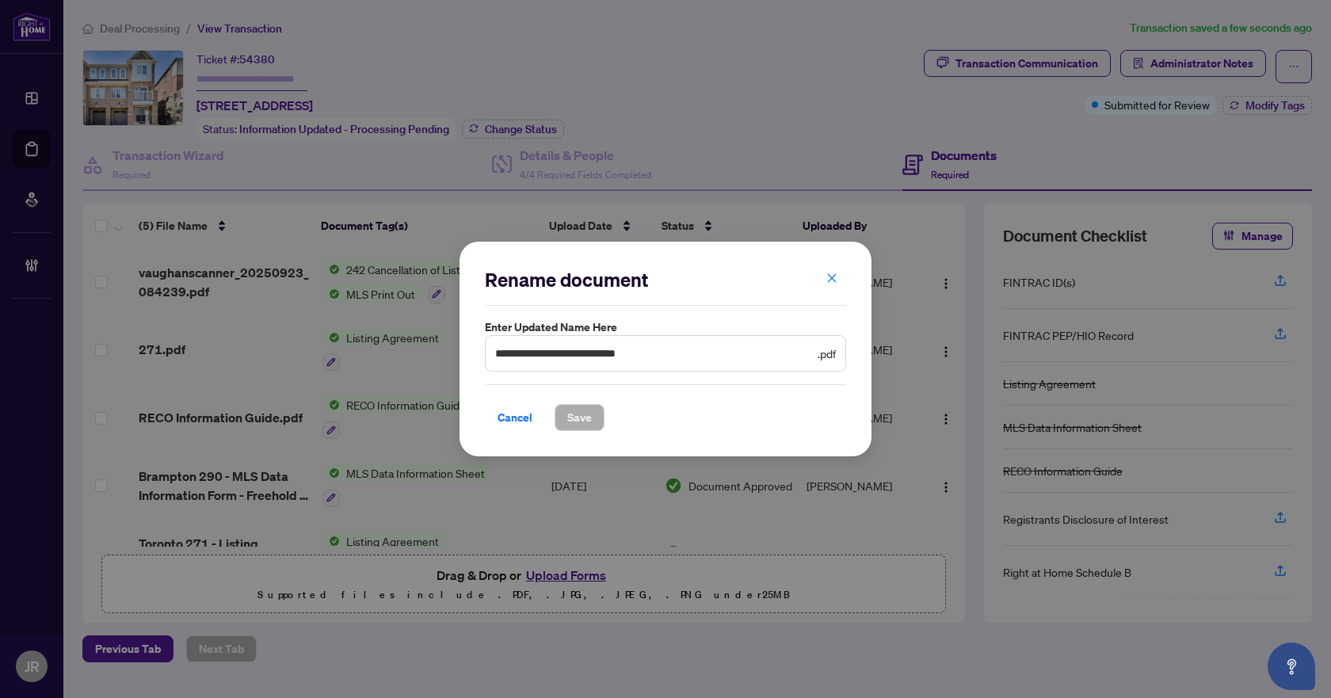
click at [609, 343] on span "**********" at bounding box center [665, 353] width 361 height 36
click at [619, 348] on input "**********" at bounding box center [654, 353] width 319 height 17
type input "**********"
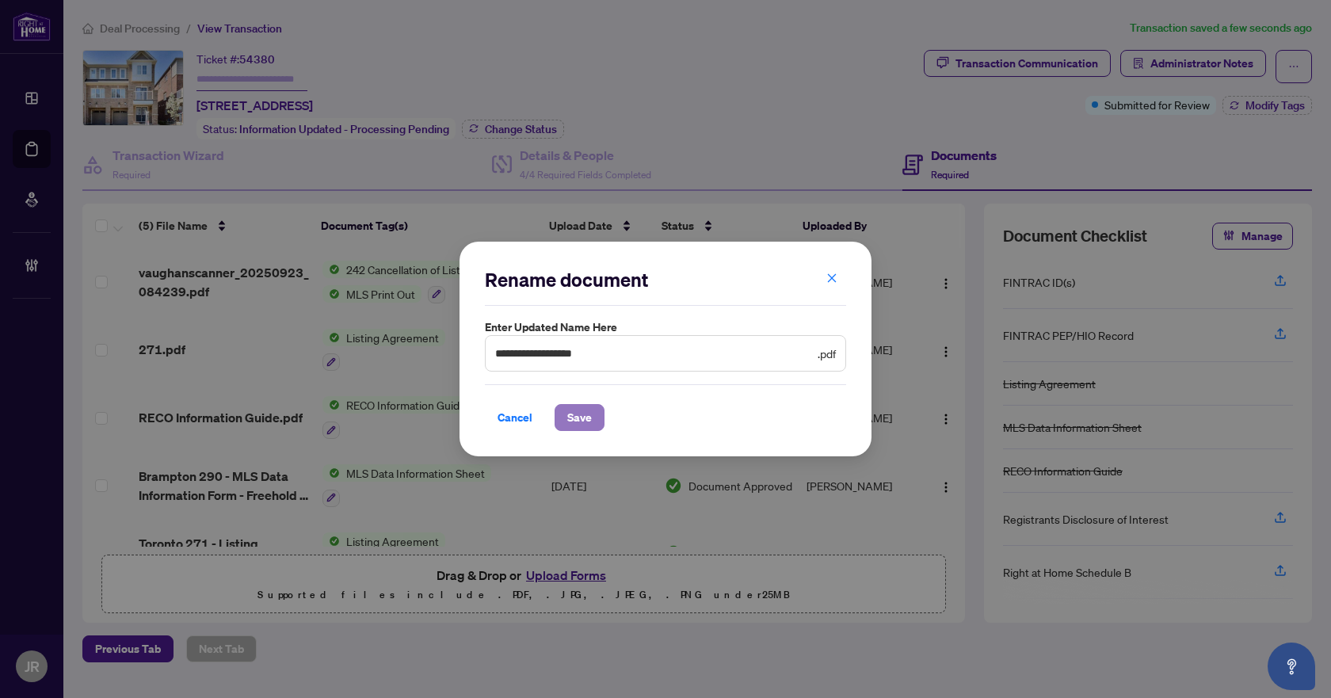
click at [594, 414] on button "Save" at bounding box center [579, 417] width 50 height 27
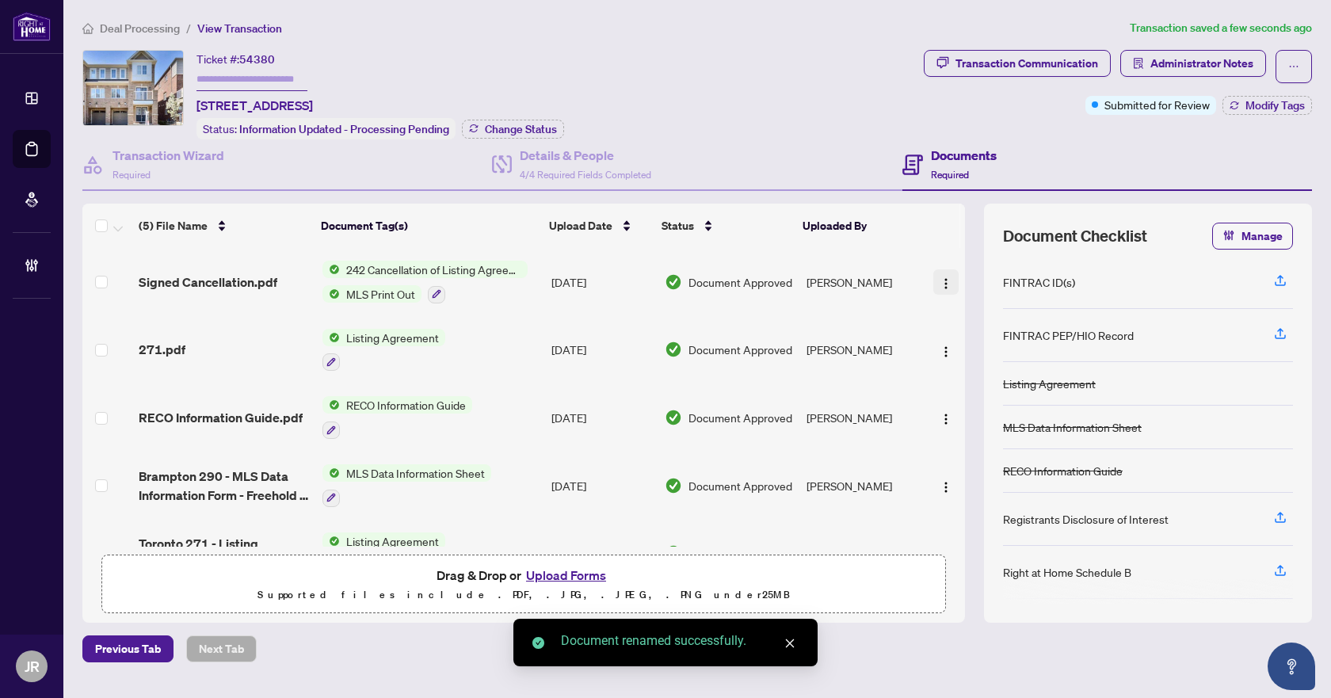
click at [939, 280] on img "button" at bounding box center [945, 283] width 13 height 13
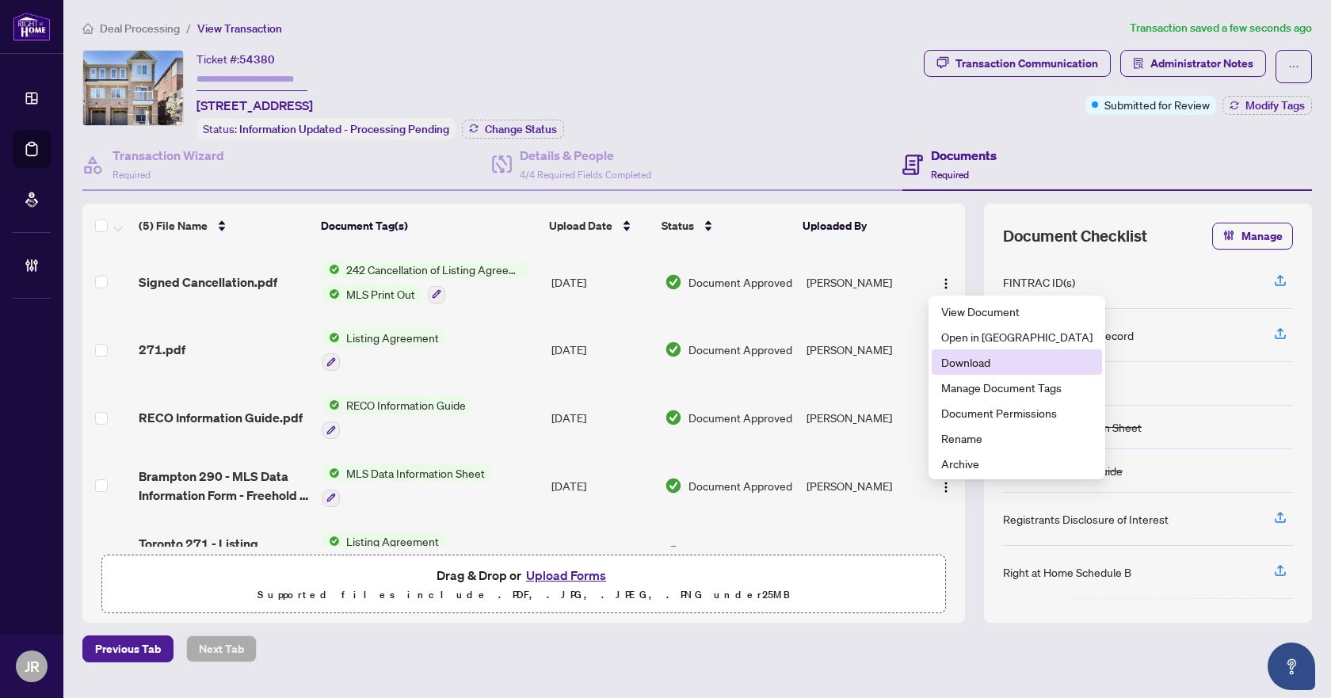
click at [996, 360] on span "Download" at bounding box center [1016, 361] width 151 height 17
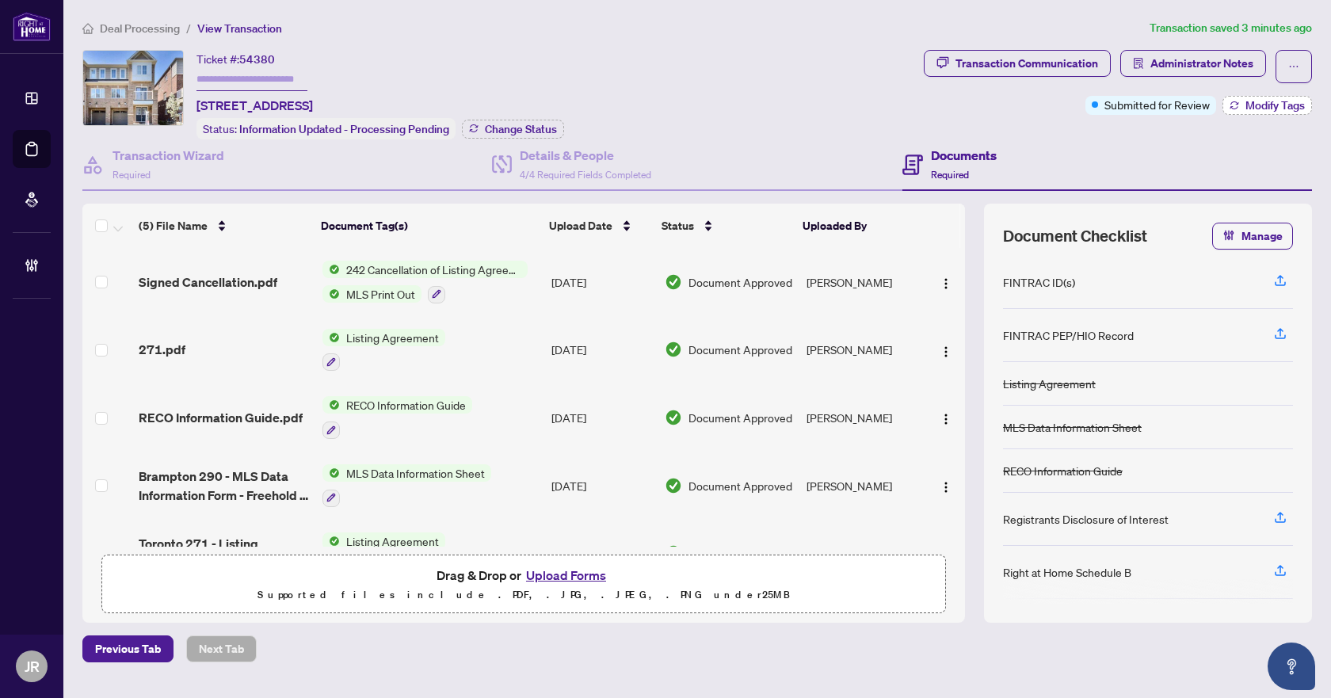
click at [1277, 103] on span "Modify Tags" at bounding box center [1274, 105] width 59 height 11
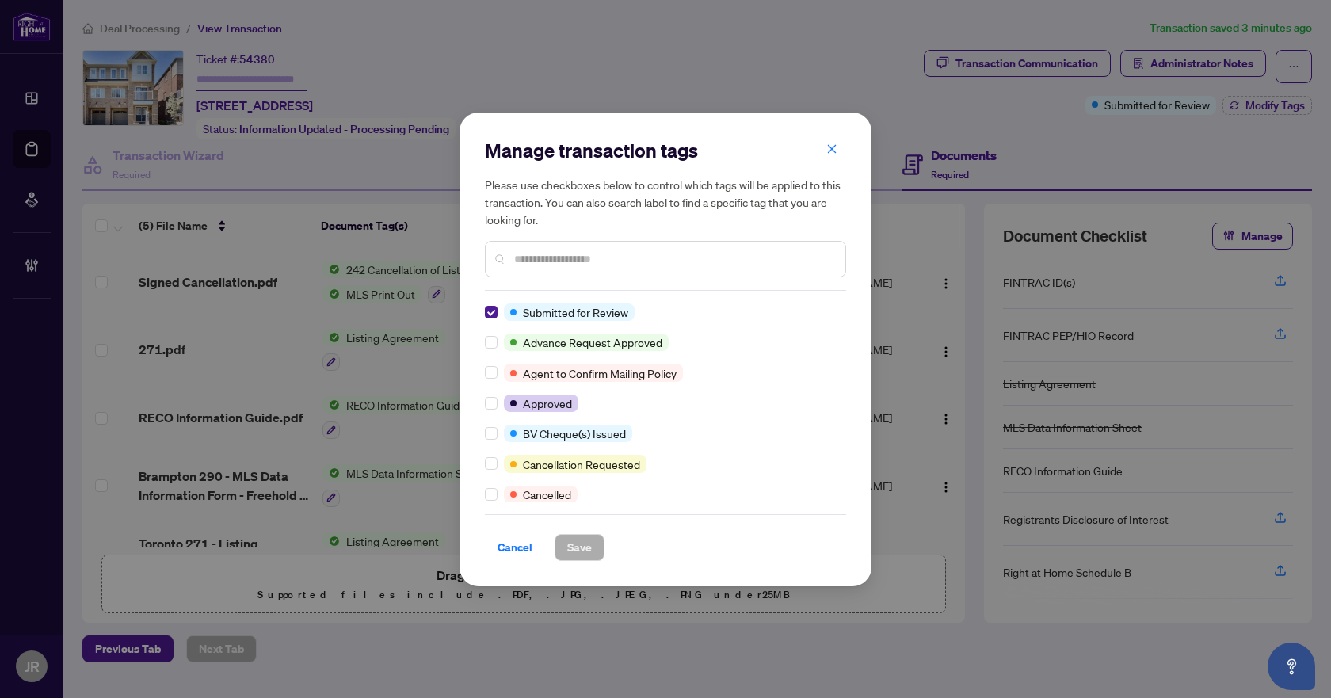
click at [497, 489] on div at bounding box center [494, 493] width 19 height 17
click at [573, 549] on span "Save" at bounding box center [579, 547] width 25 height 25
